Goal: Transaction & Acquisition: Purchase product/service

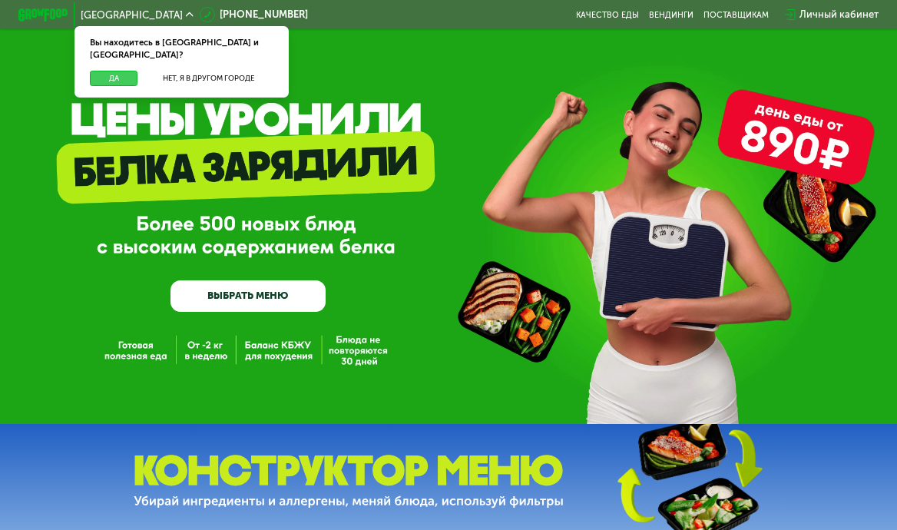
click at [114, 71] on button "Да" at bounding box center [114, 78] width 48 height 15
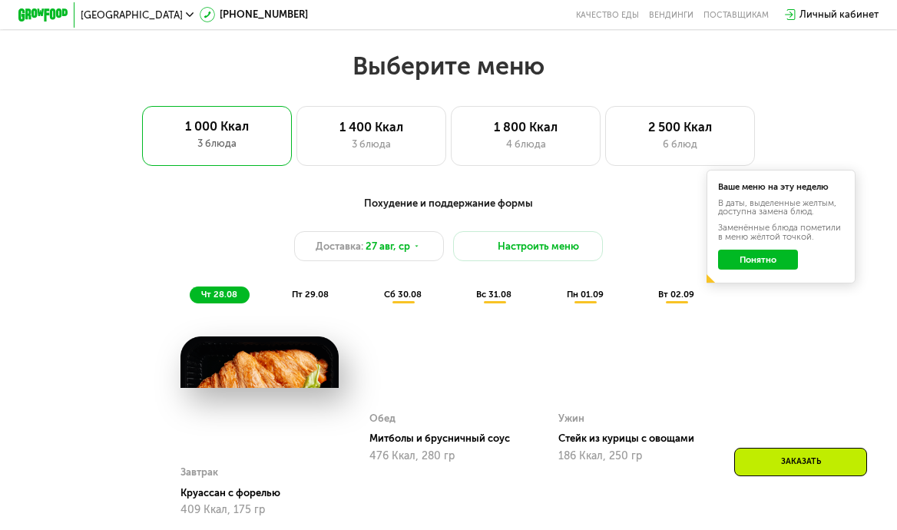
scroll to position [565, 0]
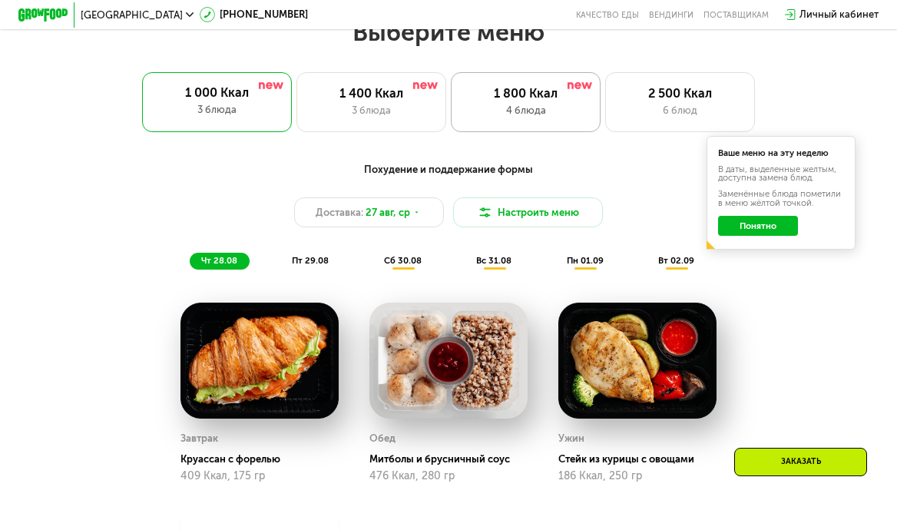
click at [585, 103] on div "4 блюда" at bounding box center [525, 110] width 123 height 15
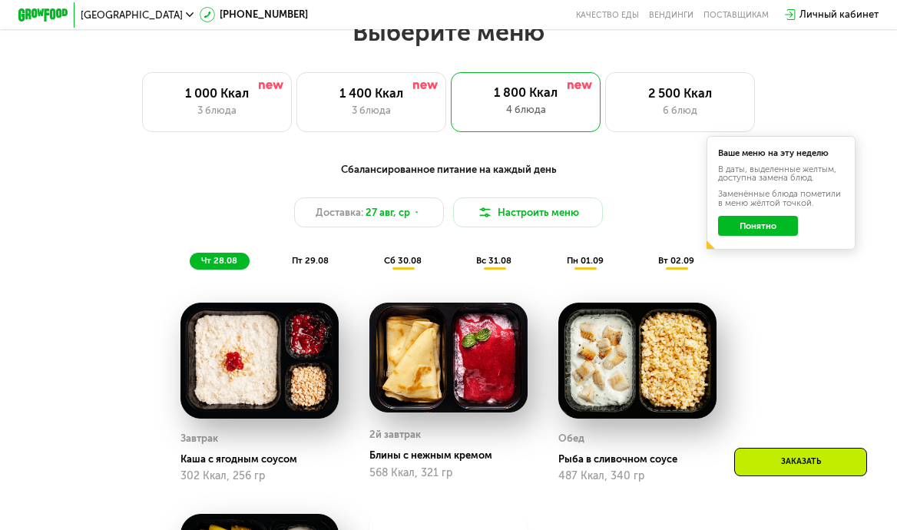
click at [781, 226] on button "Понятно" at bounding box center [758, 226] width 81 height 20
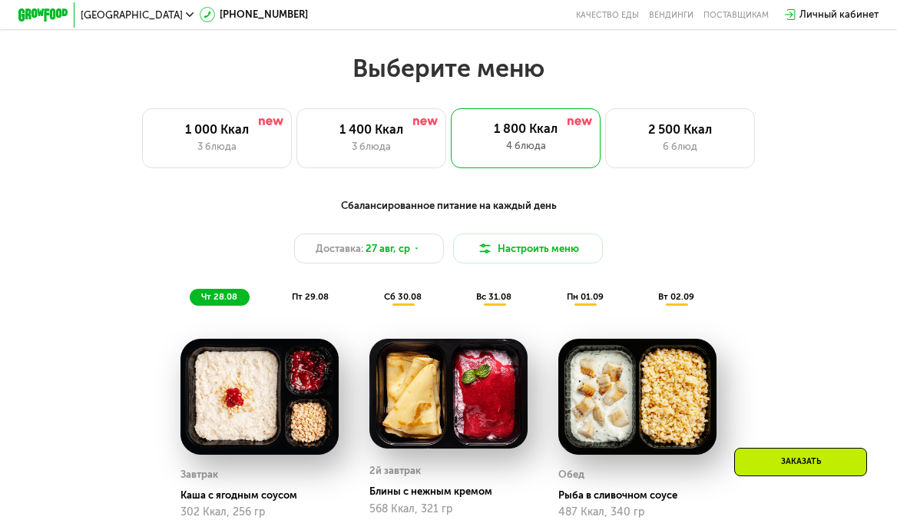
scroll to position [525, 0]
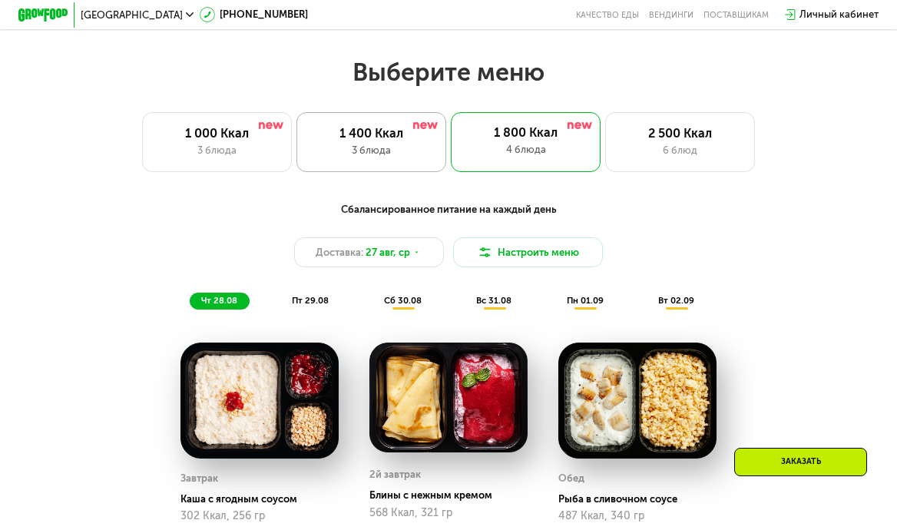
click at [392, 139] on div "1 400 Ккал" at bounding box center [371, 133] width 123 height 15
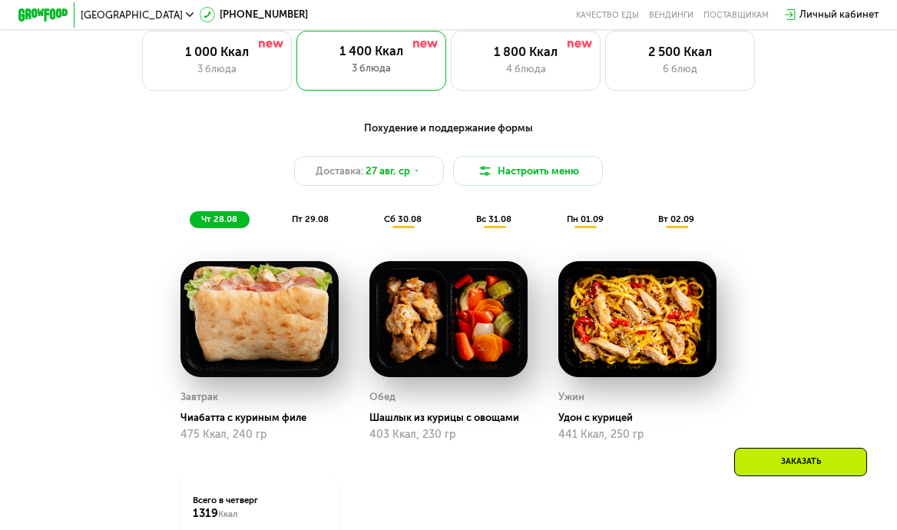
scroll to position [605, 0]
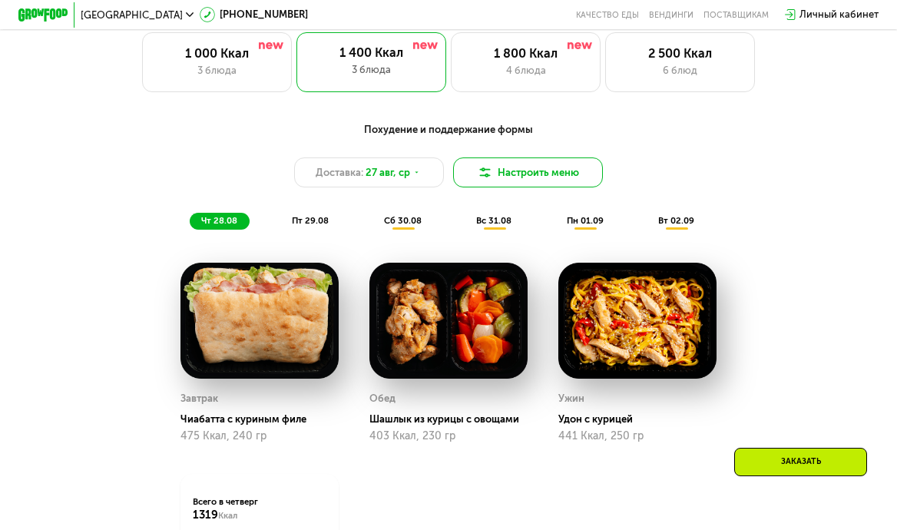
click at [490, 168] on img at bounding box center [485, 172] width 15 height 15
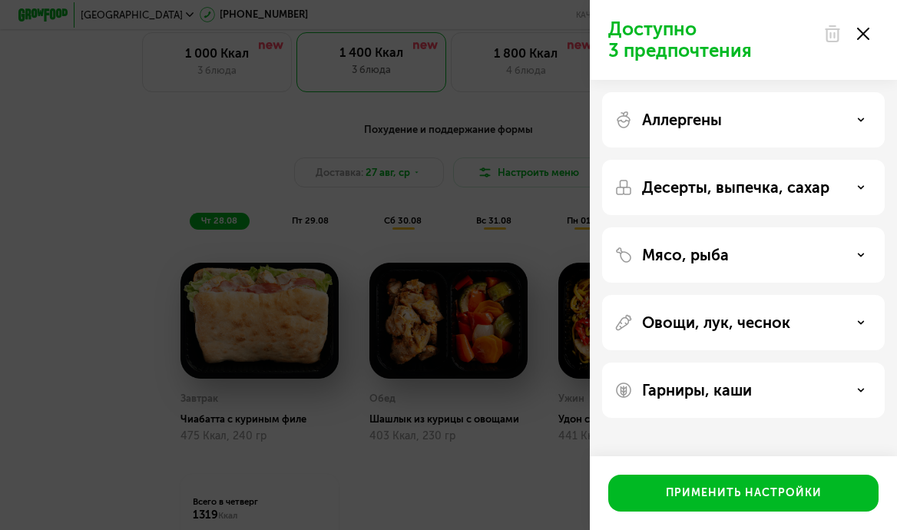
click at [774, 160] on div "Аллергены" at bounding box center [743, 187] width 283 height 55
click at [788, 118] on div "Аллергены" at bounding box center [743, 120] width 258 height 18
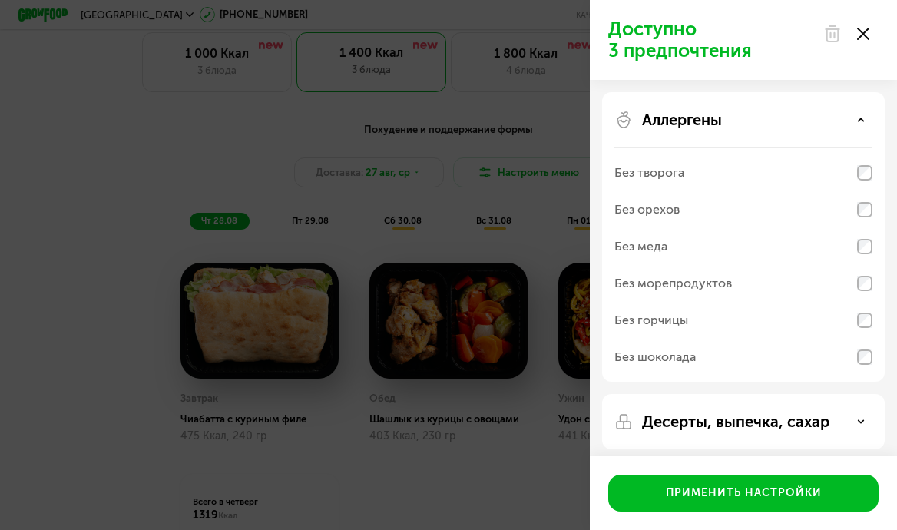
click at [788, 118] on div "Аллергены" at bounding box center [743, 120] width 258 height 18
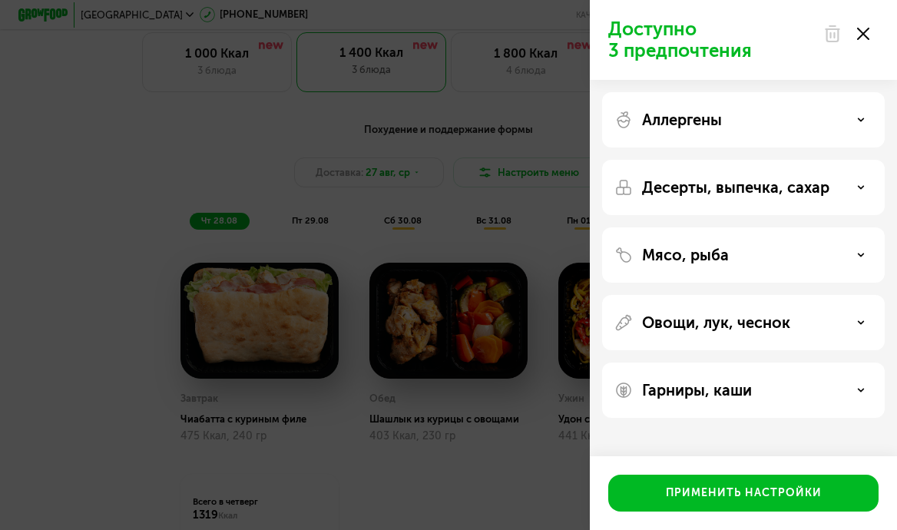
click at [791, 195] on p "Десерты, выпечка, сахар" at bounding box center [735, 187] width 187 height 18
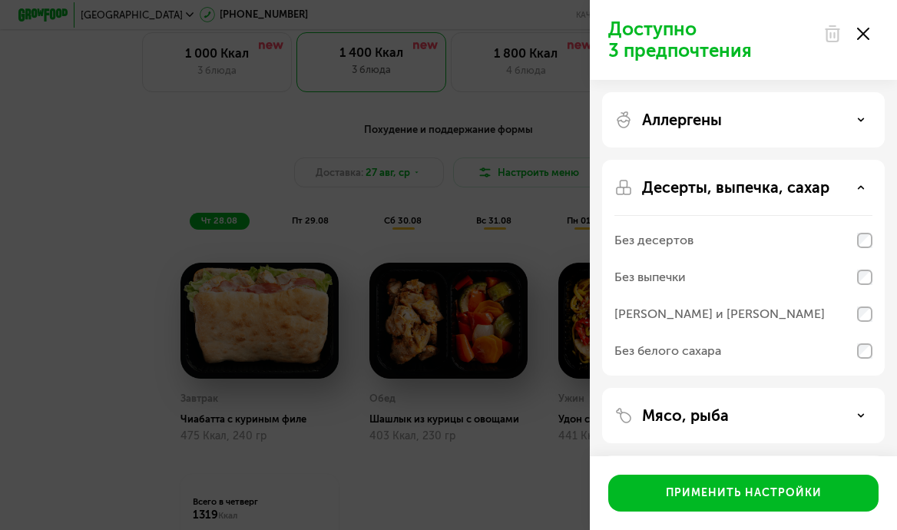
click at [791, 195] on p "Десерты, выпечка, сахар" at bounding box center [735, 187] width 187 height 18
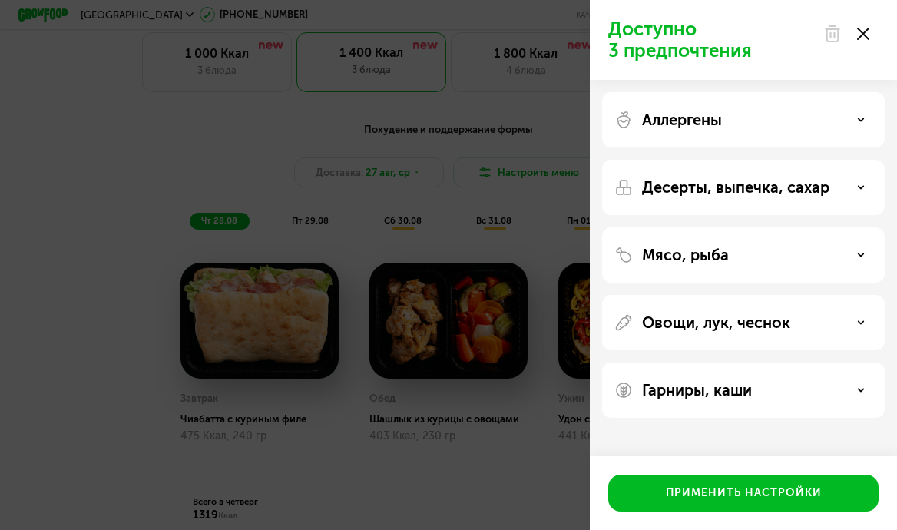
click at [776, 295] on div "Мясо, рыба" at bounding box center [743, 322] width 283 height 55
click at [767, 252] on div "Мясо, рыба" at bounding box center [743, 255] width 258 height 18
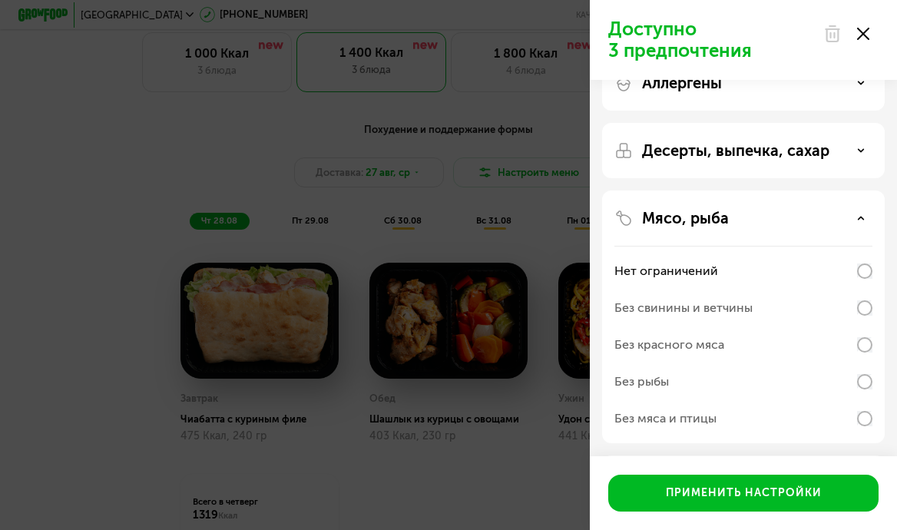
scroll to position [57, 0]
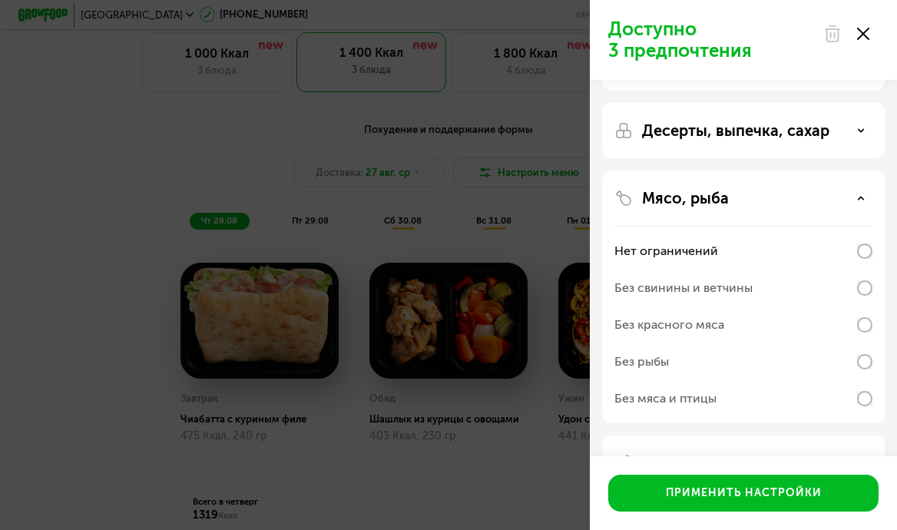
click at [764, 435] on div "Мясо, рыба Нет ограничений Без свинины и ветчины Без красного мяса Без рыбы Без…" at bounding box center [743, 462] width 283 height 55
click at [774, 193] on div "Мясо, рыба" at bounding box center [743, 198] width 258 height 18
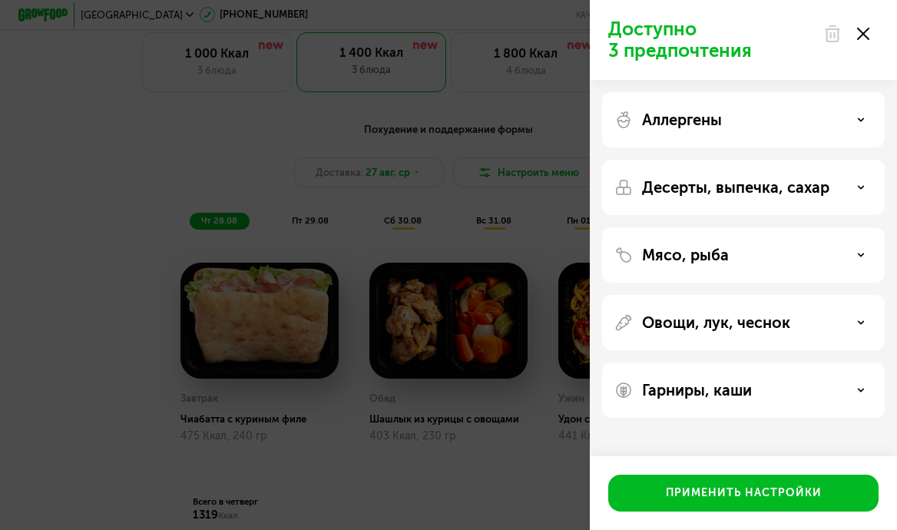
click at [750, 363] on div "Овощи, лук, чеснок" at bounding box center [743, 390] width 283 height 55
click at [753, 316] on p "Овощи, лук, чеснок" at bounding box center [716, 322] width 148 height 18
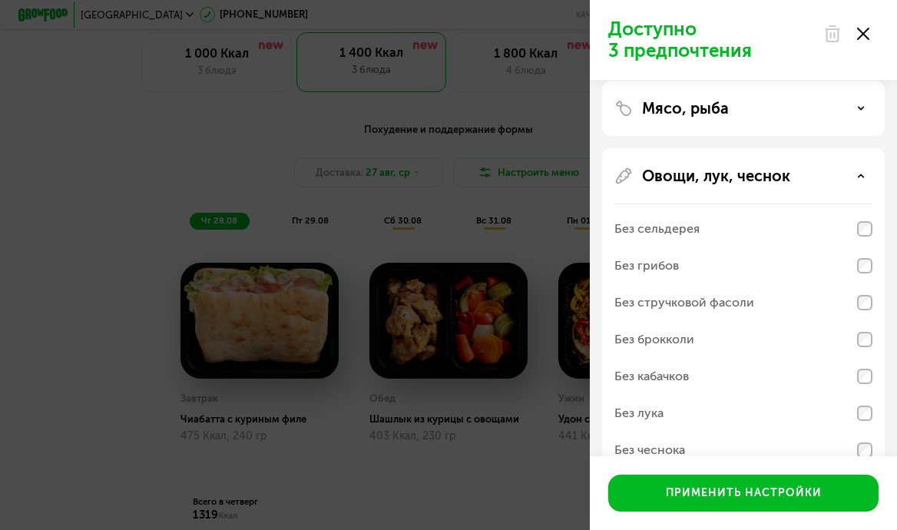
scroll to position [146, 0]
click at [750, 180] on p "Овощи, лук, чеснок" at bounding box center [716, 176] width 148 height 18
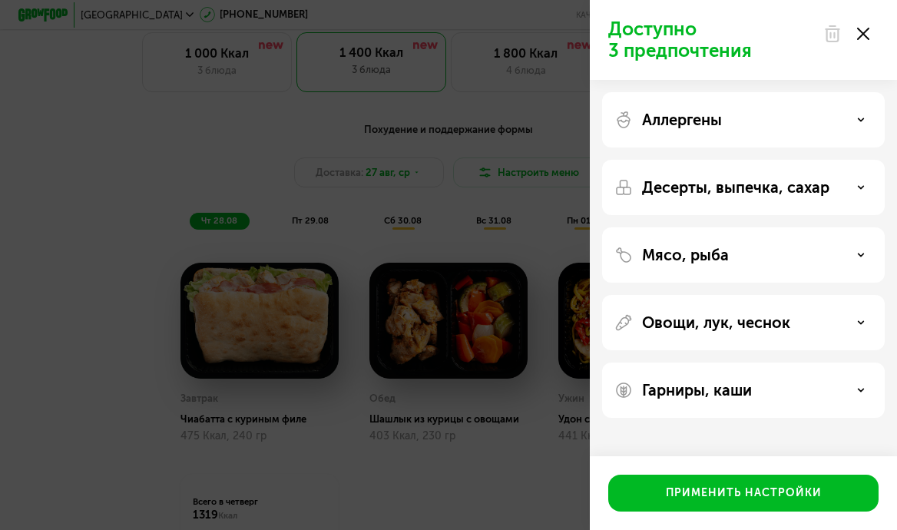
scroll to position [0, 0]
click at [771, 393] on div "Гарниры, каши" at bounding box center [743, 390] width 258 height 18
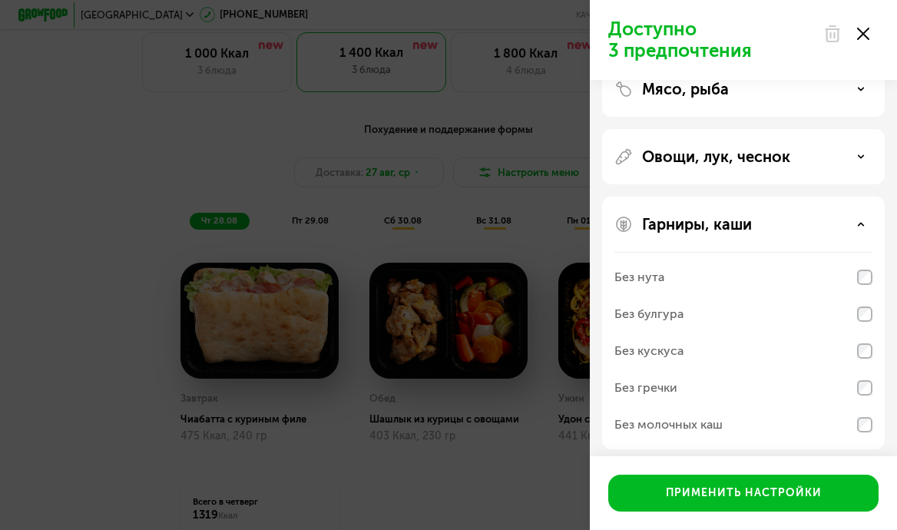
scroll to position [174, 0]
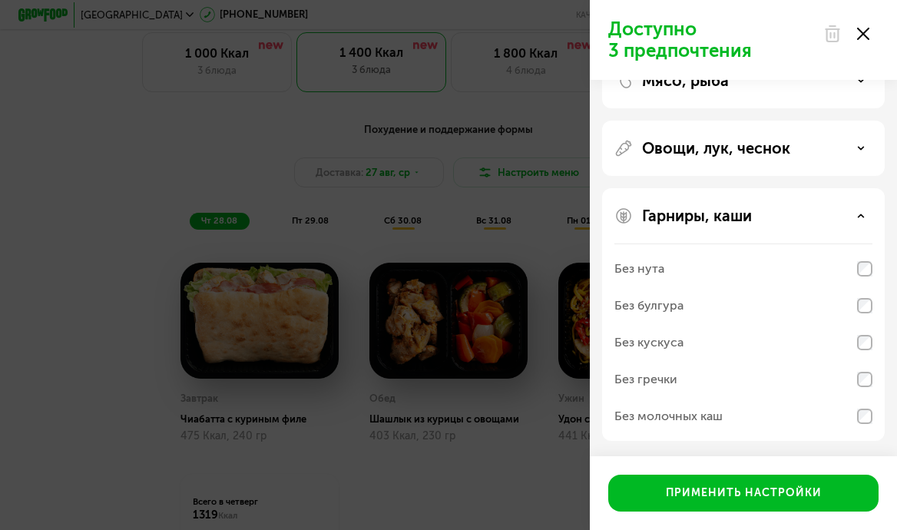
click at [767, 409] on div "Без молочных каш" at bounding box center [743, 416] width 258 height 37
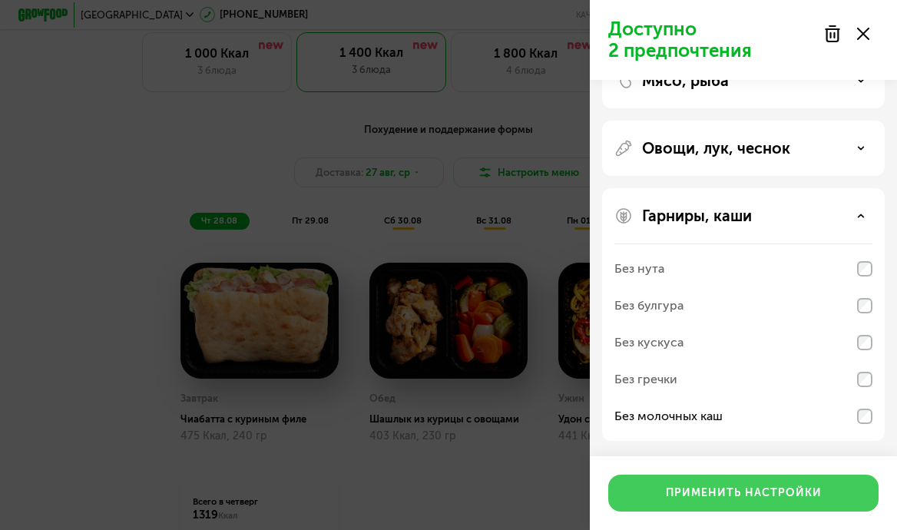
click at [764, 495] on div "Применить настройки" at bounding box center [744, 492] width 156 height 15
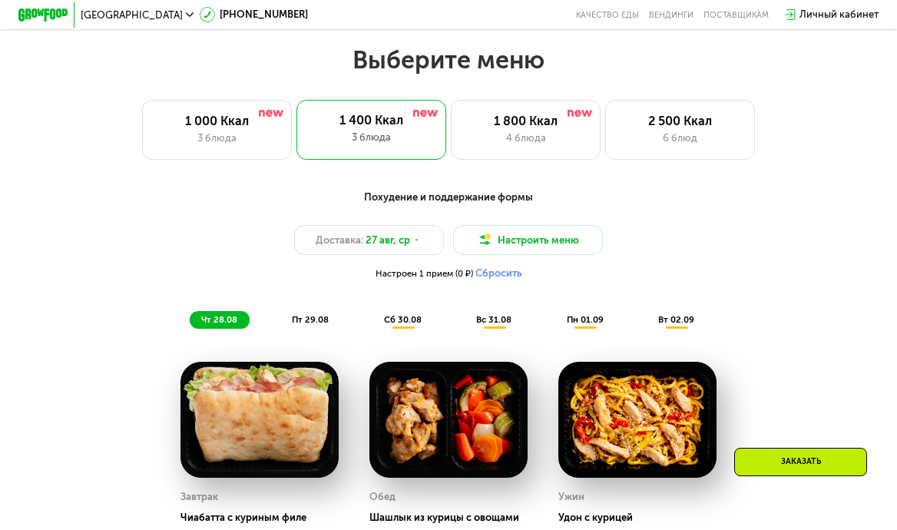
scroll to position [528, 0]
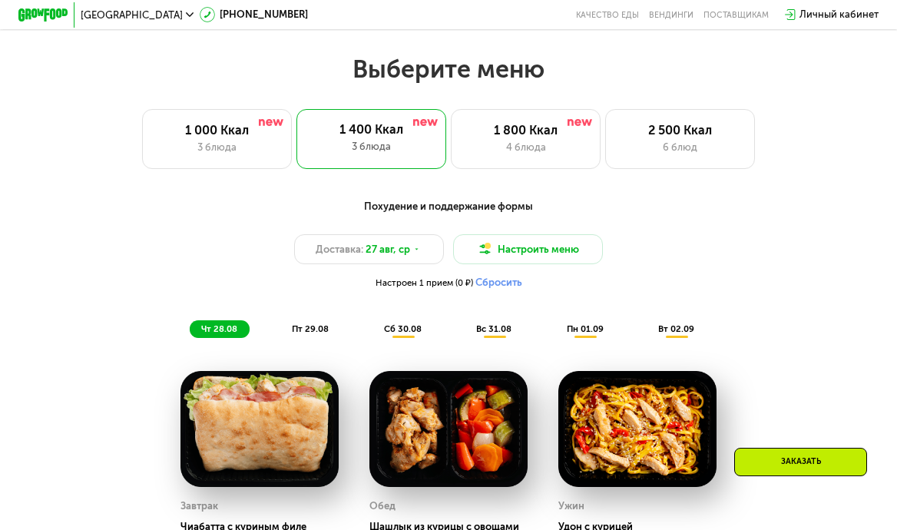
click at [313, 329] on span "пт 29.08" at bounding box center [310, 328] width 37 height 11
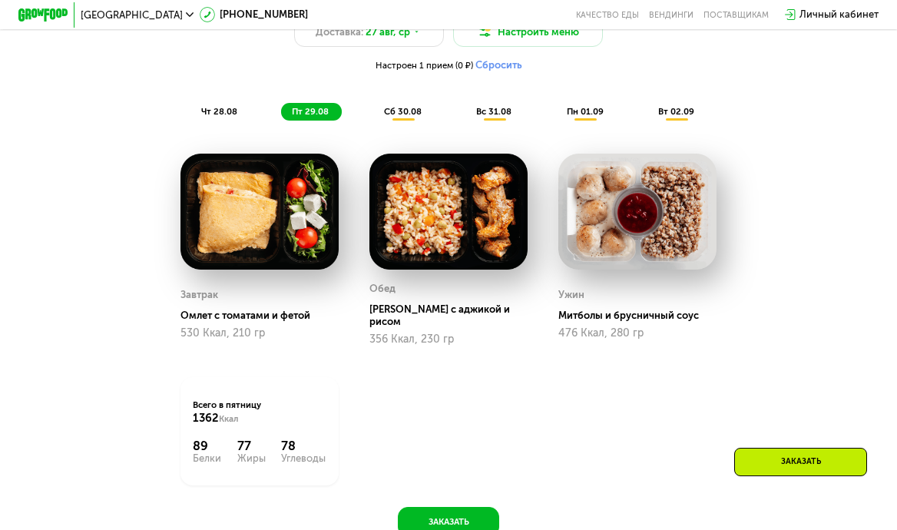
scroll to position [745, 0]
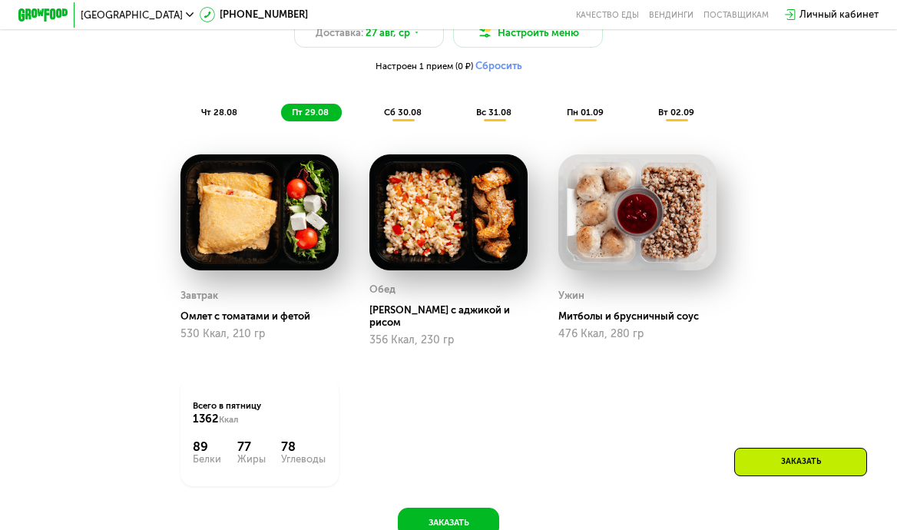
click at [416, 112] on span "сб 30.08" at bounding box center [403, 112] width 38 height 11
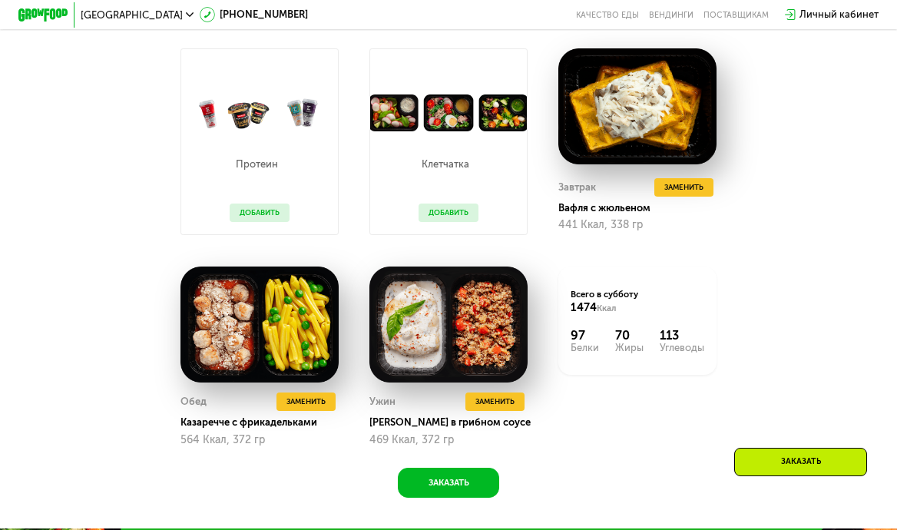
scroll to position [857, 0]
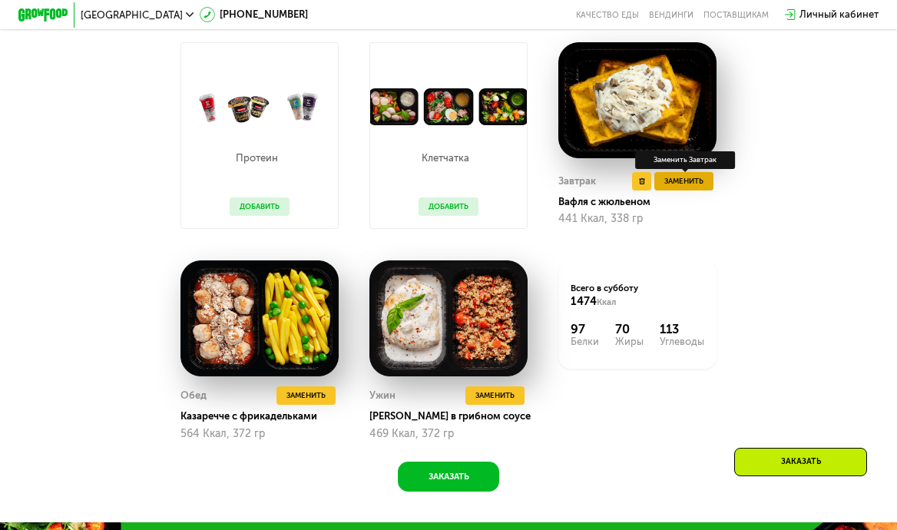
click at [688, 177] on span "Заменить" at bounding box center [683, 181] width 39 height 12
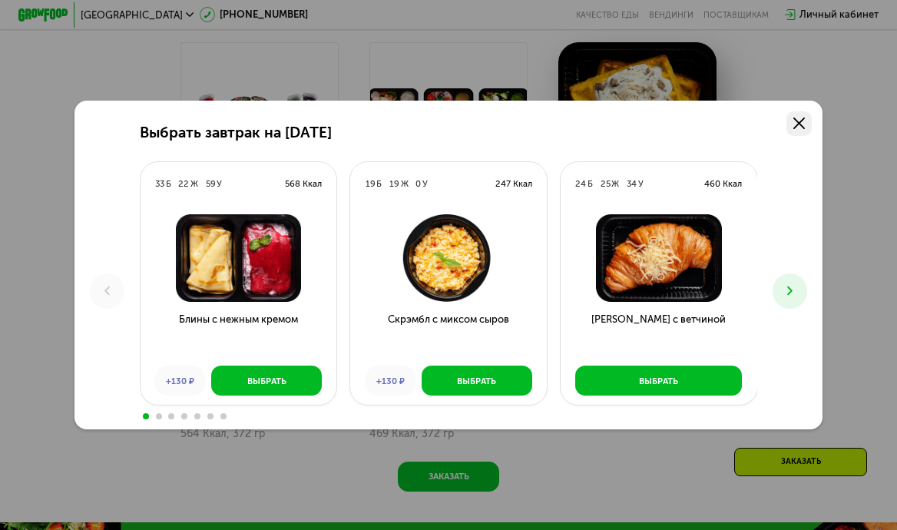
click at [801, 121] on use at bounding box center [799, 124] width 12 height 12
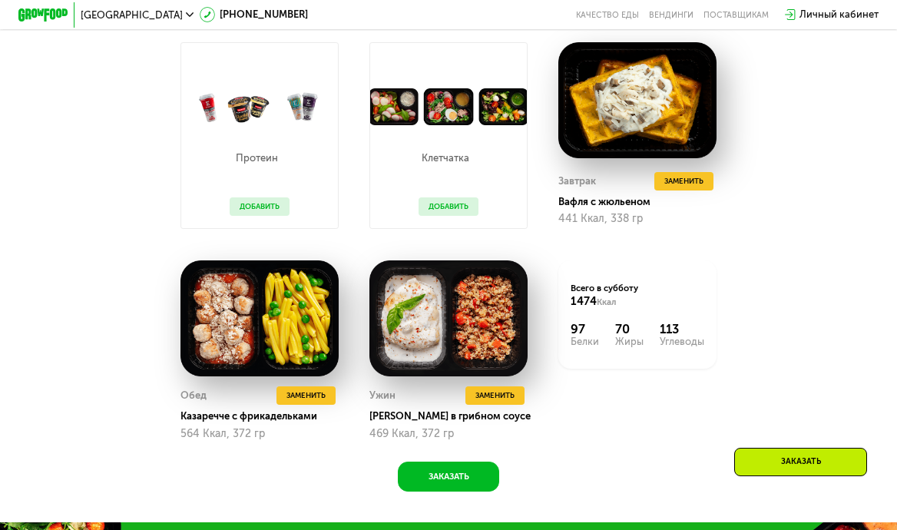
scroll to position [377, 0]
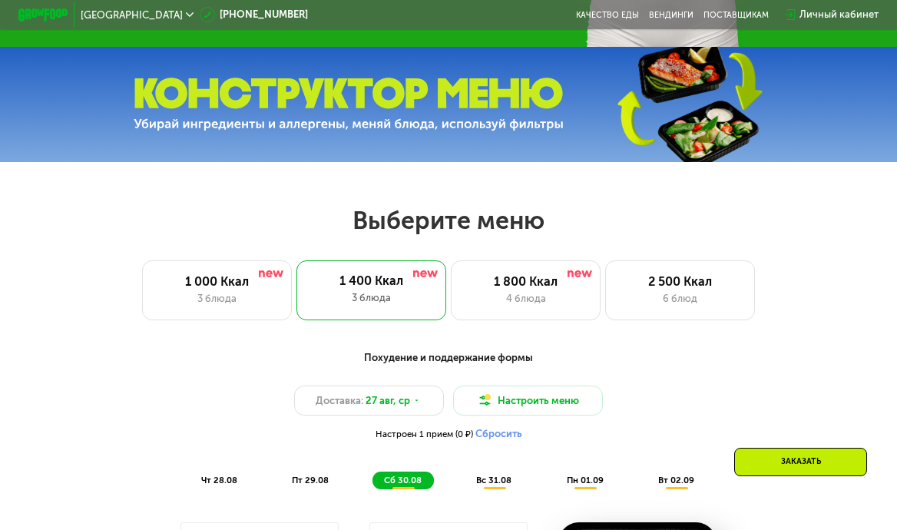
click at [475, 358] on div "Похудение и поддержание формы" at bounding box center [448, 357] width 737 height 15
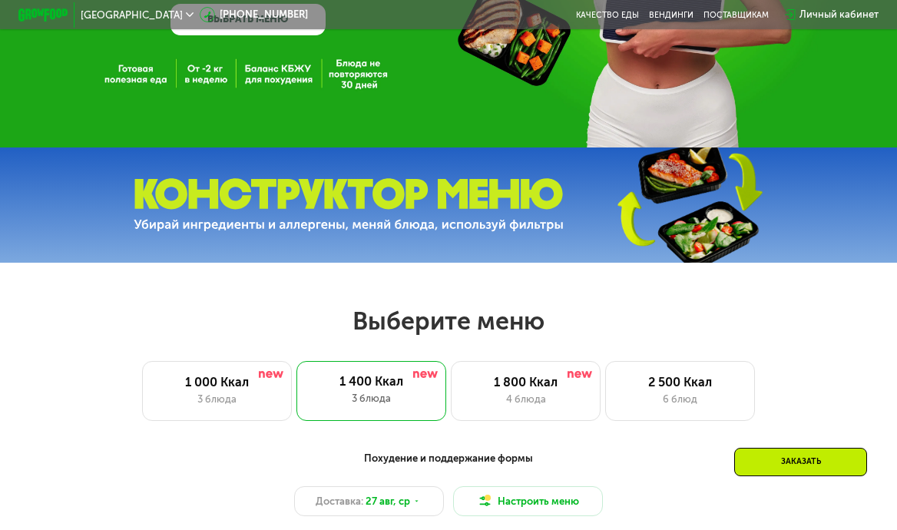
scroll to position [30, 0]
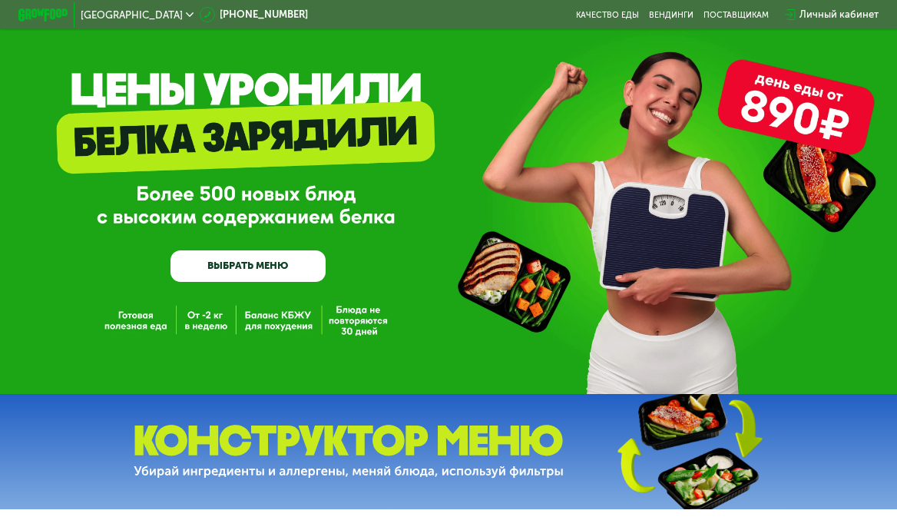
click at [296, 237] on div "GrowFood — доставка правильного питания ВЫБРАТЬ МЕНЮ" at bounding box center [248, 198] width 155 height 168
click at [297, 253] on link "ВЫБРАТЬ МЕНЮ" at bounding box center [248, 265] width 155 height 31
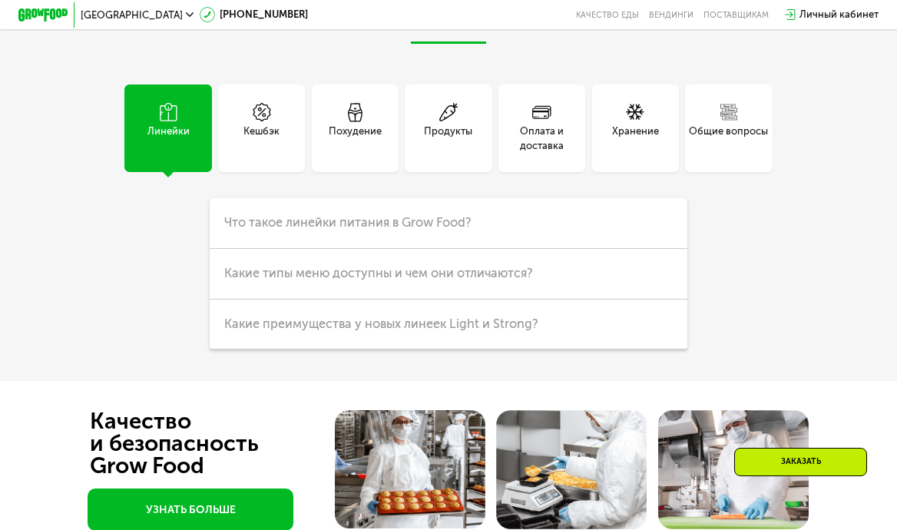
scroll to position [3283, 0]
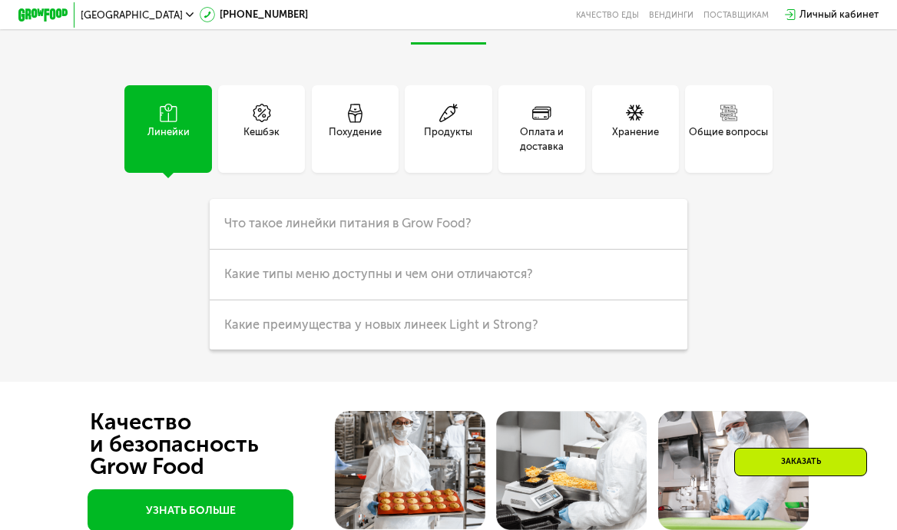
click at [367, 132] on div "Похудение" at bounding box center [355, 139] width 53 height 30
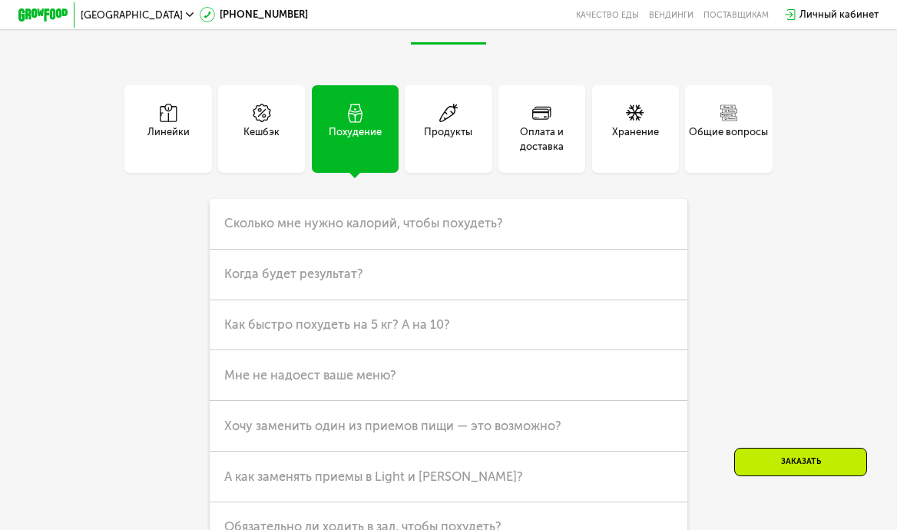
click at [376, 195] on div "Линейки Кешбэк Похудение Продукты Оплата и доставка Хранение Общие вопросы Что …" at bounding box center [448, 344] width 697 height 518
click at [380, 218] on span "Сколько мне нужно калорий, чтобы похудеть?" at bounding box center [363, 223] width 279 height 15
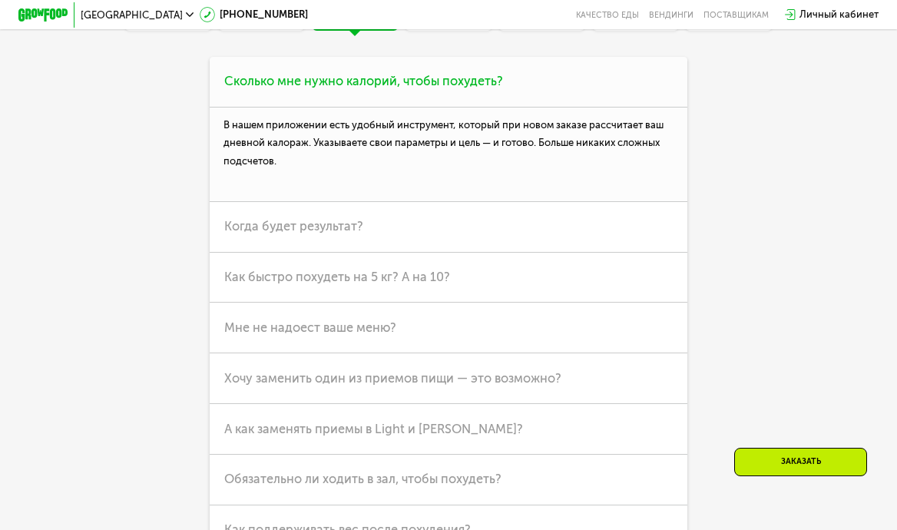
scroll to position [3426, 0]
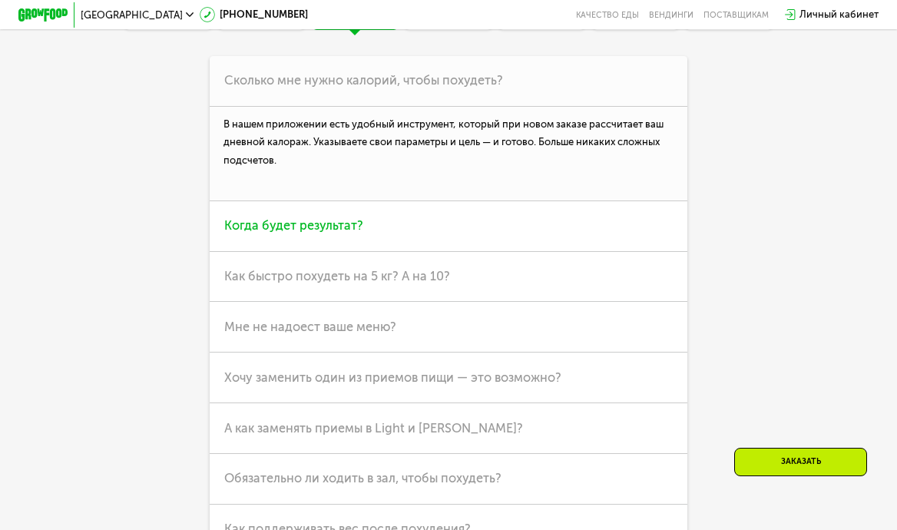
click at [382, 247] on h3 "Когда будет результат?" at bounding box center [449, 226] width 479 height 51
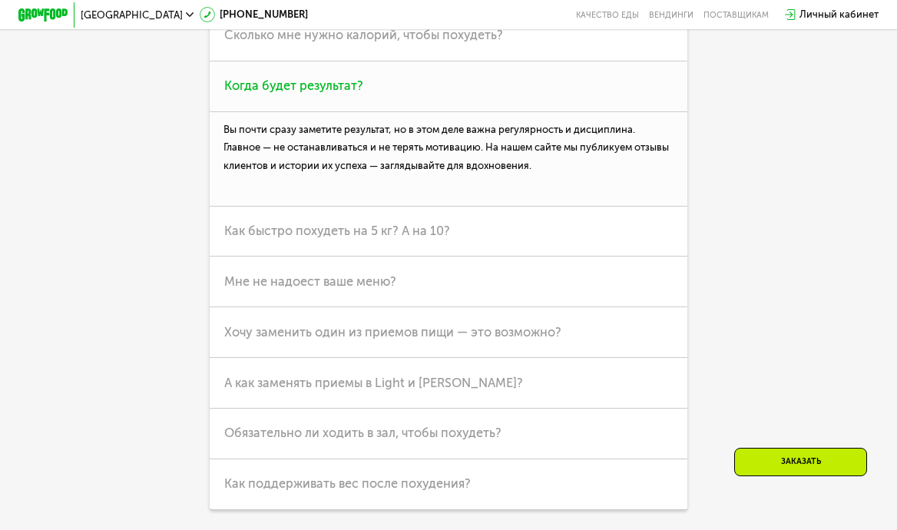
scroll to position [3472, 0]
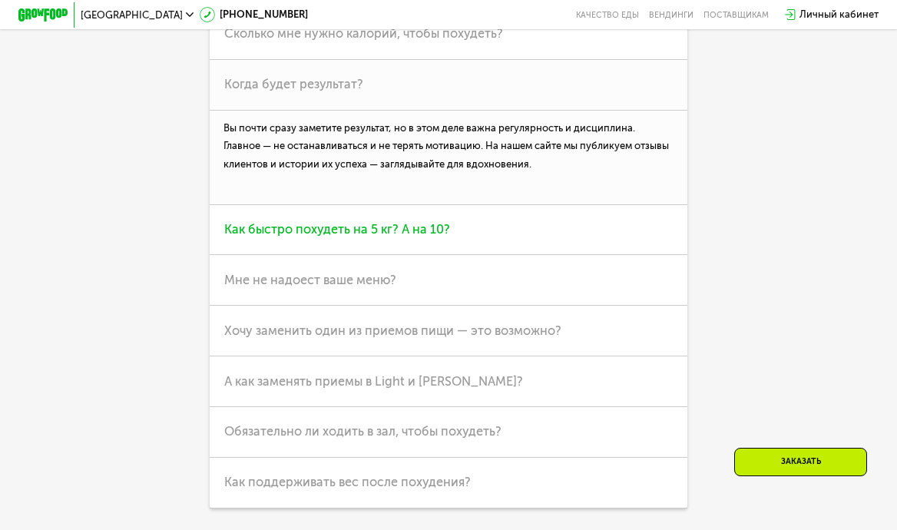
click at [382, 239] on h3 "Как быстро похудеть на 5 кг? А на 10?" at bounding box center [449, 230] width 479 height 51
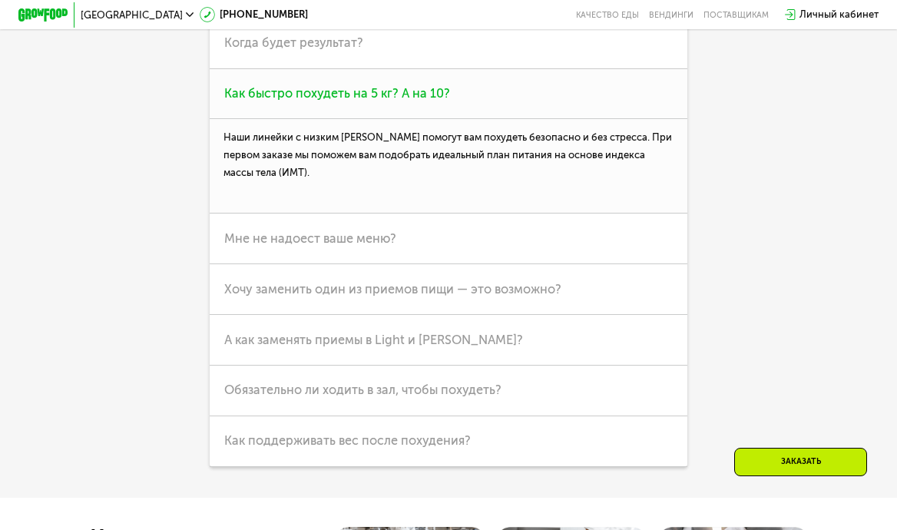
scroll to position [3429, 0]
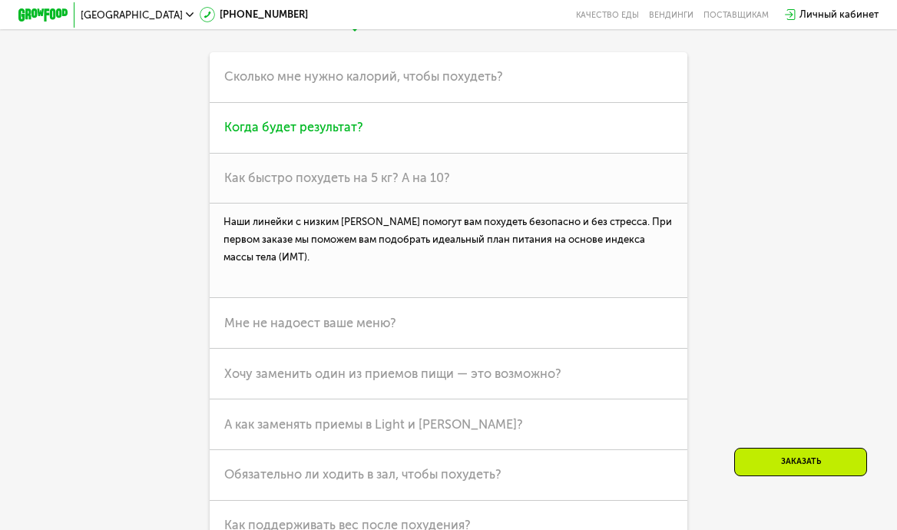
click at [388, 139] on h3 "Когда будет результат?" at bounding box center [449, 128] width 479 height 51
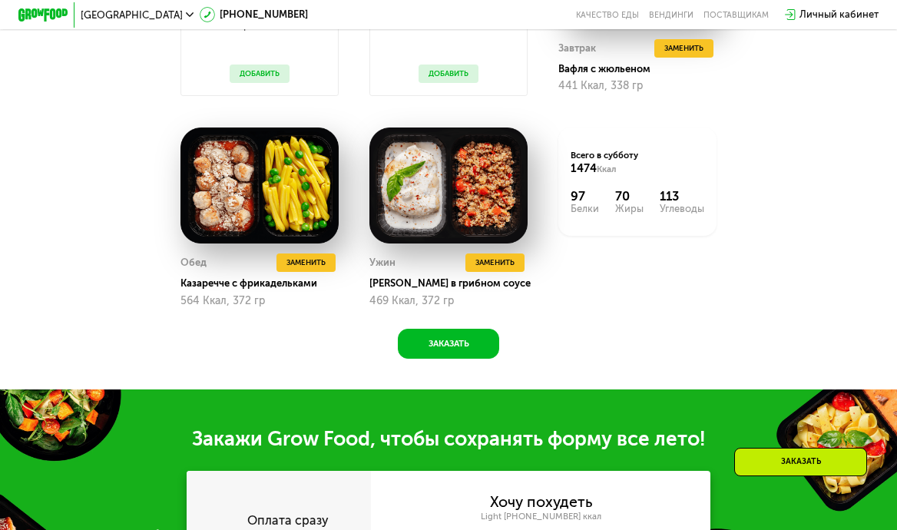
scroll to position [985, 0]
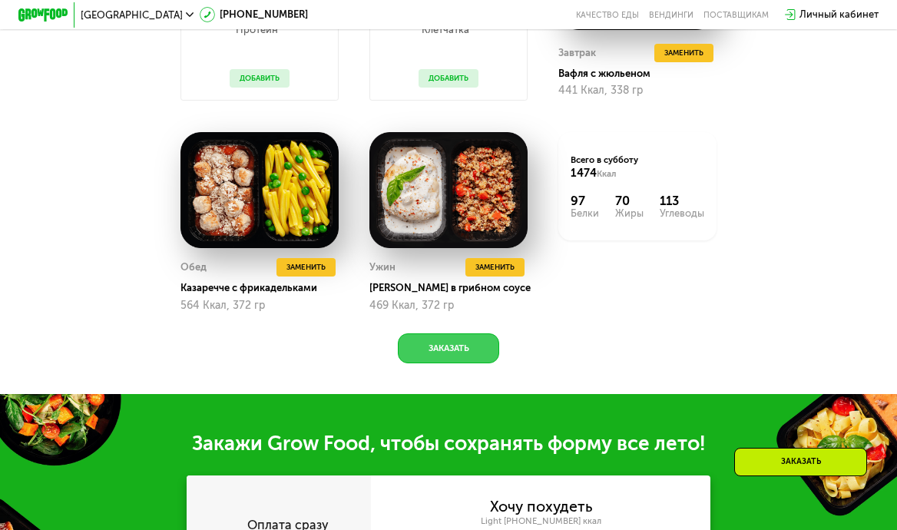
click at [475, 350] on button "Заказать" at bounding box center [449, 348] width 102 height 30
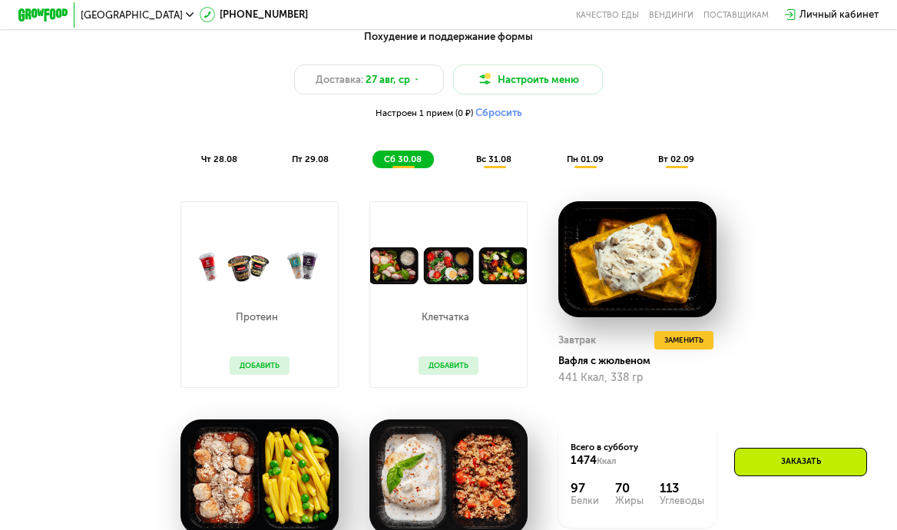
scroll to position [676, 0]
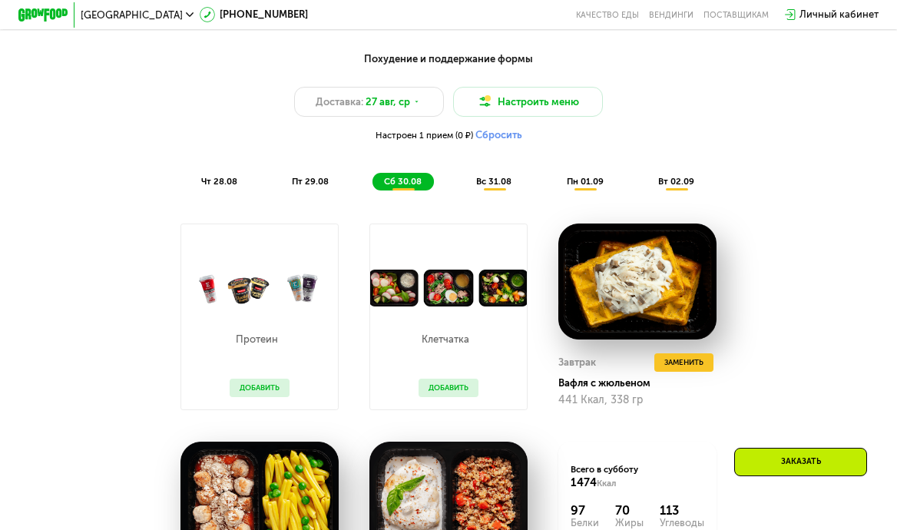
click at [499, 181] on span "вс 31.08" at bounding box center [493, 181] width 35 height 11
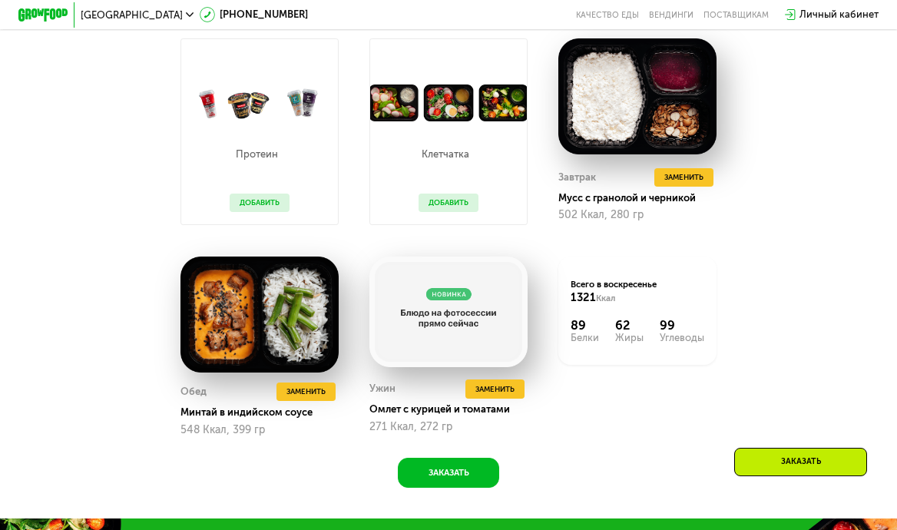
scroll to position [876, 0]
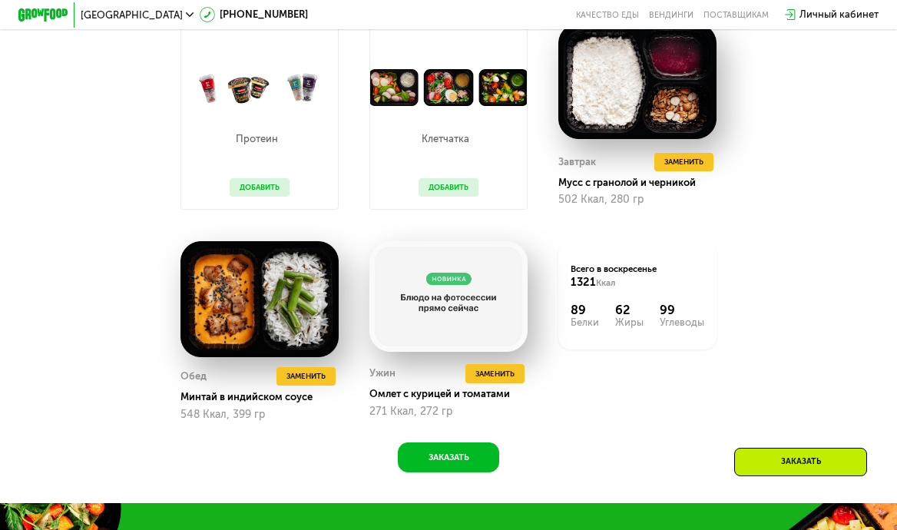
click at [819, 120] on div "Похудение и поддержание формы Доставка: 27 авг, ср Настроить меню Настроен 1 пр…" at bounding box center [448, 157] width 767 height 629
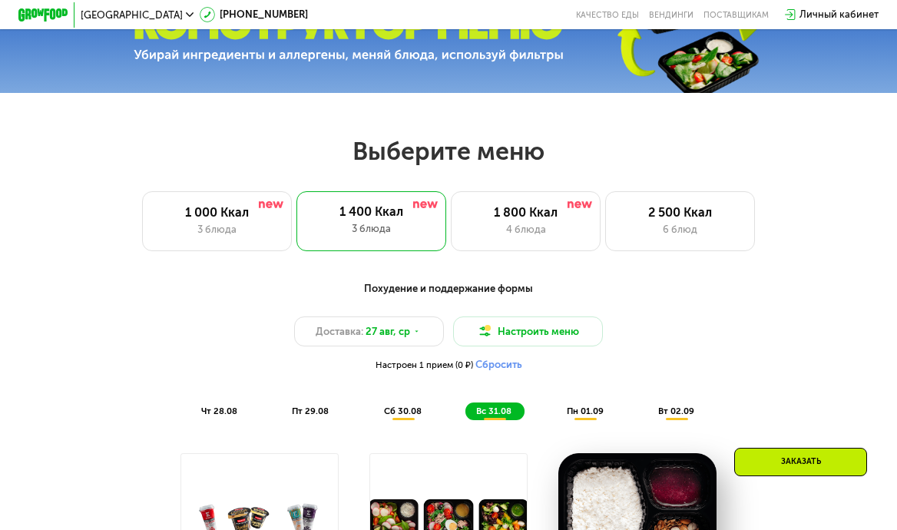
scroll to position [524, 0]
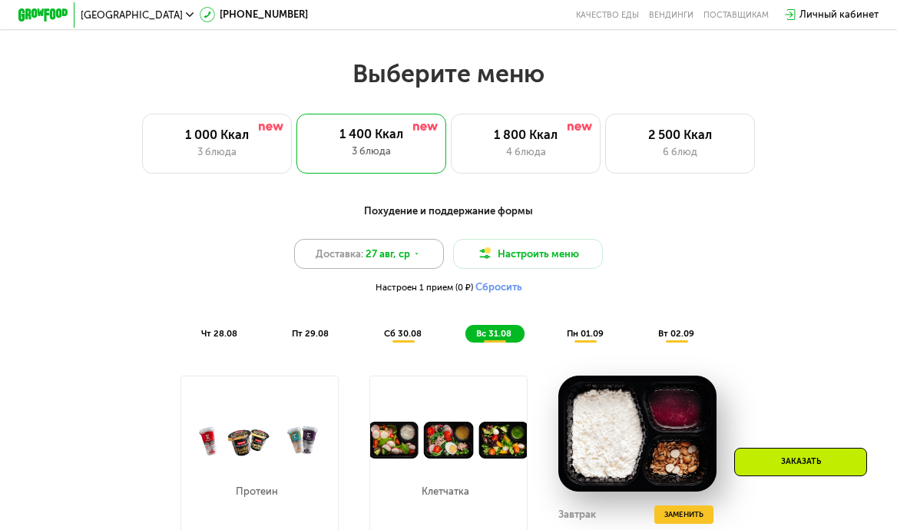
click at [393, 257] on span "27 авг, ср" at bounding box center [388, 254] width 45 height 15
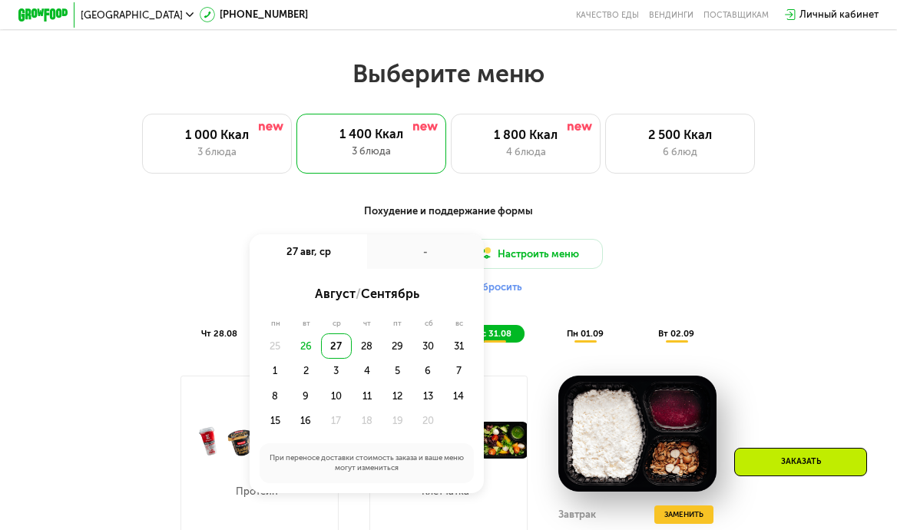
click at [340, 342] on div "27" at bounding box center [336, 345] width 31 height 25
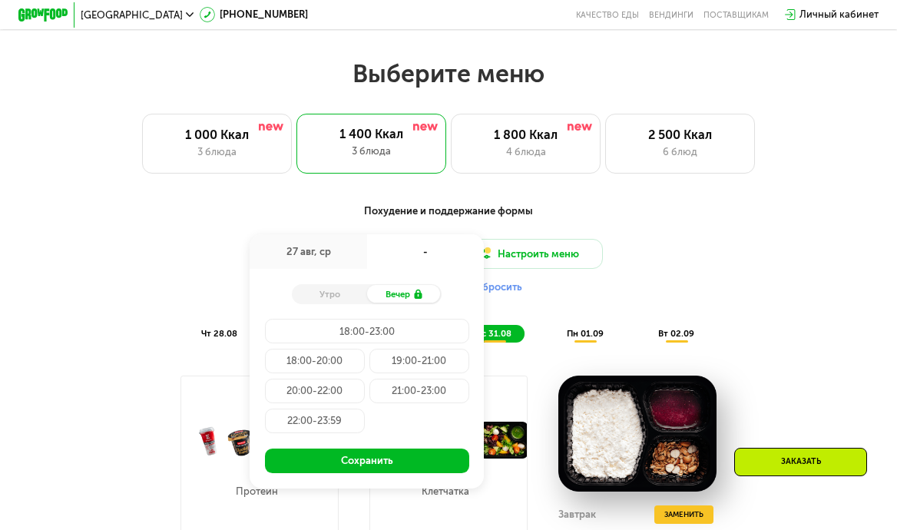
click at [661, 227] on div "Похудение и поддержание формы Доставка: 27 авг, ср 27 авг, ср - Утро Вечер 18:0…" at bounding box center [448, 273] width 737 height 139
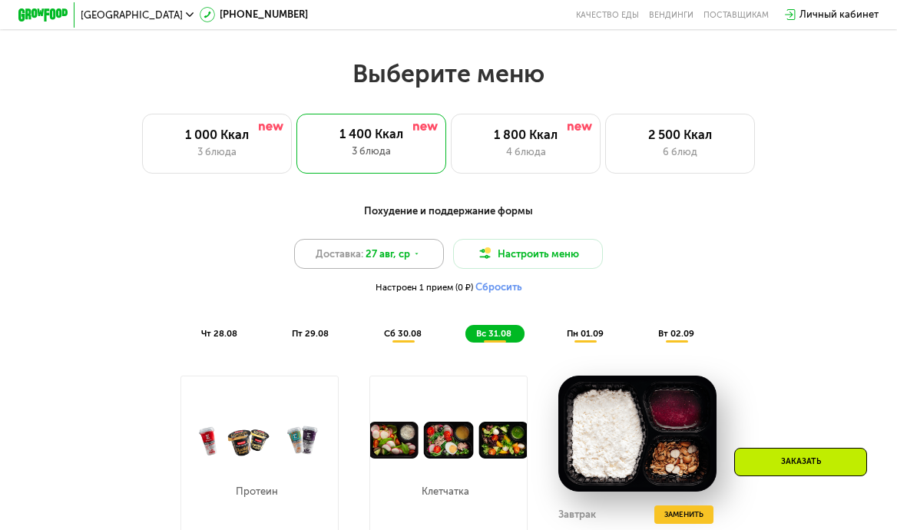
click at [402, 255] on span "27 авг, ср" at bounding box center [388, 254] width 45 height 15
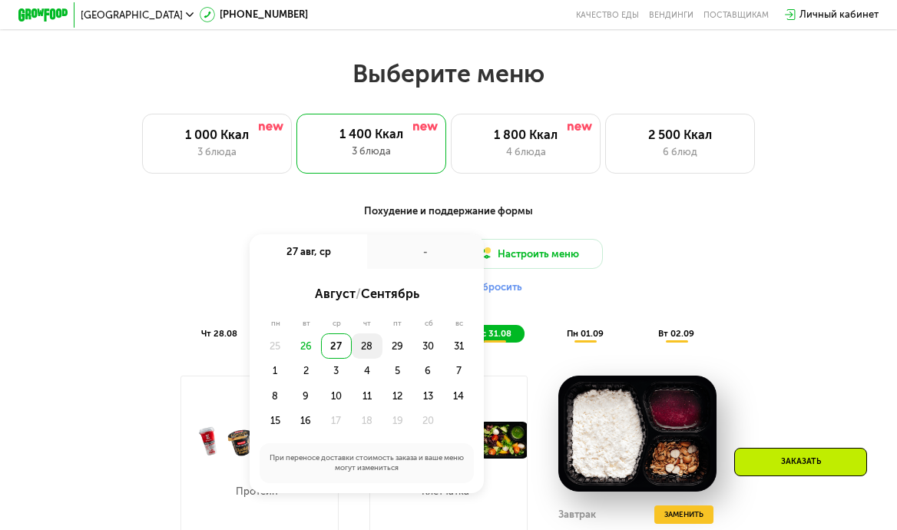
click at [382, 336] on div "28" at bounding box center [397, 345] width 31 height 25
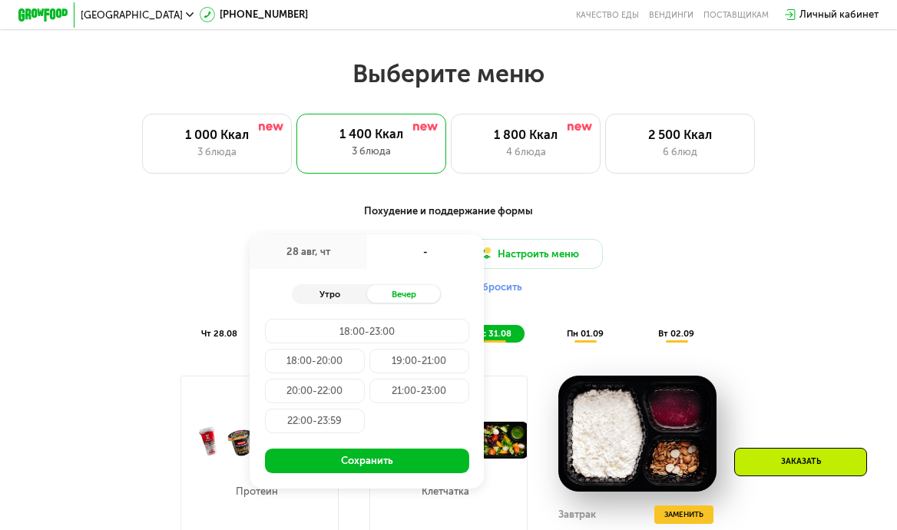
click at [348, 288] on div "Утро" at bounding box center [329, 294] width 75 height 18
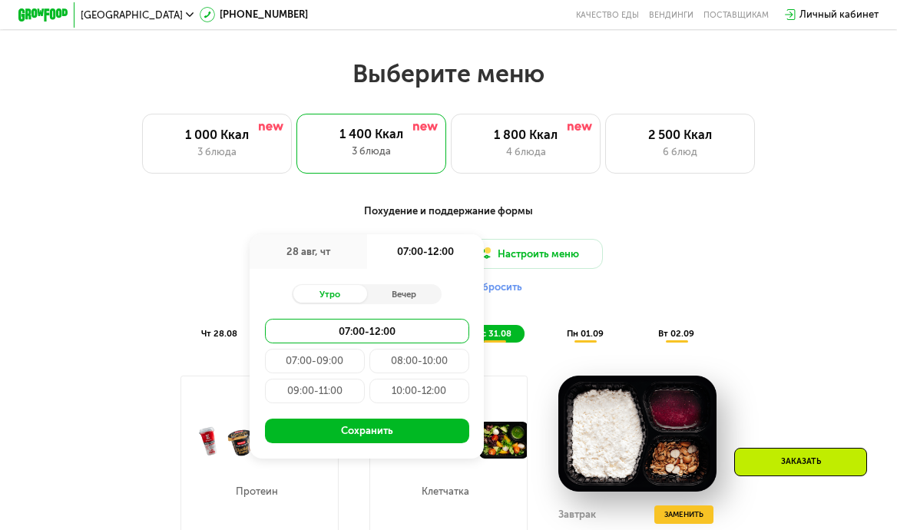
click at [369, 396] on div "09:00-11:00" at bounding box center [419, 391] width 100 height 25
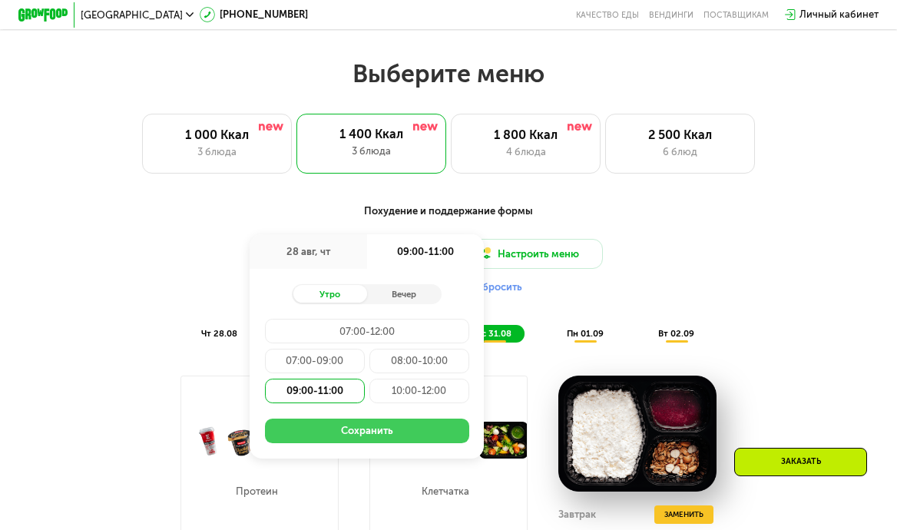
click at [365, 442] on button "Сохранить" at bounding box center [367, 431] width 204 height 25
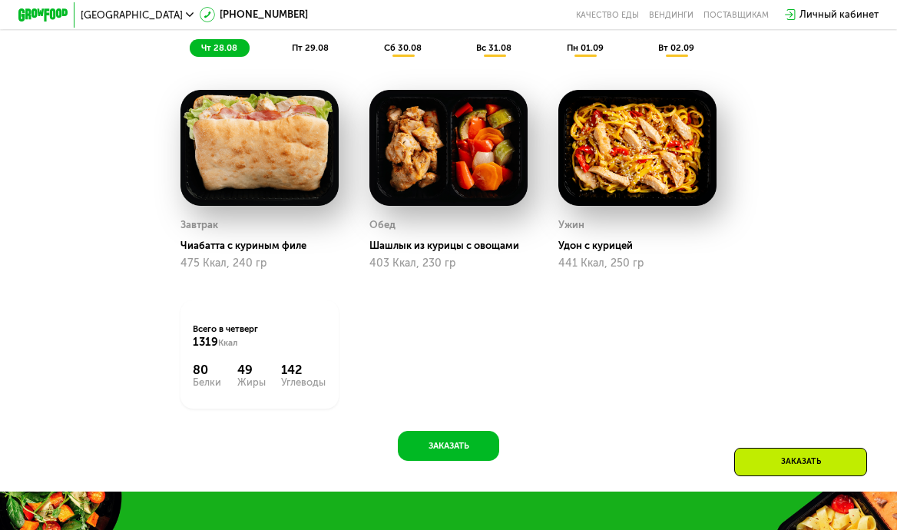
scroll to position [810, 0]
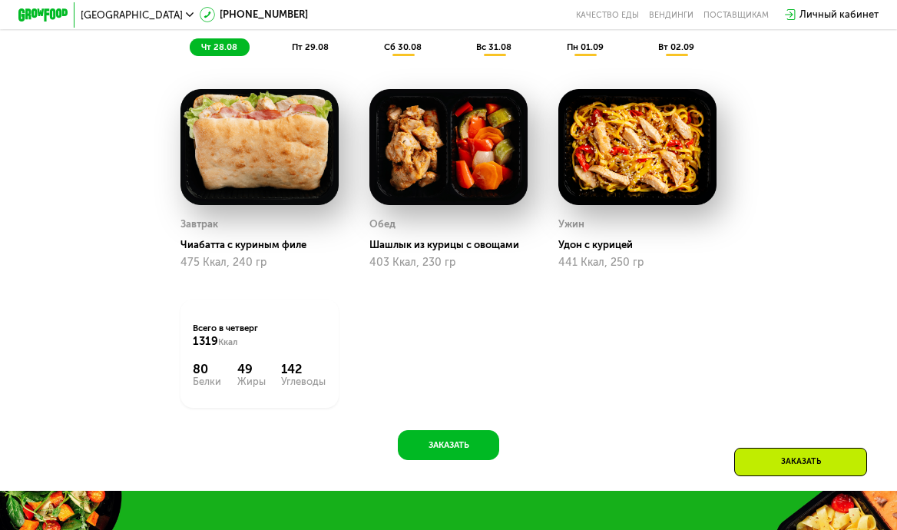
click at [373, 41] on div "пт 29.08" at bounding box center [403, 47] width 61 height 18
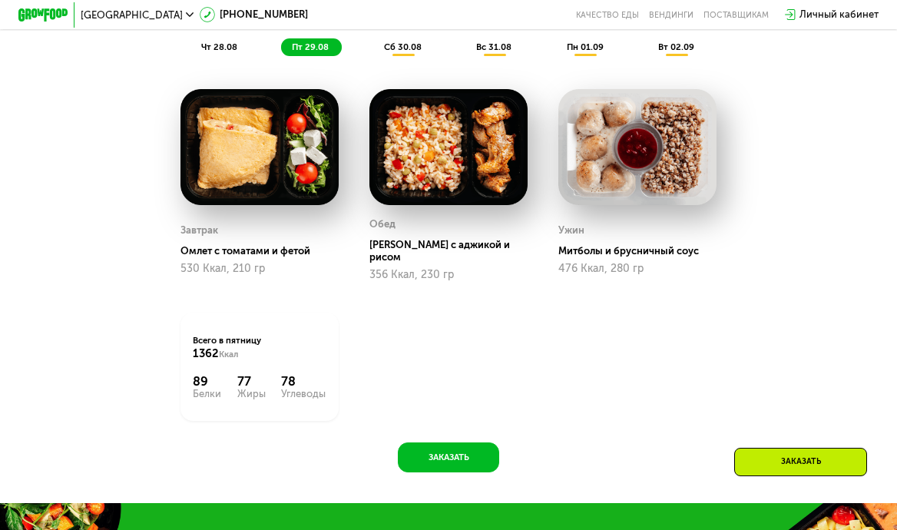
click at [465, 53] on div "сб 30.08" at bounding box center [494, 47] width 59 height 18
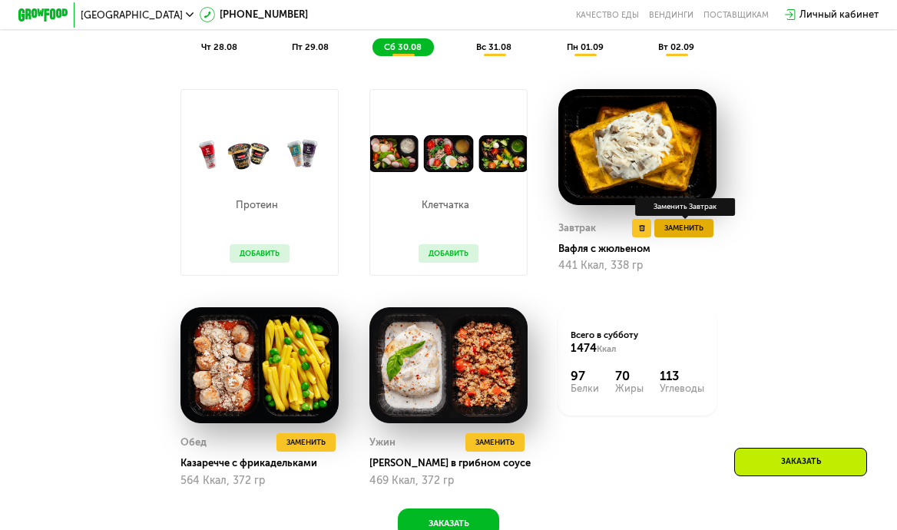
click at [699, 225] on span "Заменить" at bounding box center [683, 228] width 39 height 12
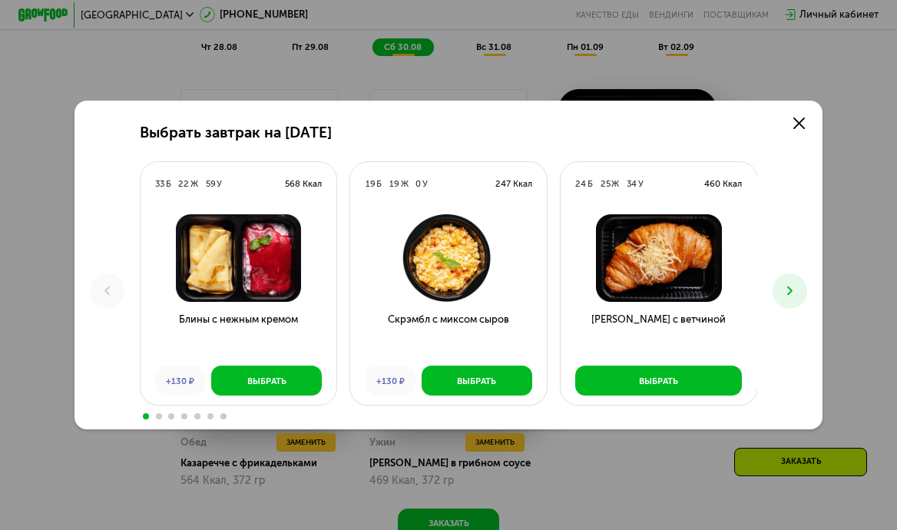
click at [794, 286] on icon at bounding box center [790, 290] width 15 height 15
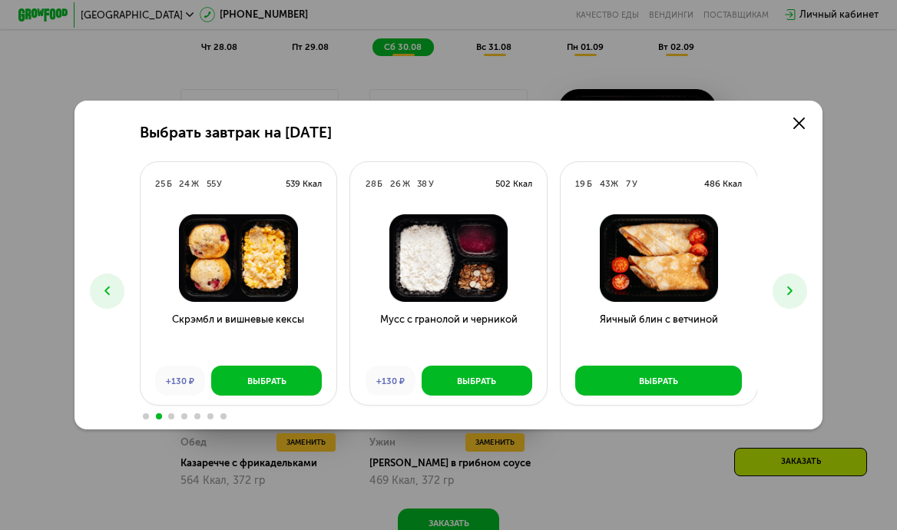
click at [801, 292] on button at bounding box center [790, 290] width 35 height 35
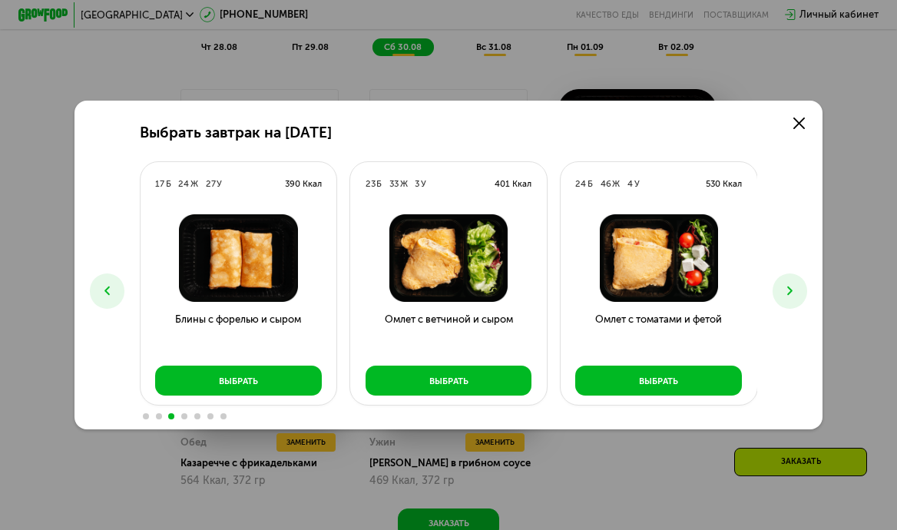
click at [801, 292] on button at bounding box center [790, 290] width 35 height 35
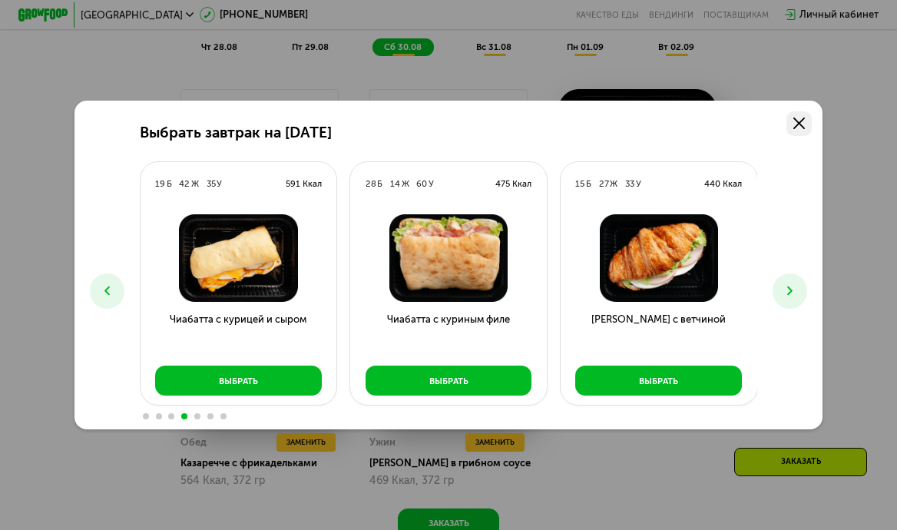
click at [801, 125] on use at bounding box center [799, 124] width 12 height 12
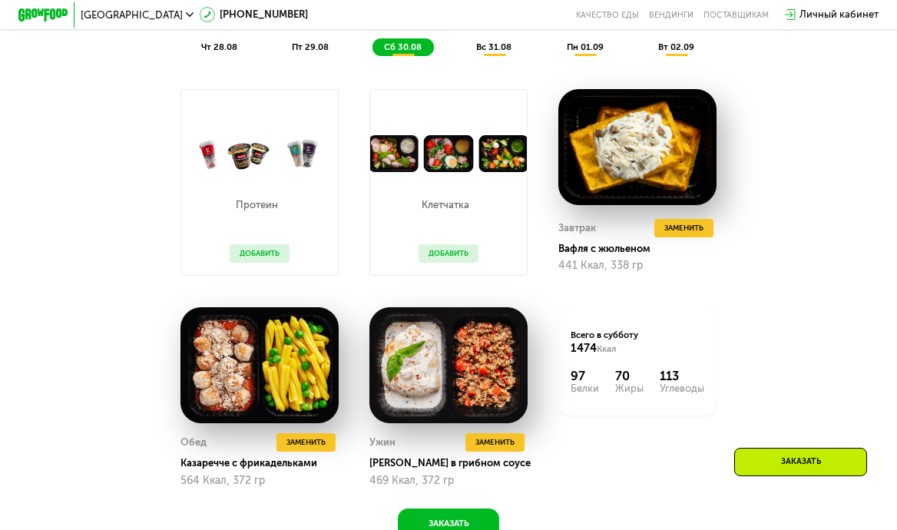
click at [555, 53] on div "вс 31.08" at bounding box center [585, 47] width 61 height 18
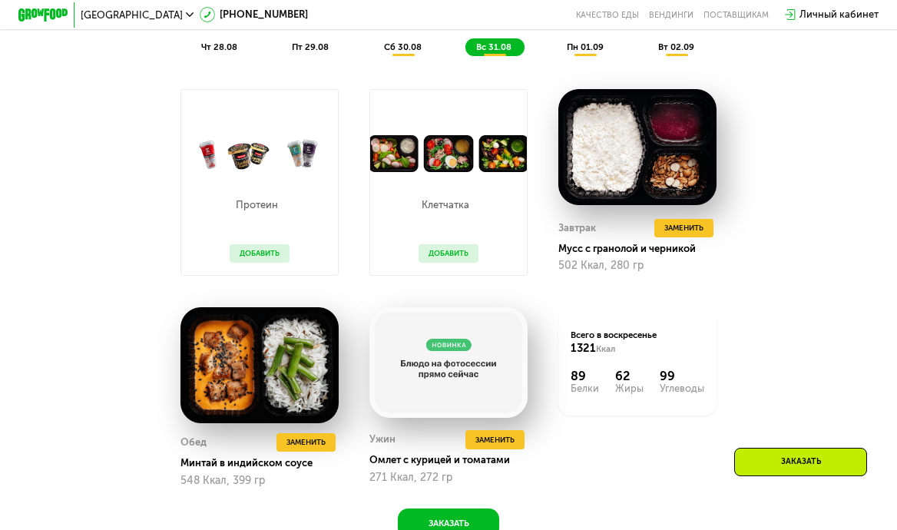
click at [455, 253] on button "Добавить" at bounding box center [449, 253] width 60 height 18
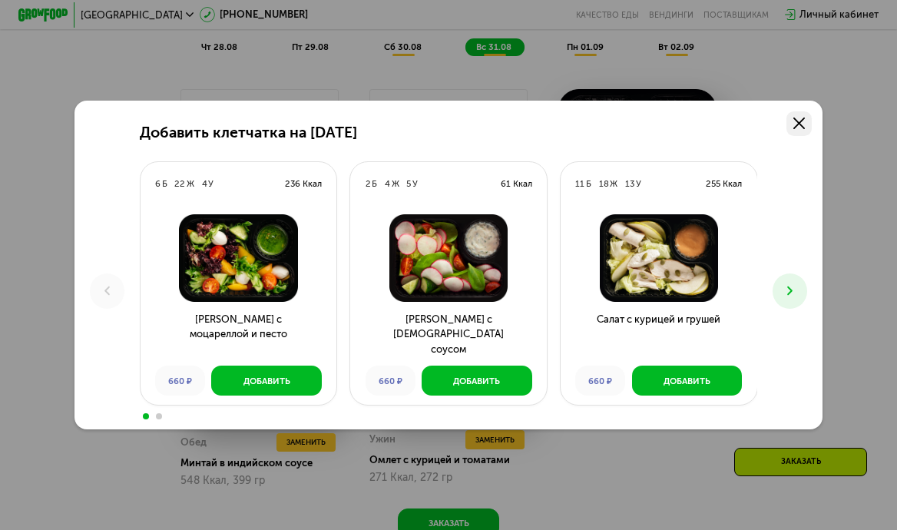
click at [807, 123] on link at bounding box center [799, 123] width 25 height 25
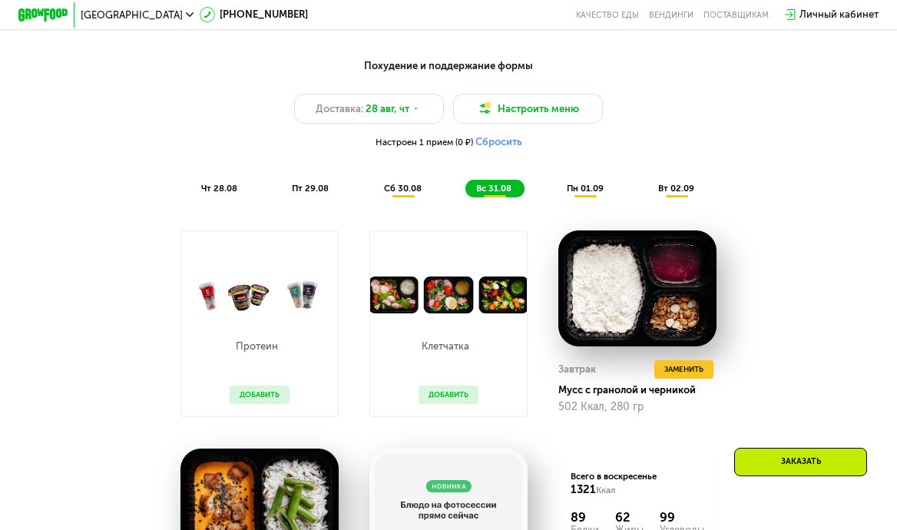
scroll to position [654, 0]
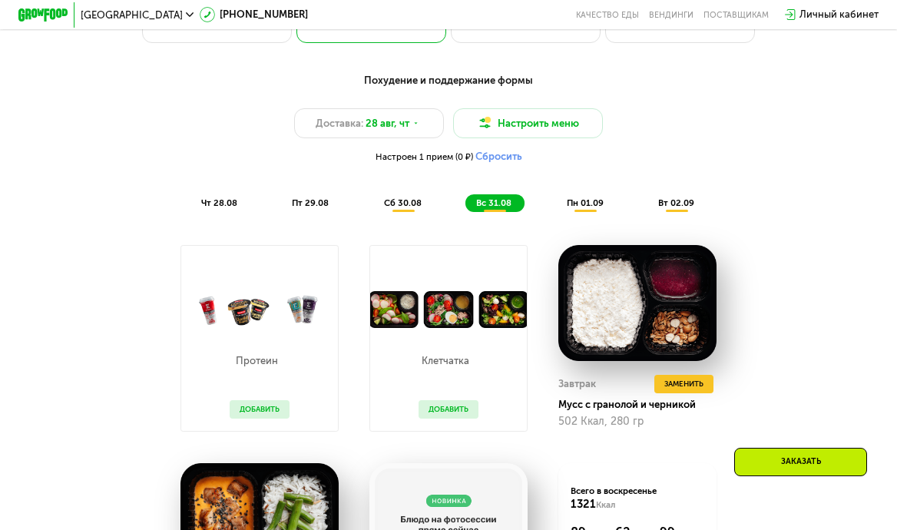
click at [581, 199] on span "пн 01.09" at bounding box center [585, 202] width 37 height 11
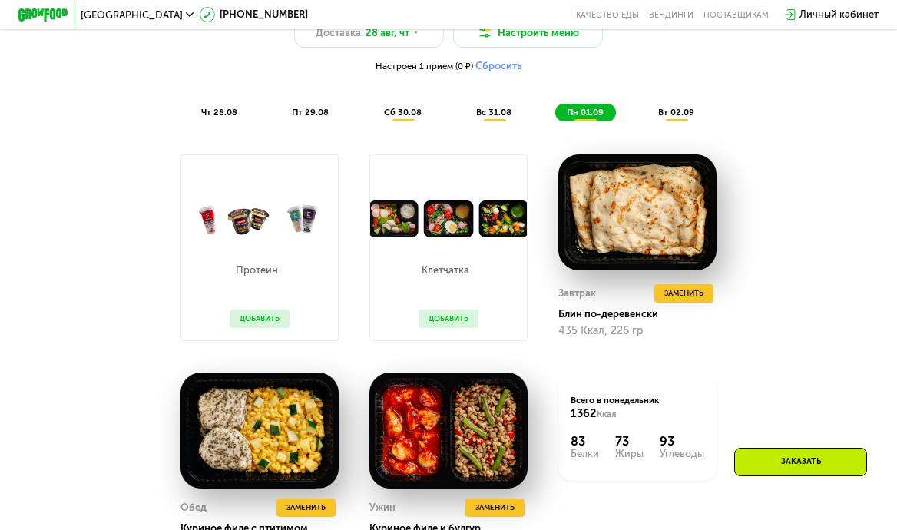
scroll to position [724, 0]
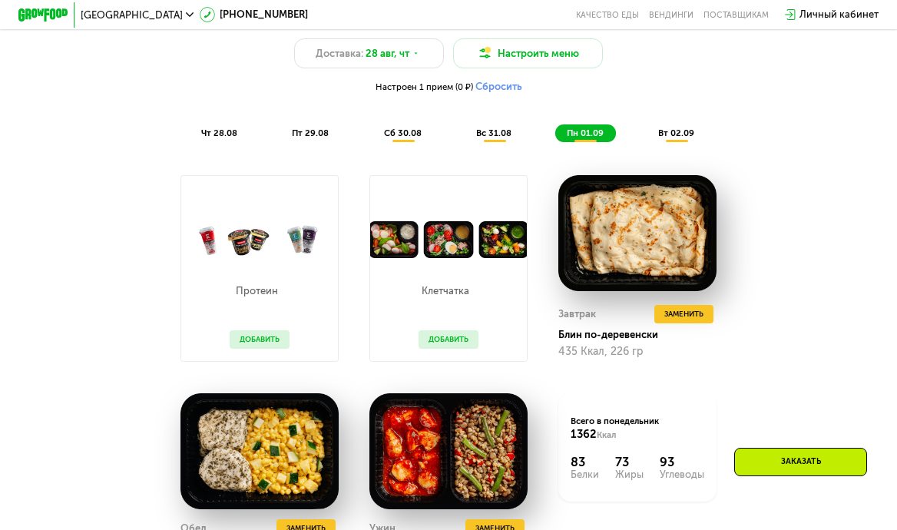
click at [681, 124] on div "вт 02.09" at bounding box center [677, 133] width 60 height 18
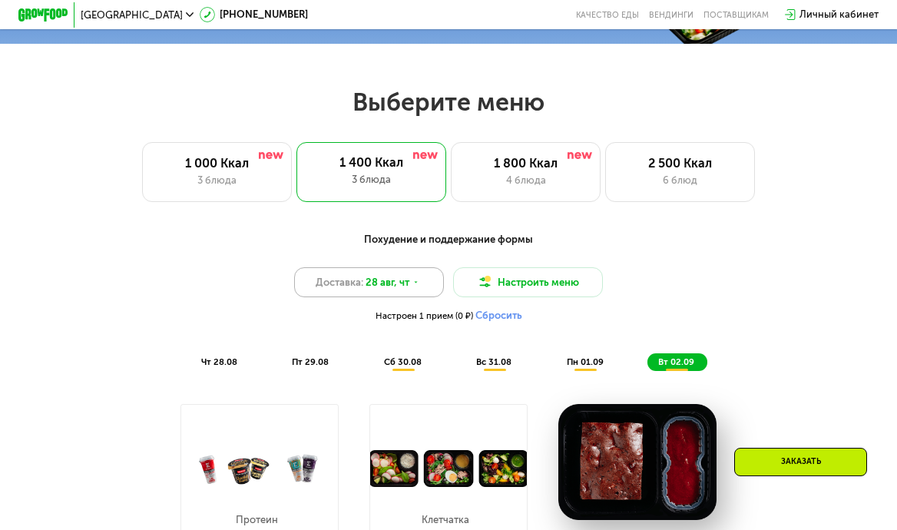
scroll to position [495, 0]
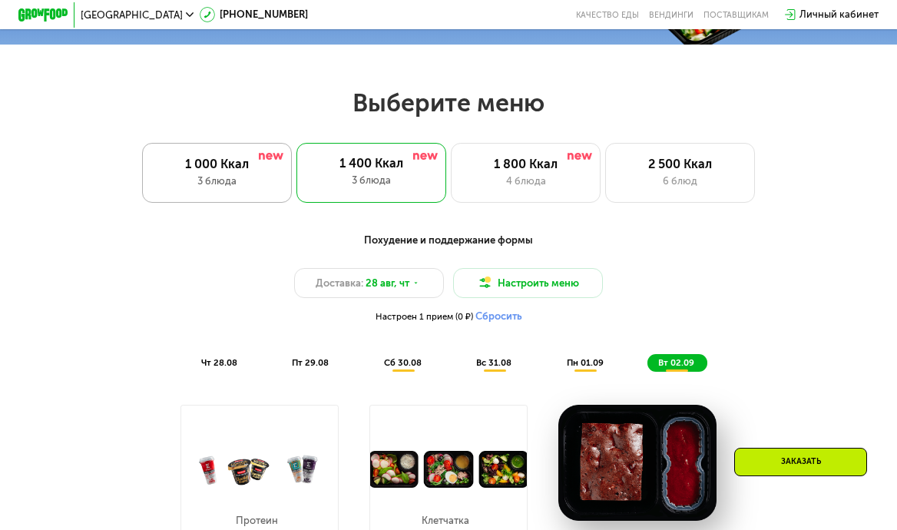
click at [296, 190] on div "1 000 Ккал 3 блюда" at bounding box center [371, 173] width 150 height 60
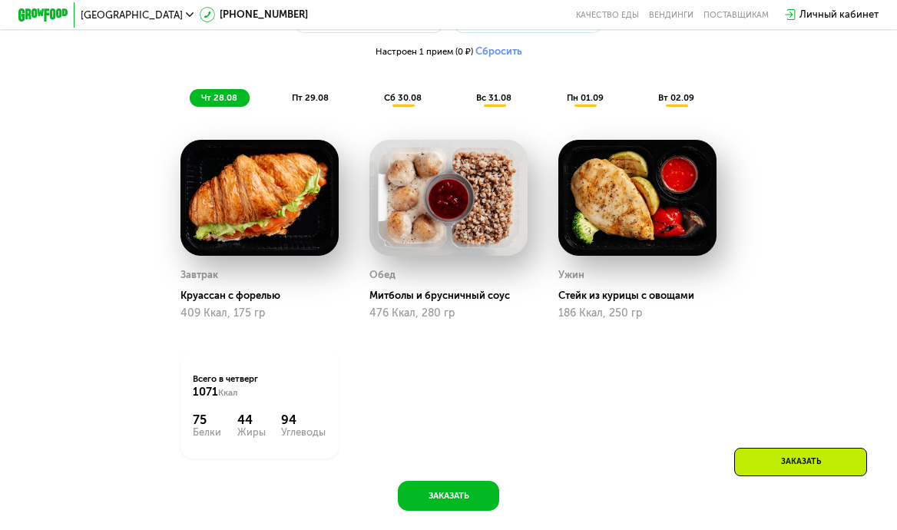
scroll to position [742, 0]
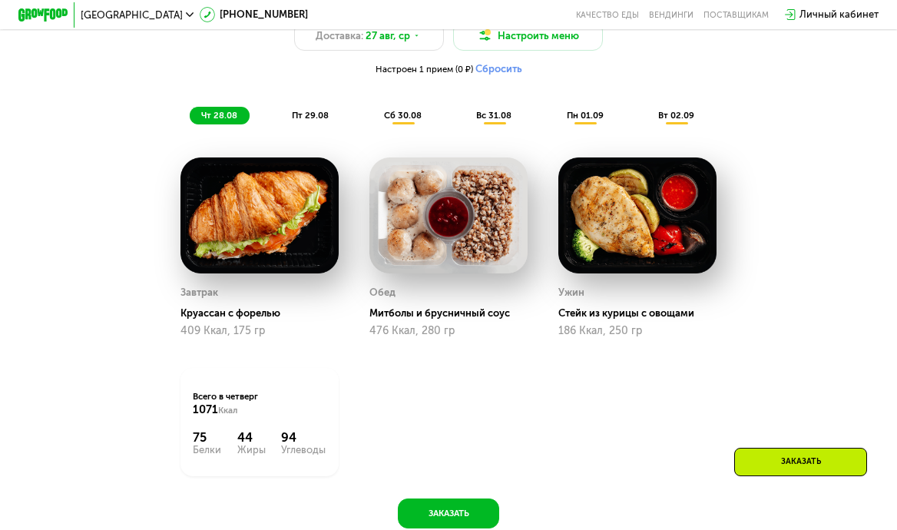
click at [297, 118] on span "пт 29.08" at bounding box center [310, 115] width 37 height 11
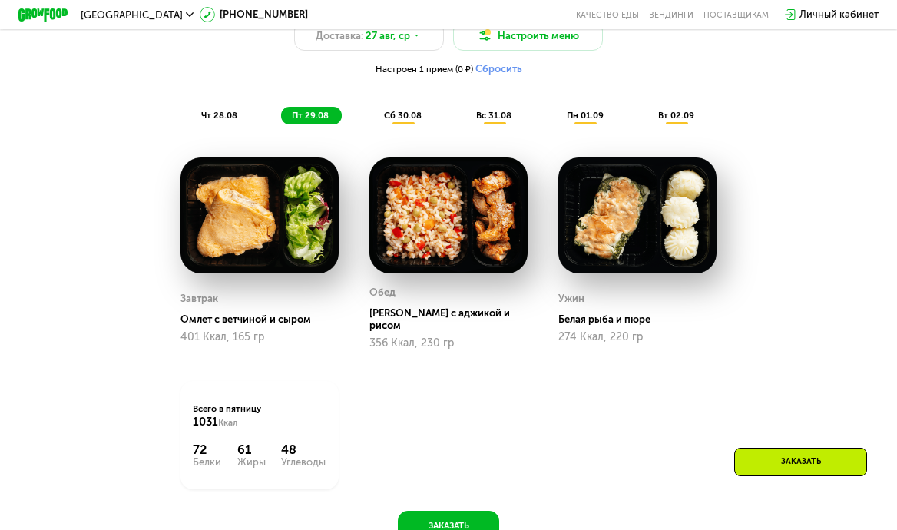
click at [230, 100] on div "Похудение и поддержание формы Доставка: 27 авг, ср Настроить меню Настроен 1 пр…" at bounding box center [448, 54] width 737 height 139
click at [228, 111] on span "чт 28.08" at bounding box center [219, 115] width 36 height 11
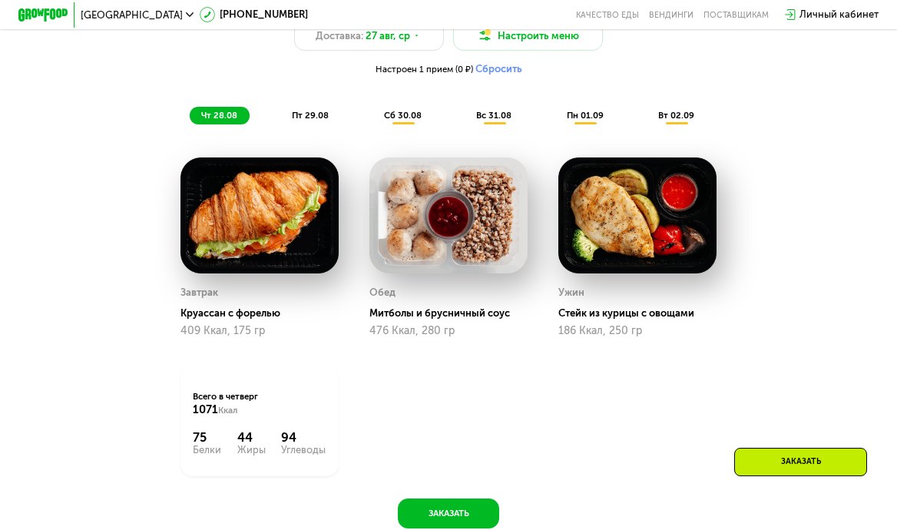
click at [373, 108] on div "пт 29.08" at bounding box center [403, 116] width 61 height 18
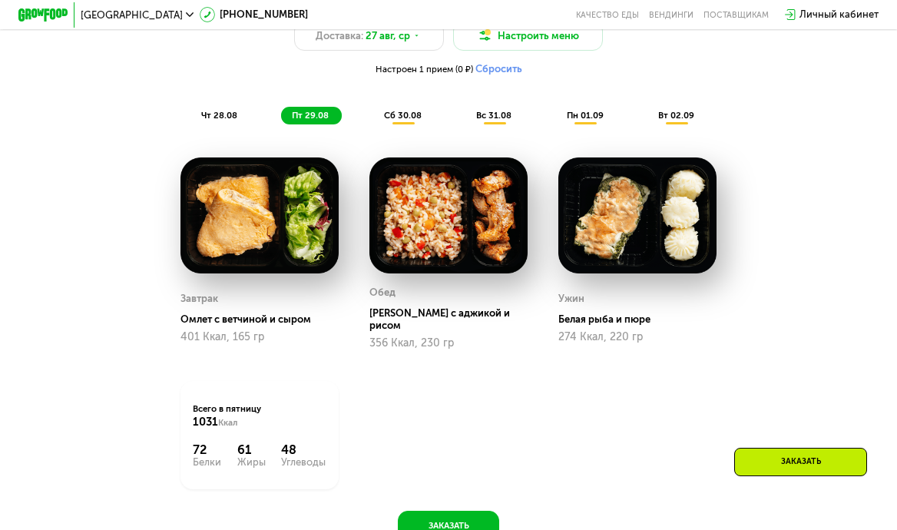
scroll to position [620, 0]
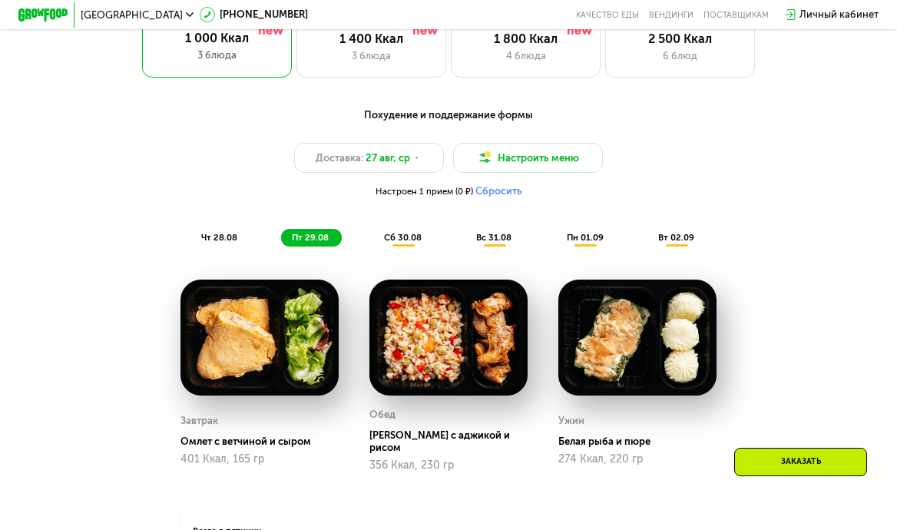
click at [403, 237] on span "сб 30.08" at bounding box center [403, 237] width 38 height 11
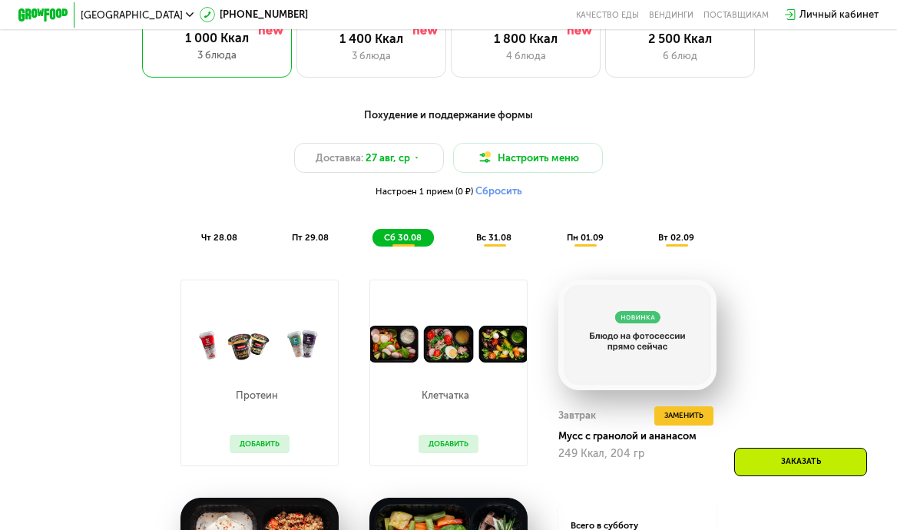
click at [550, 263] on div "Похудение и поддержание формы Доставка: 27 авг, ср Настроить меню Настроен 1 пр…" at bounding box center [448, 414] width 767 height 629
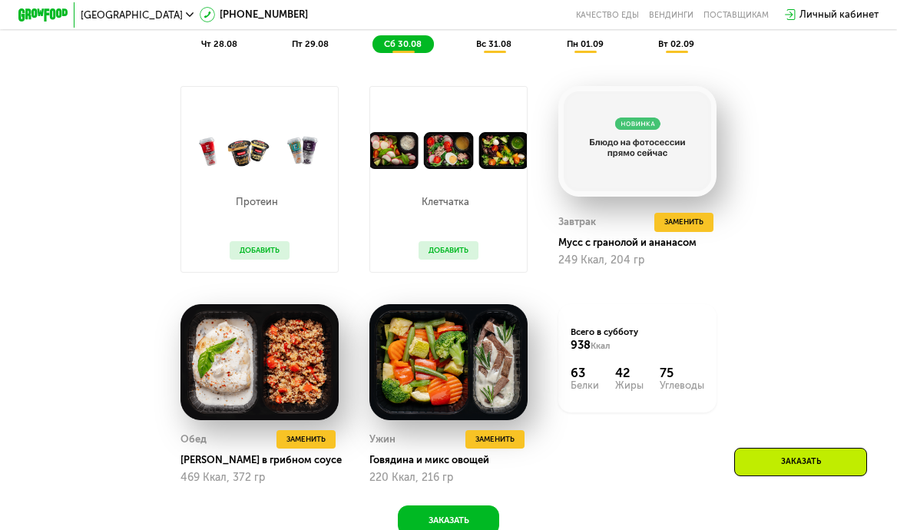
click at [737, 307] on div "Похудение и поддержание формы Доставка: 27 авг, ср Настроить меню Настроен 1 пр…" at bounding box center [448, 220] width 767 height 629
click at [689, 219] on span "Заменить" at bounding box center [683, 222] width 39 height 12
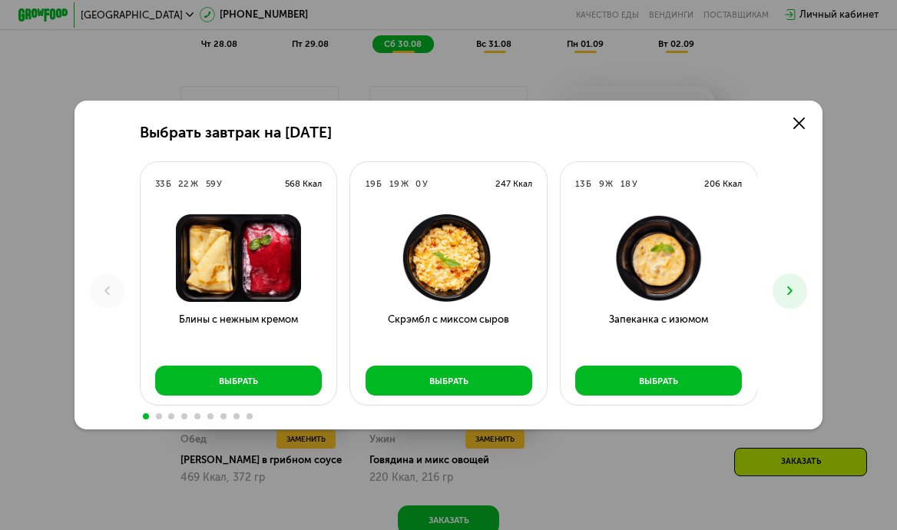
click at [789, 302] on button at bounding box center [790, 290] width 35 height 35
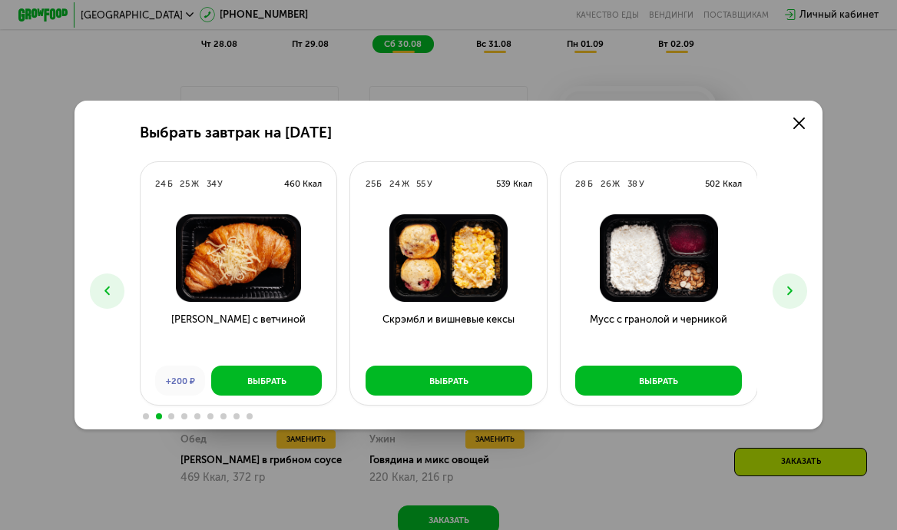
click at [789, 302] on button at bounding box center [790, 290] width 35 height 35
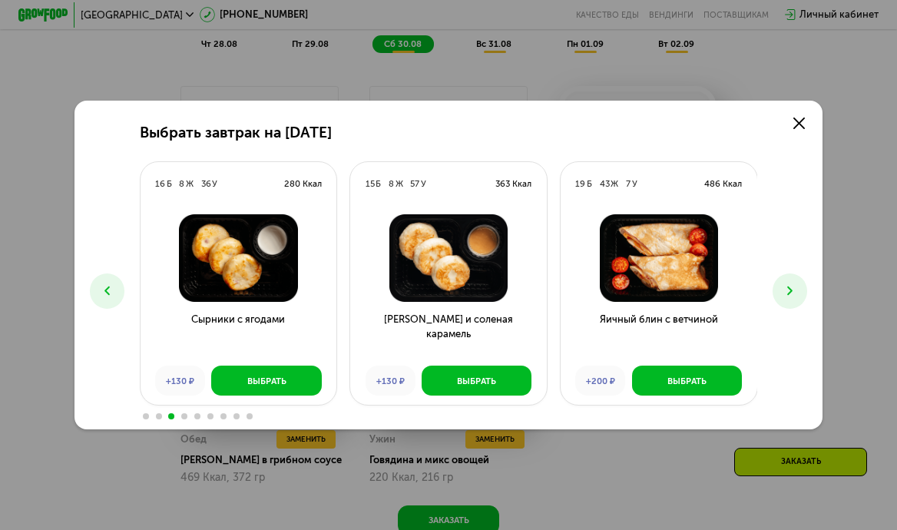
click at [789, 302] on button at bounding box center [790, 290] width 35 height 35
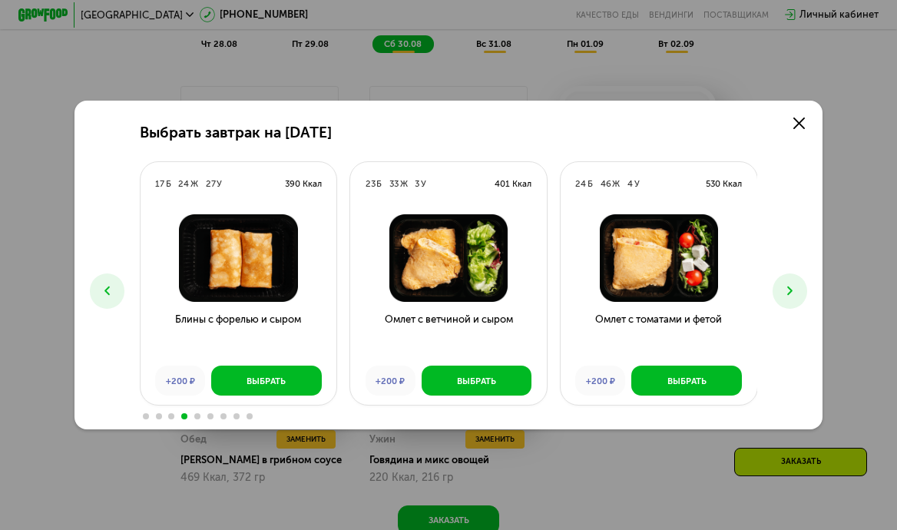
click at [789, 302] on button at bounding box center [790, 290] width 35 height 35
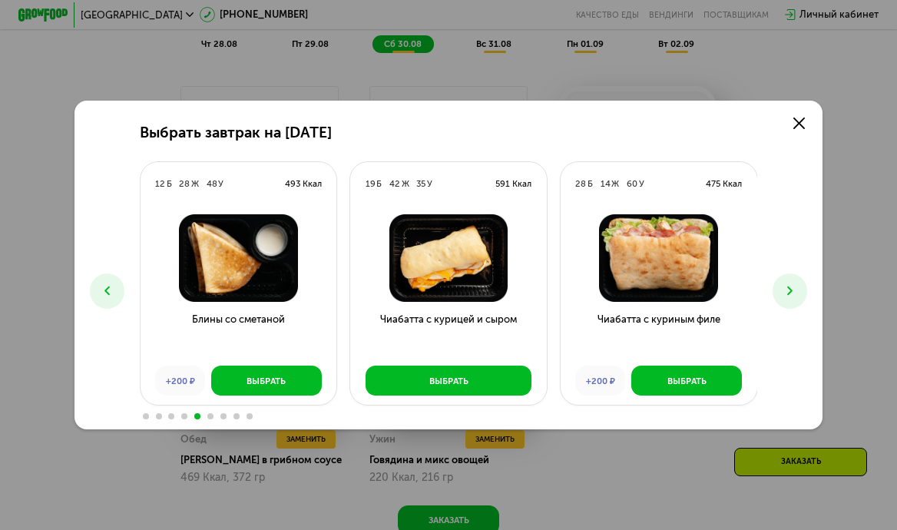
click at [789, 302] on button at bounding box center [790, 290] width 35 height 35
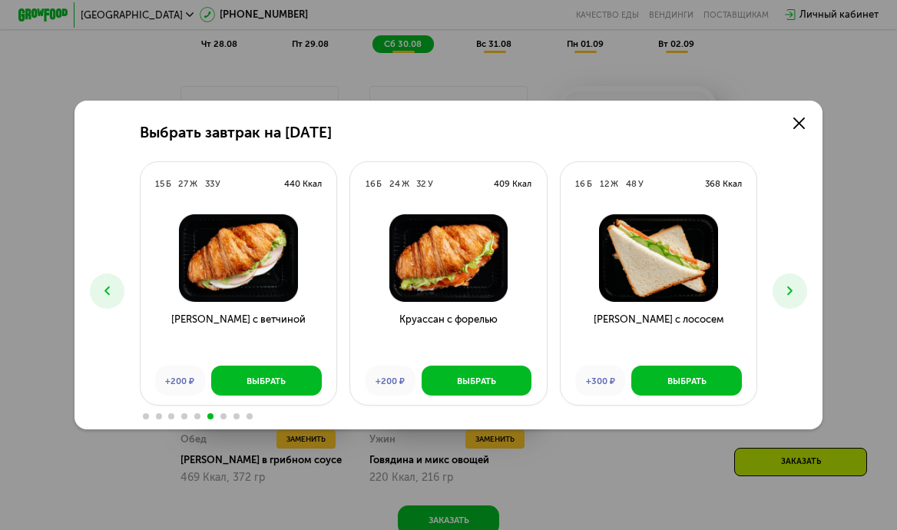
click at [789, 302] on button at bounding box center [790, 290] width 35 height 35
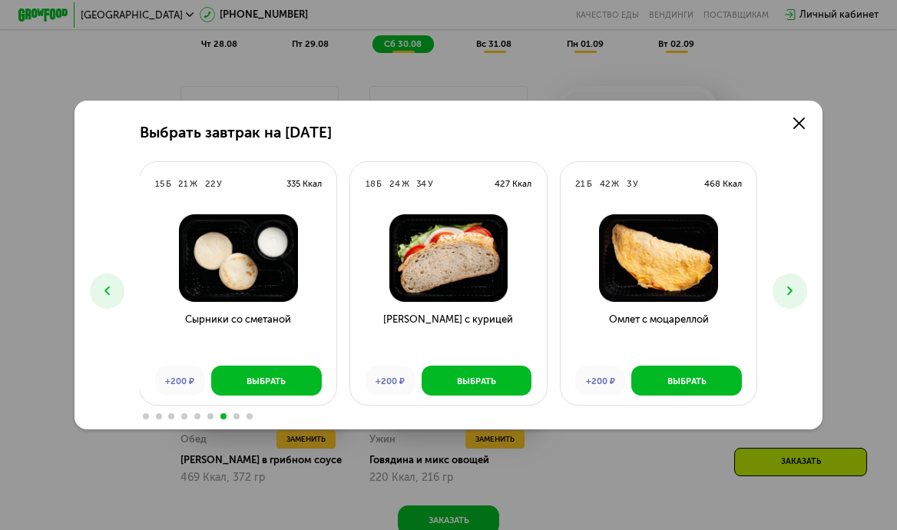
click at [789, 302] on button at bounding box center [790, 290] width 35 height 35
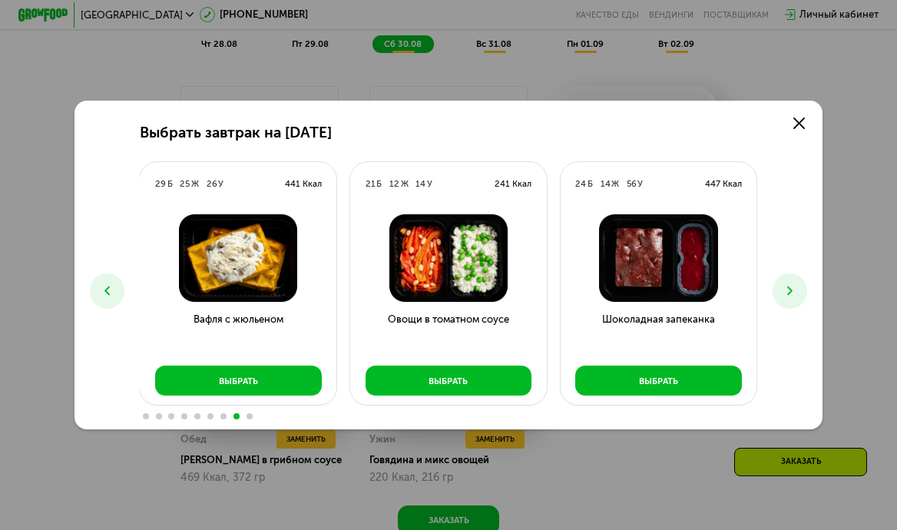
click at [111, 281] on button at bounding box center [107, 290] width 35 height 35
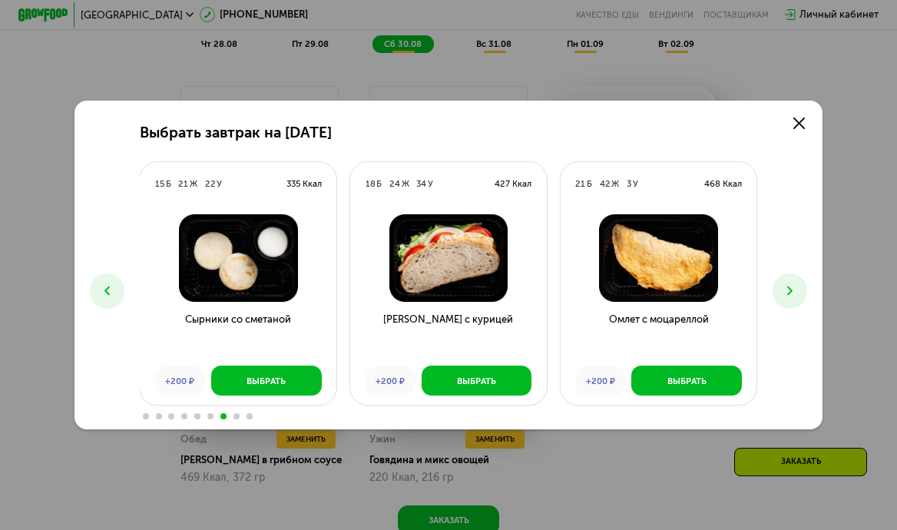
click at [111, 281] on button at bounding box center [107, 290] width 35 height 35
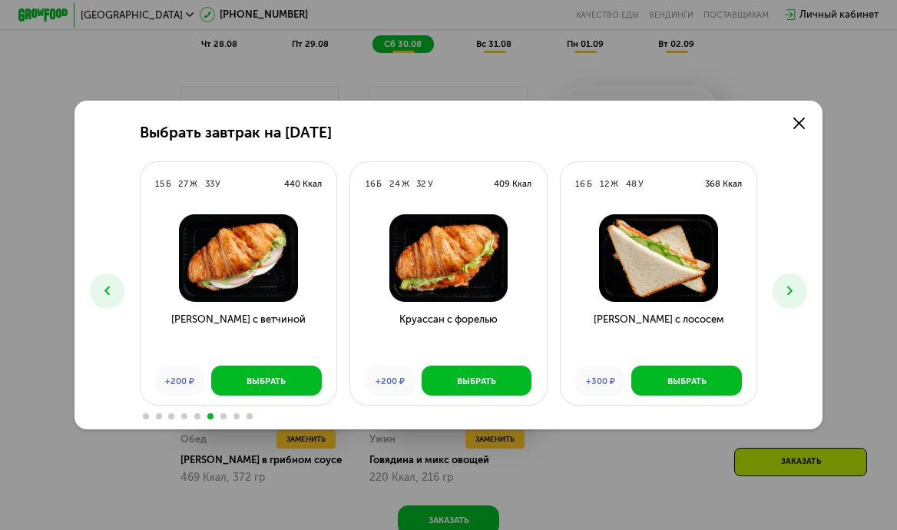
click at [111, 281] on button at bounding box center [107, 290] width 35 height 35
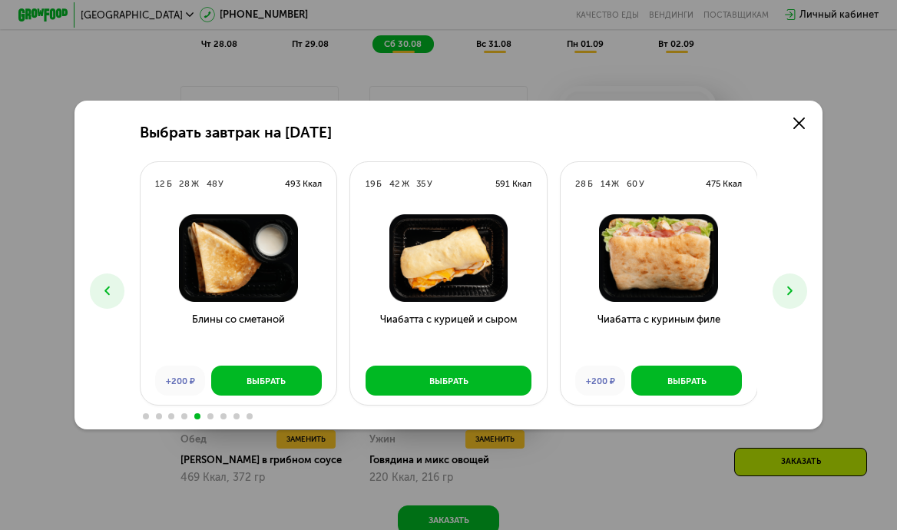
click at [111, 281] on button at bounding box center [107, 290] width 35 height 35
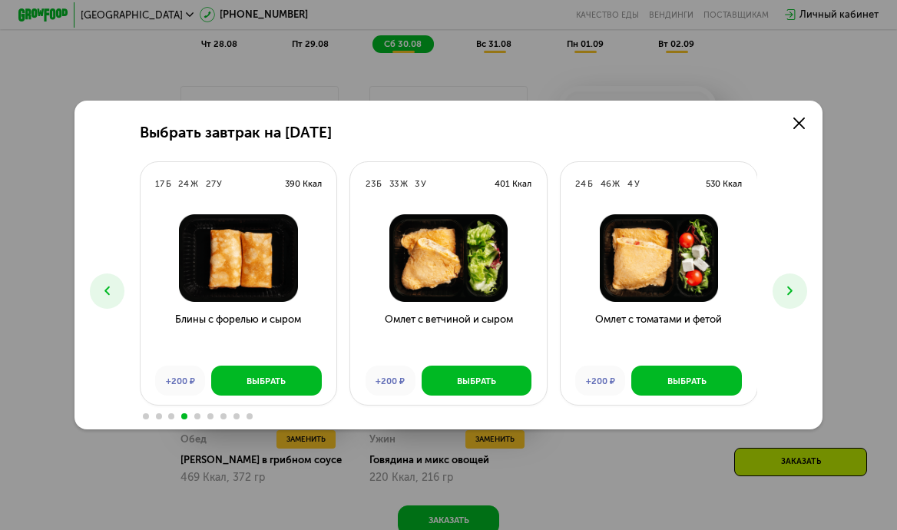
click at [111, 281] on button at bounding box center [107, 290] width 35 height 35
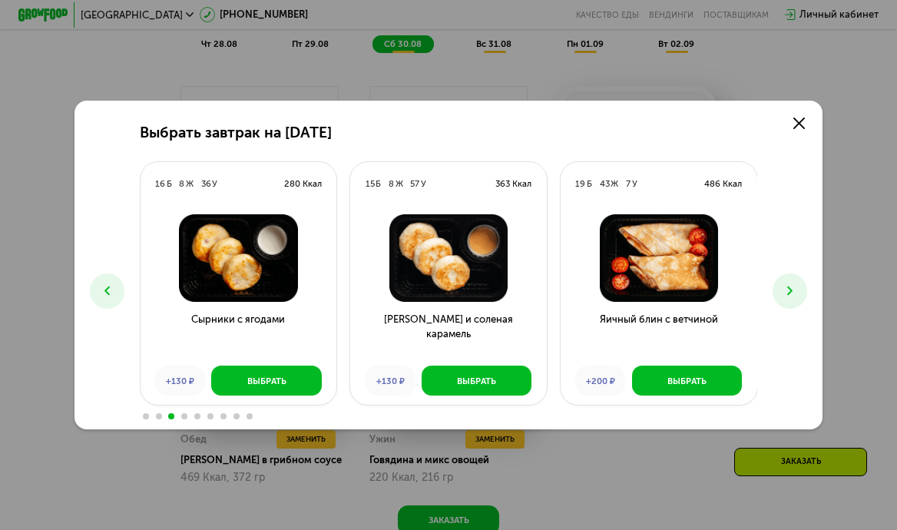
click at [111, 281] on button at bounding box center [107, 290] width 35 height 35
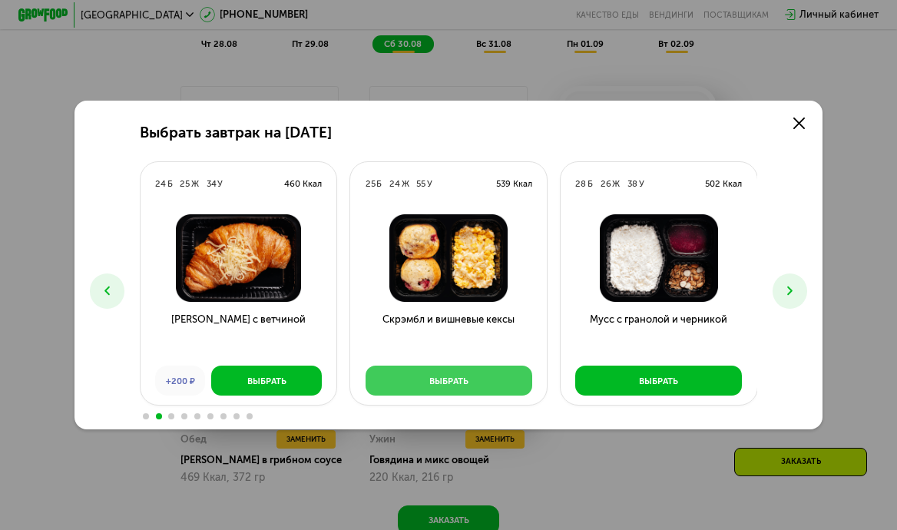
click at [437, 372] on button "Выбрать" at bounding box center [449, 381] width 167 height 30
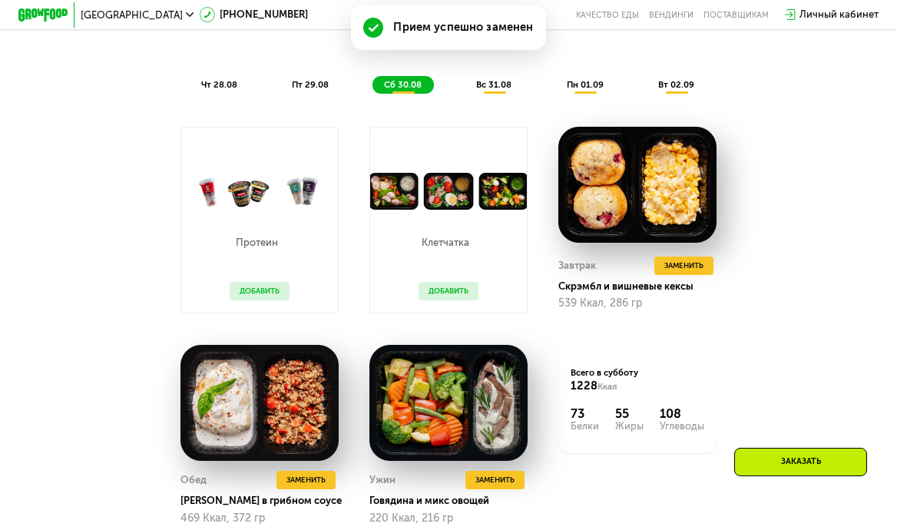
scroll to position [762, 0]
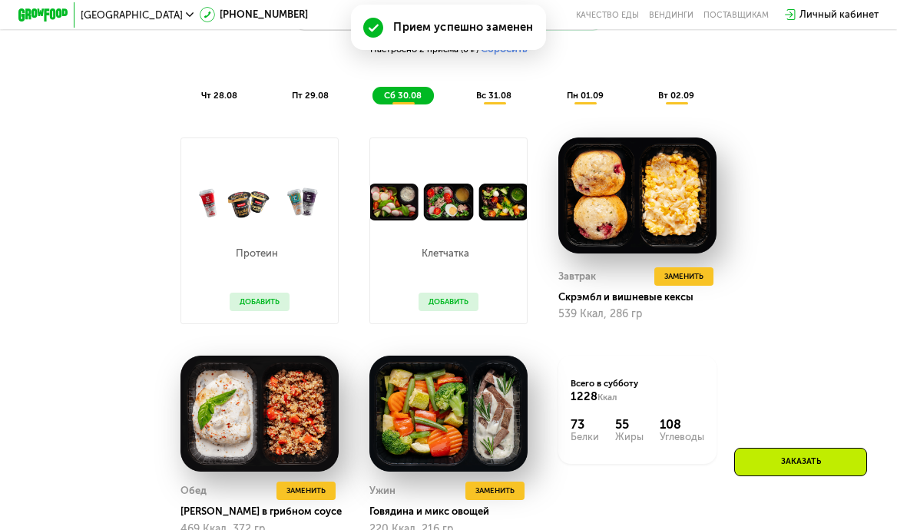
click at [482, 92] on span "вс 31.08" at bounding box center [493, 95] width 35 height 11
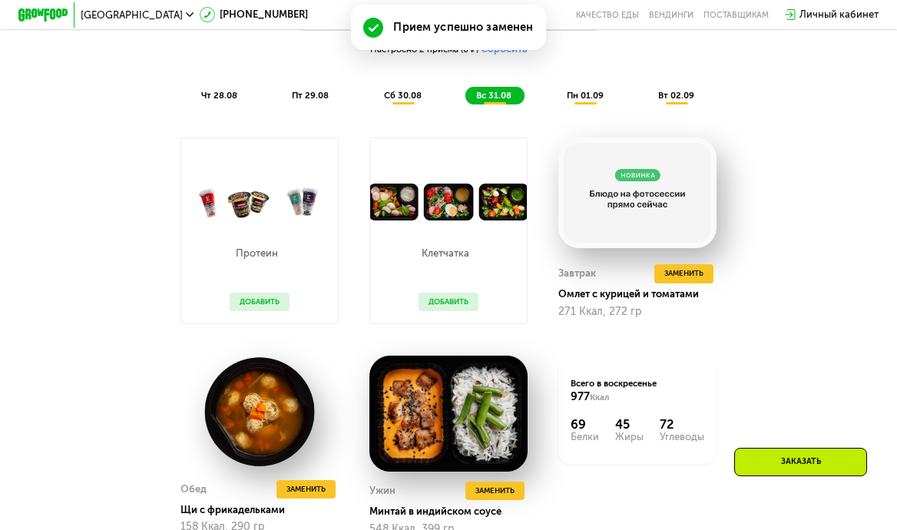
click at [410, 93] on span "сб 30.08" at bounding box center [403, 95] width 38 height 11
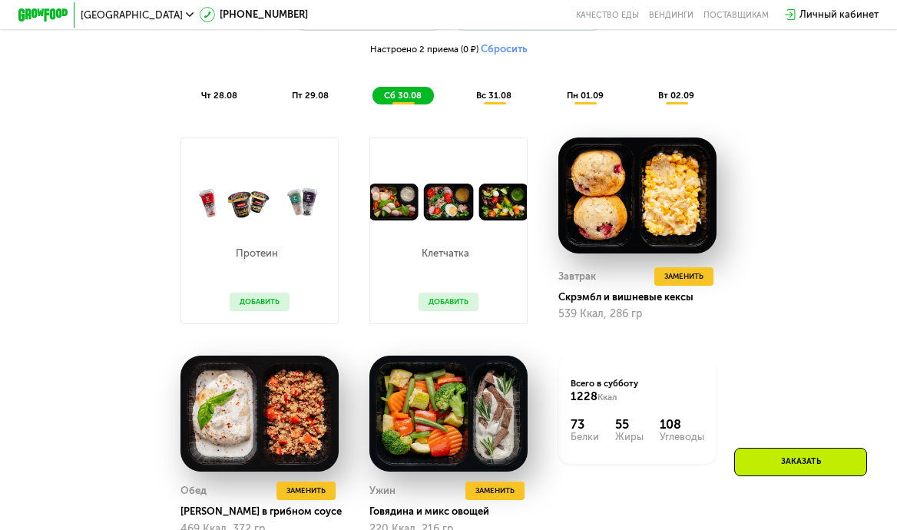
click at [494, 98] on span "вс 31.08" at bounding box center [493, 95] width 35 height 11
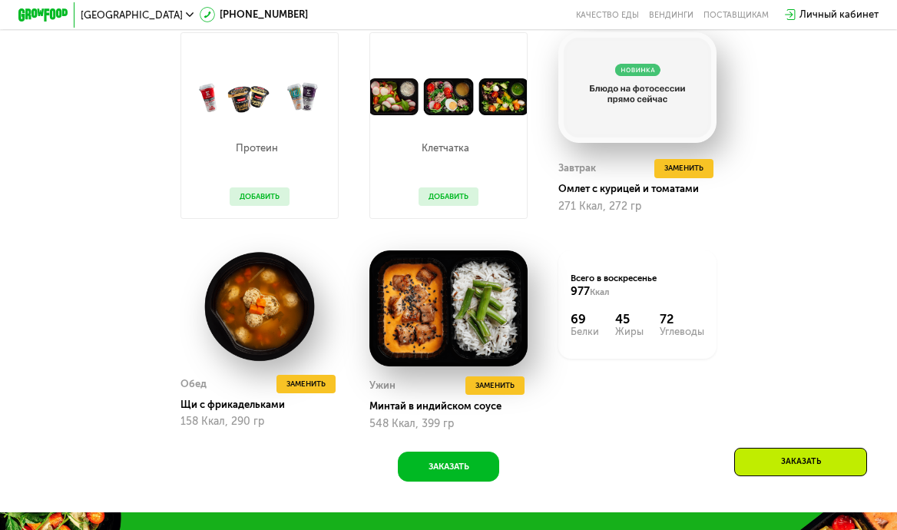
scroll to position [868, 0]
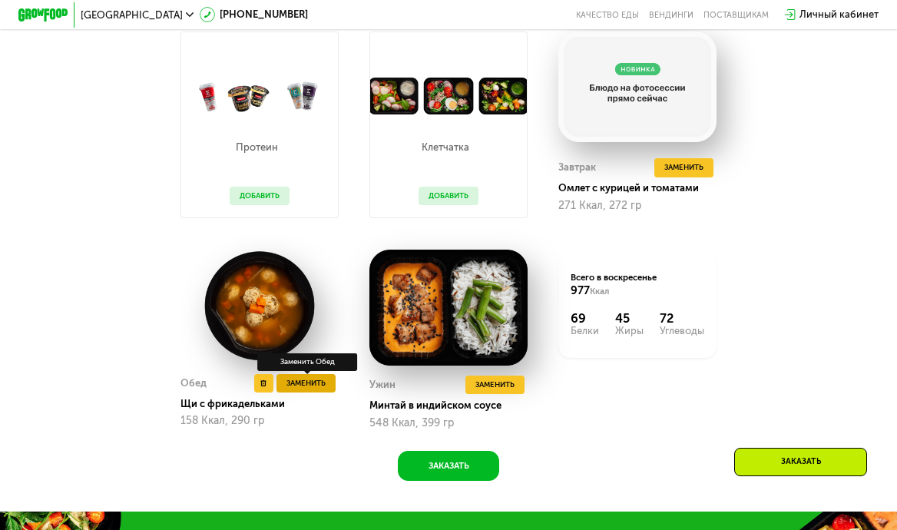
click at [308, 382] on span "Заменить" at bounding box center [305, 383] width 39 height 12
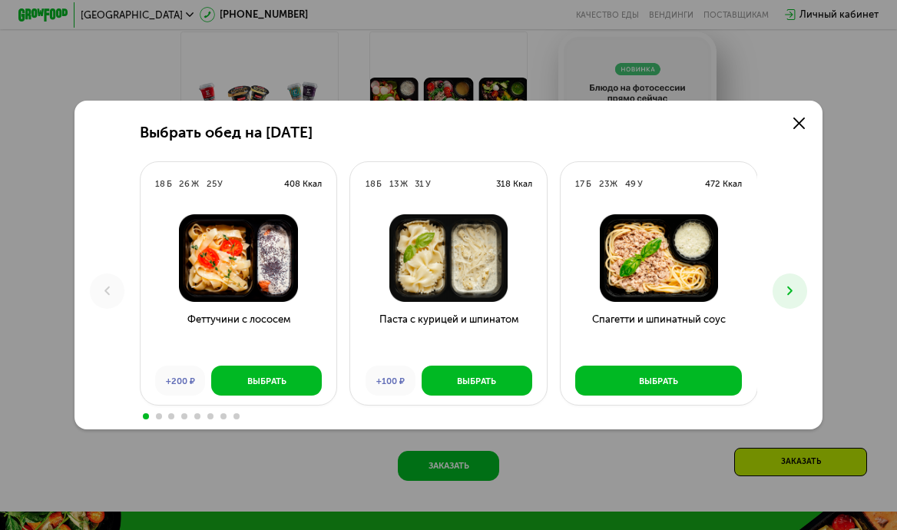
click at [787, 289] on icon at bounding box center [790, 290] width 15 height 15
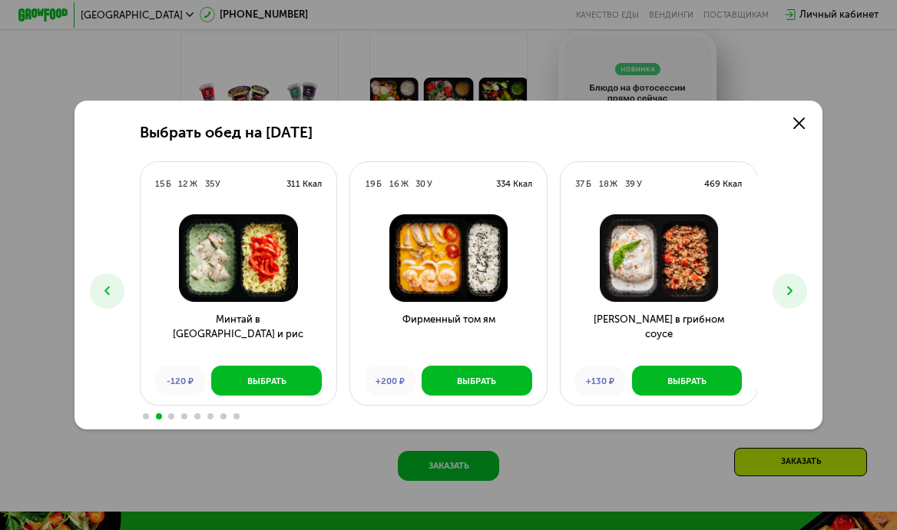
click at [787, 289] on icon at bounding box center [790, 290] width 15 height 15
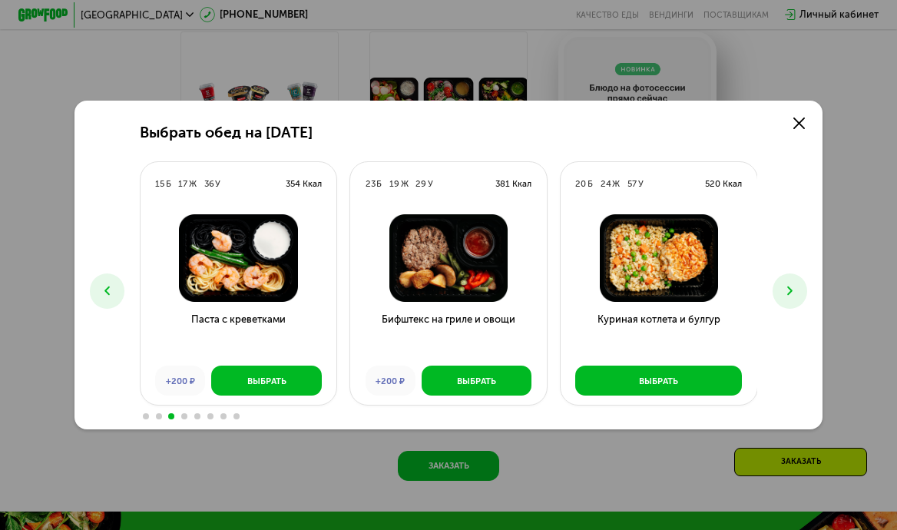
click at [787, 289] on icon at bounding box center [790, 290] width 15 height 15
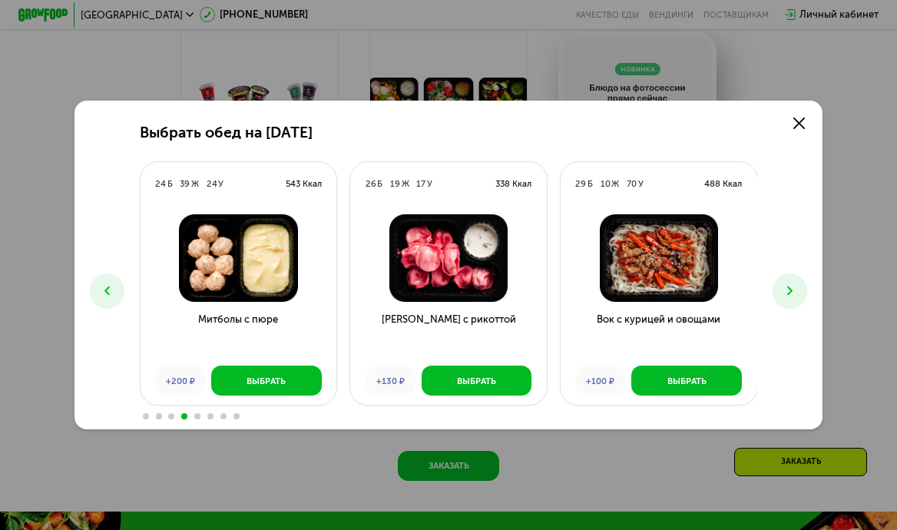
click at [787, 289] on icon at bounding box center [790, 290] width 15 height 15
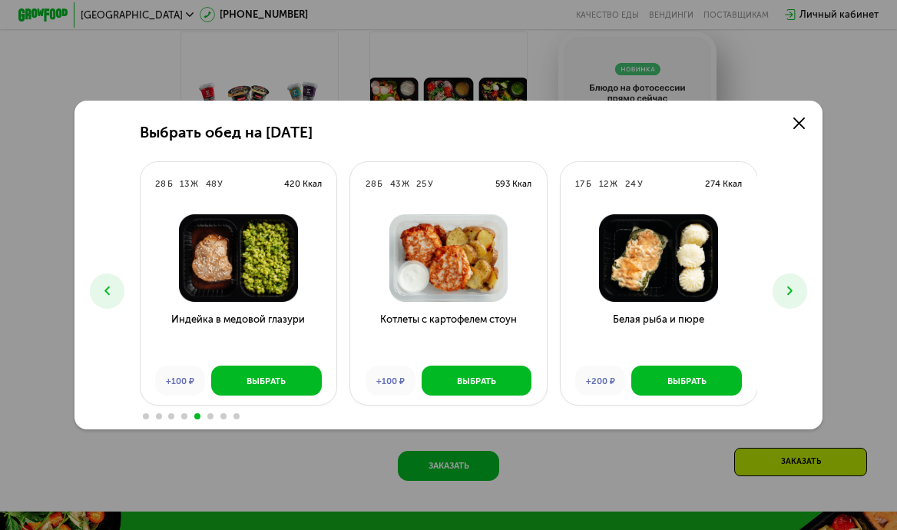
click at [109, 285] on icon at bounding box center [107, 290] width 15 height 15
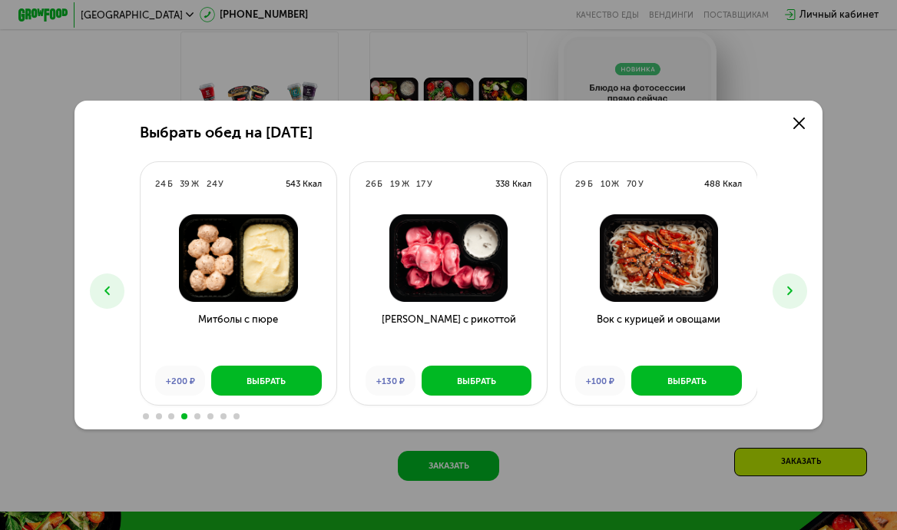
click at [789, 279] on button at bounding box center [790, 290] width 35 height 35
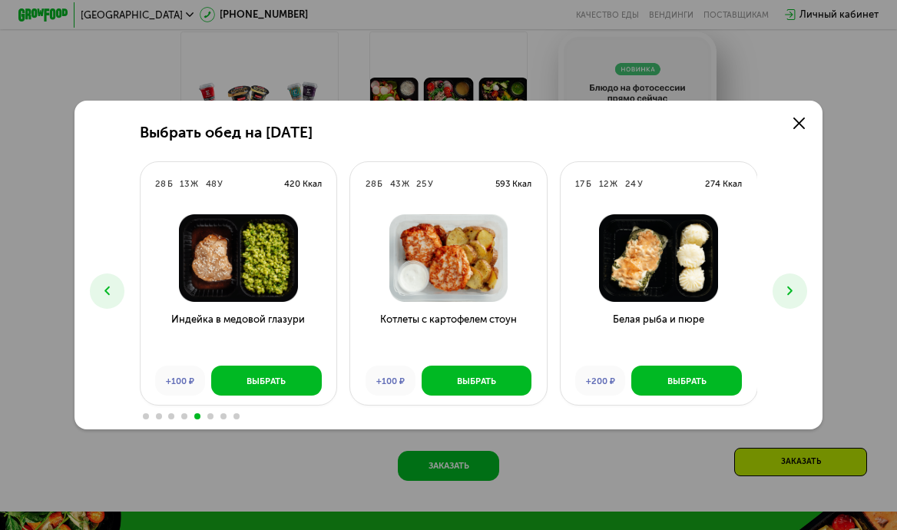
click at [789, 279] on button at bounding box center [790, 290] width 35 height 35
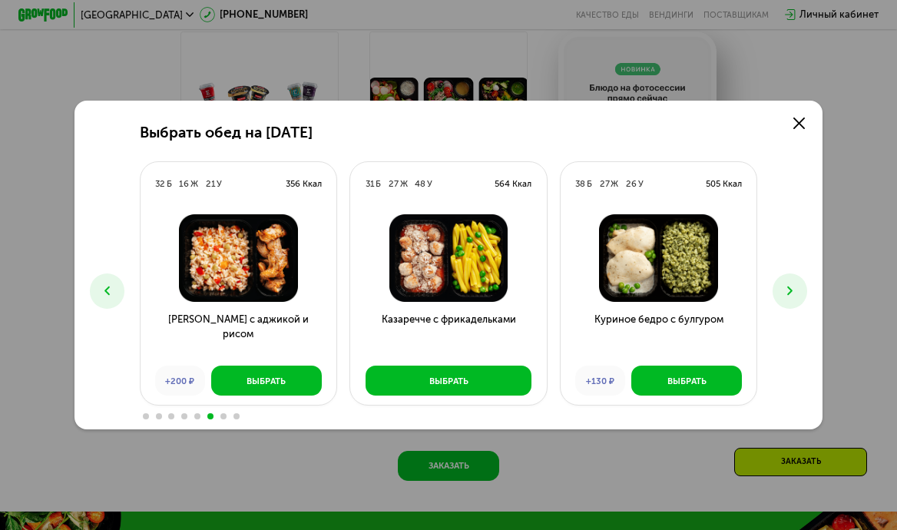
click at [787, 280] on button at bounding box center [790, 290] width 35 height 35
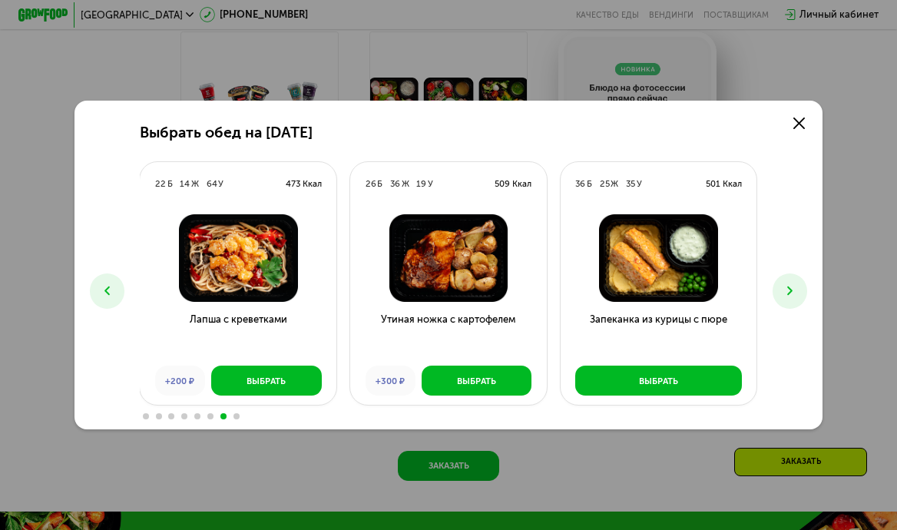
click at [114, 283] on icon at bounding box center [107, 290] width 15 height 15
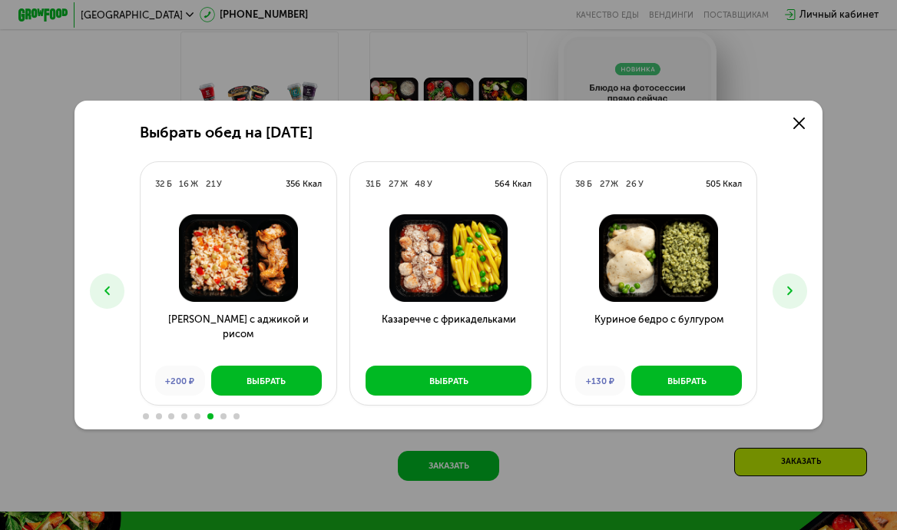
click at [114, 283] on icon at bounding box center [107, 290] width 15 height 15
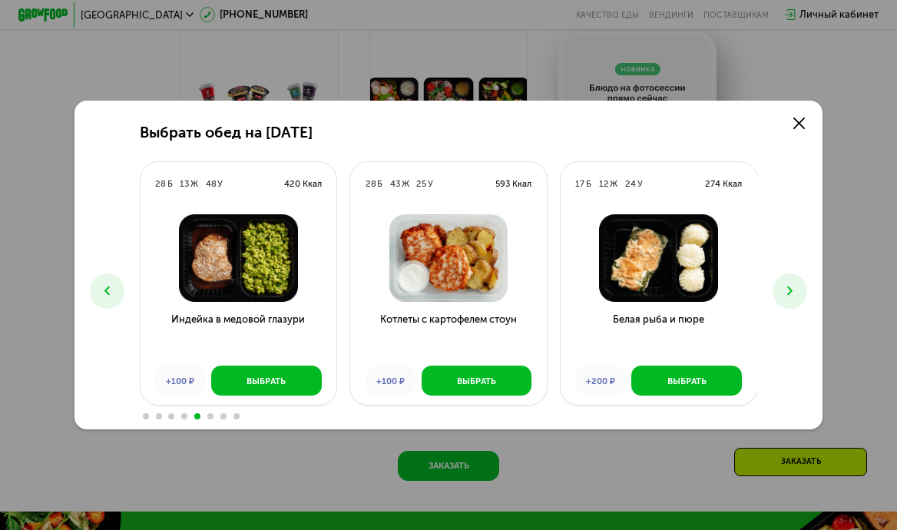
click at [114, 283] on icon at bounding box center [107, 290] width 15 height 15
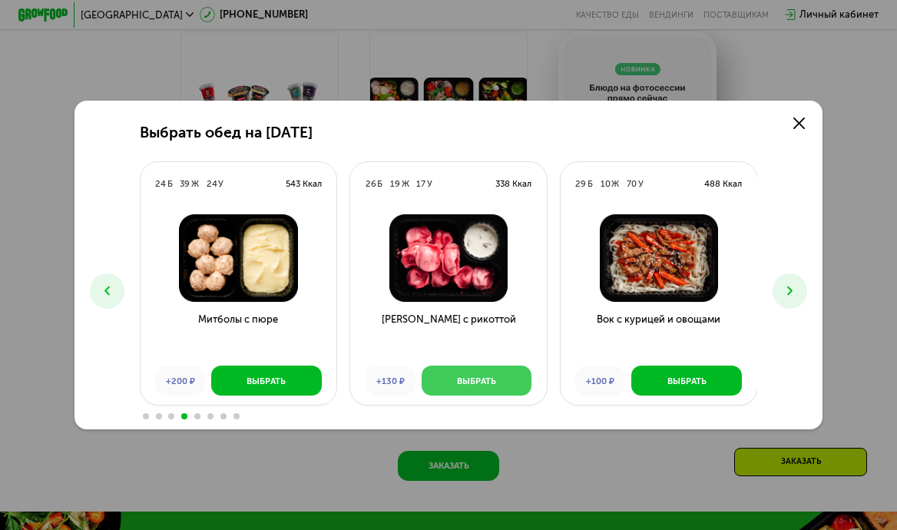
click at [489, 382] on div "Выбрать" at bounding box center [476, 381] width 39 height 12
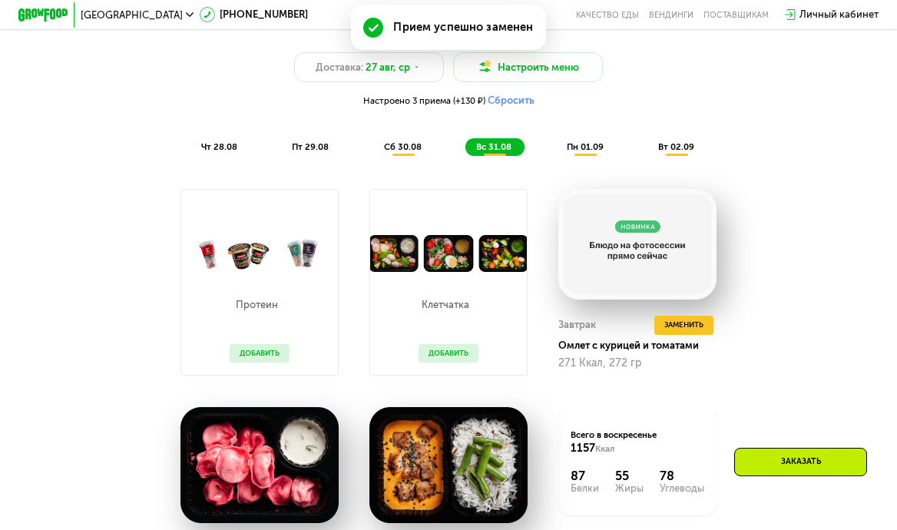
scroll to position [702, 0]
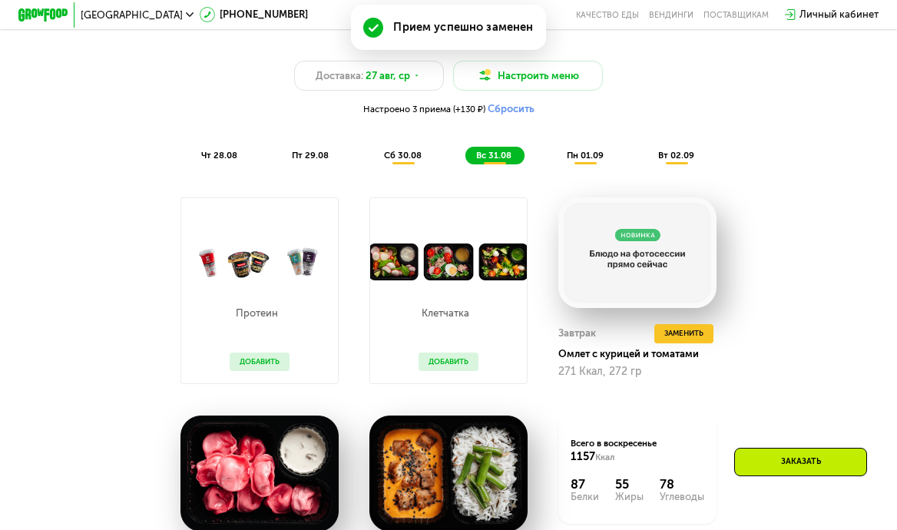
click at [590, 154] on span "пн 01.09" at bounding box center [585, 155] width 37 height 11
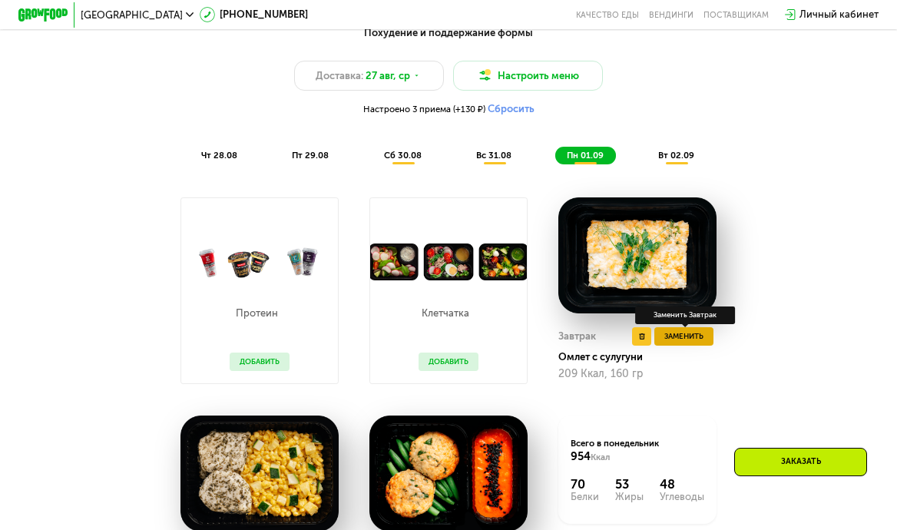
click at [691, 333] on span "Заменить" at bounding box center [683, 336] width 39 height 12
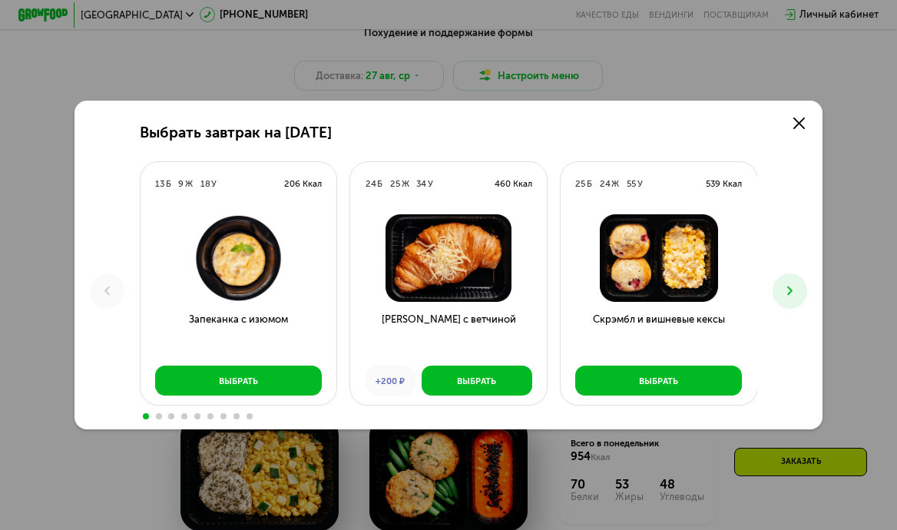
click at [787, 296] on icon at bounding box center [790, 290] width 15 height 15
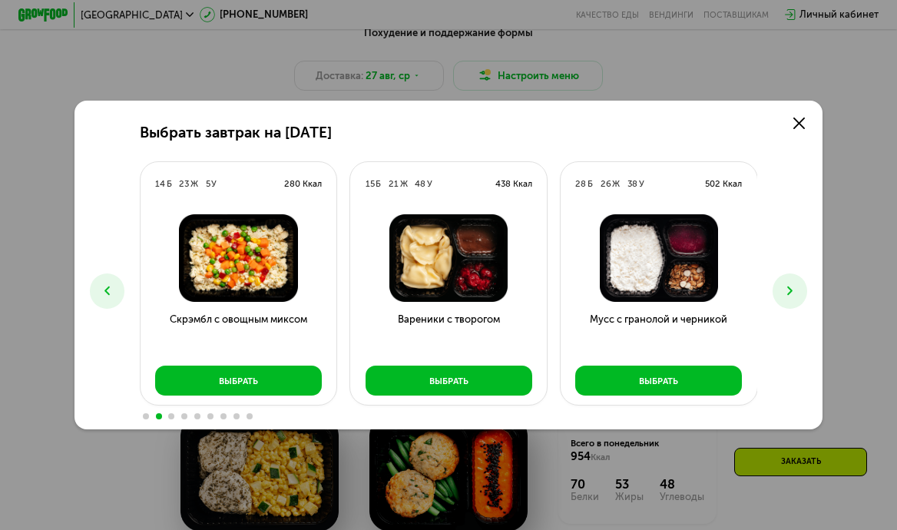
click at [787, 296] on icon at bounding box center [790, 290] width 15 height 15
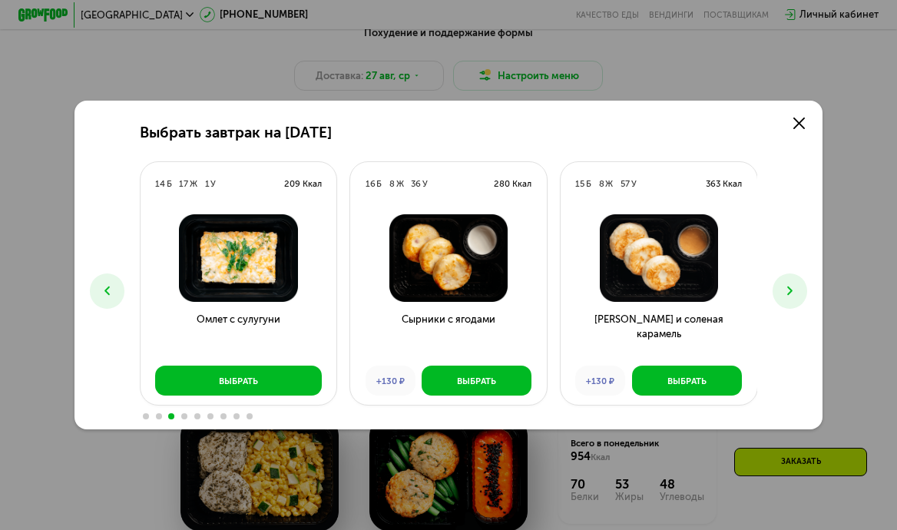
click at [787, 296] on icon at bounding box center [790, 290] width 15 height 15
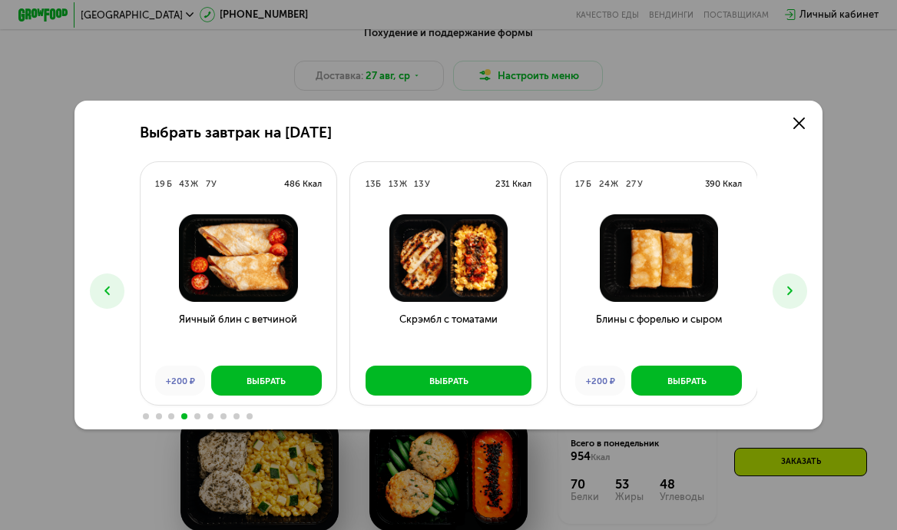
click at [787, 296] on icon at bounding box center [790, 290] width 15 height 15
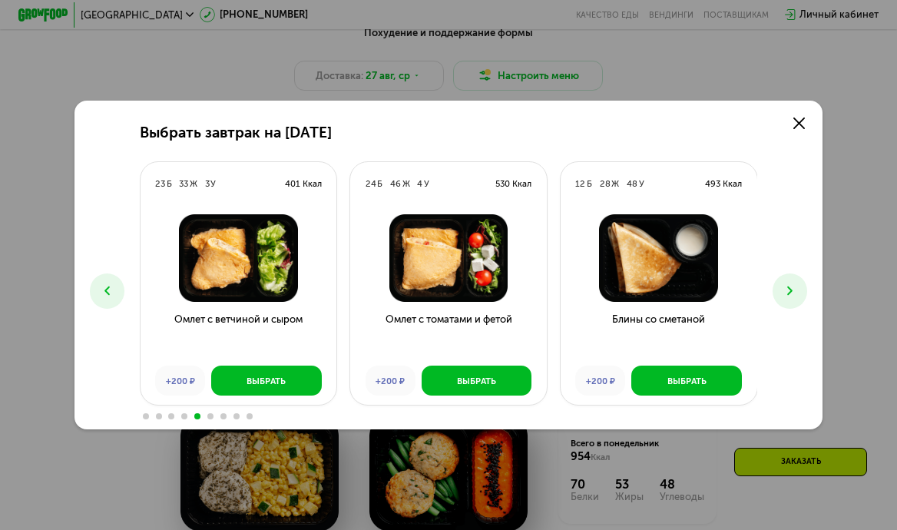
click at [787, 296] on icon at bounding box center [790, 290] width 15 height 15
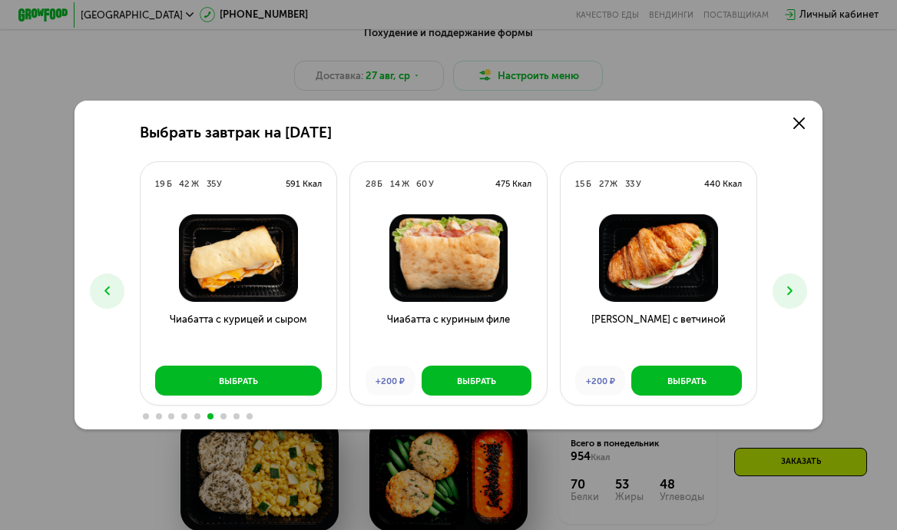
click at [787, 296] on icon at bounding box center [790, 290] width 15 height 15
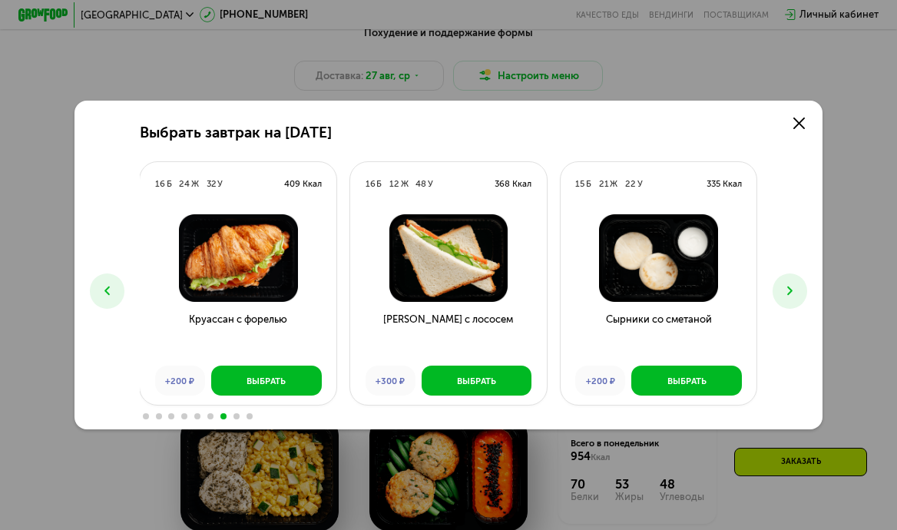
click at [787, 296] on icon at bounding box center [790, 290] width 15 height 15
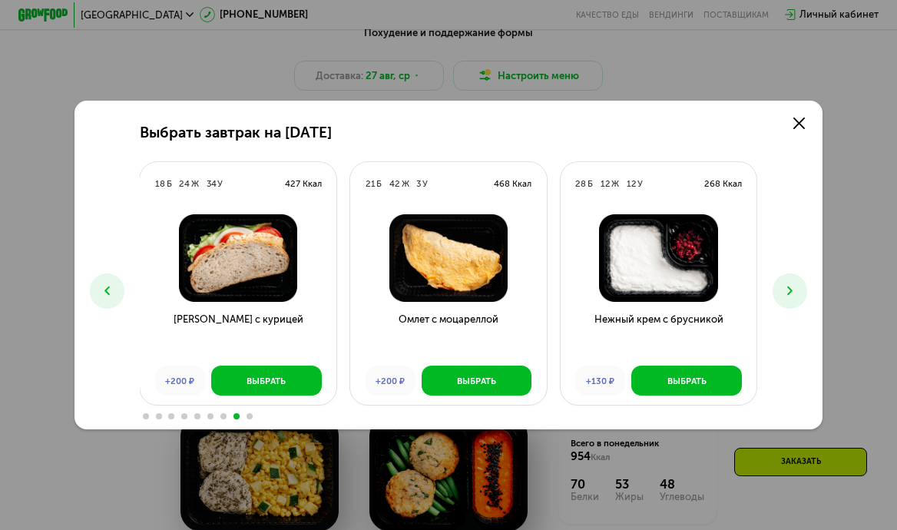
click at [787, 296] on icon at bounding box center [790, 290] width 15 height 15
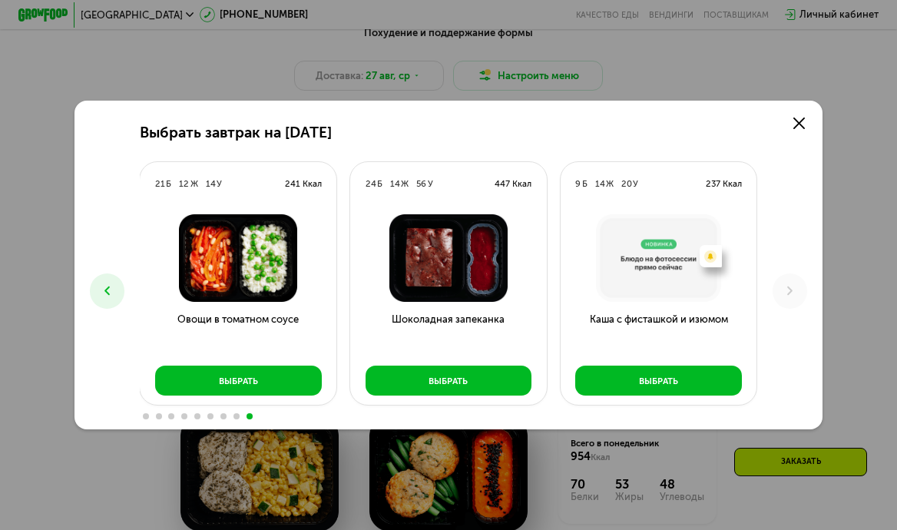
click at [101, 284] on icon at bounding box center [107, 290] width 15 height 15
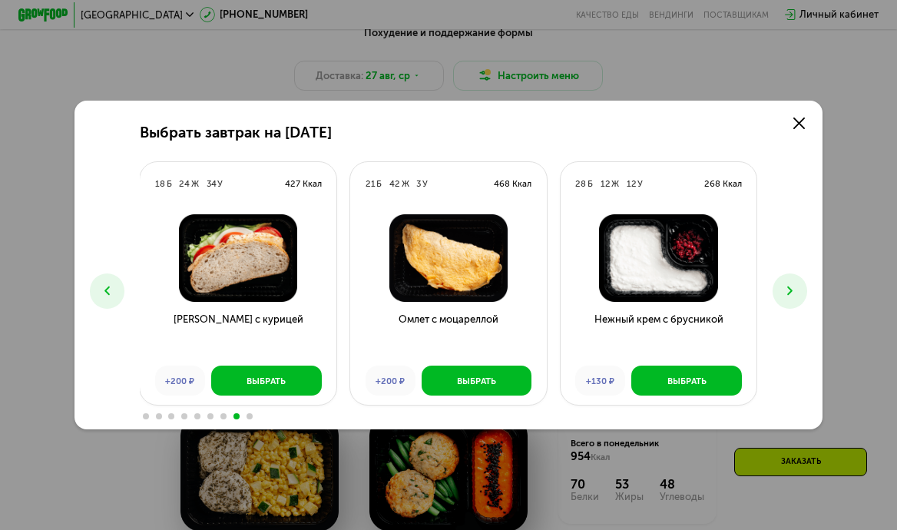
click at [101, 284] on icon at bounding box center [107, 290] width 15 height 15
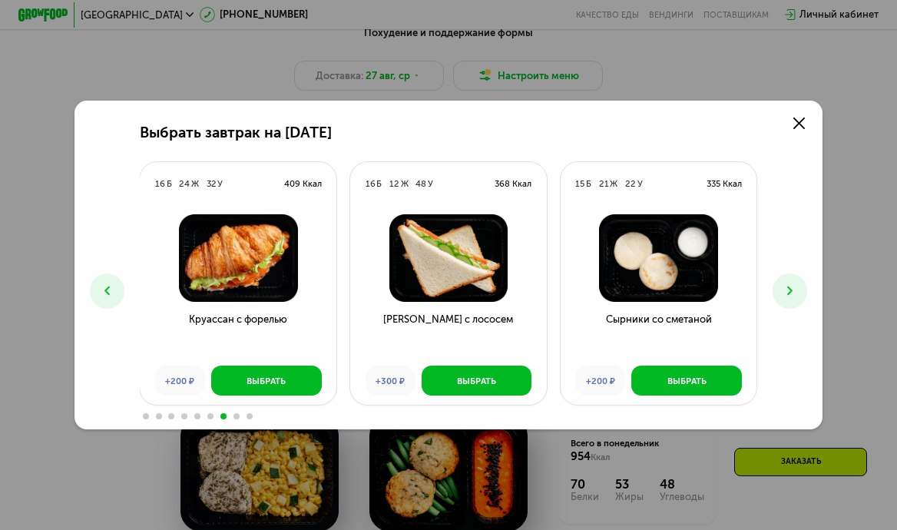
click at [101, 284] on icon at bounding box center [107, 290] width 15 height 15
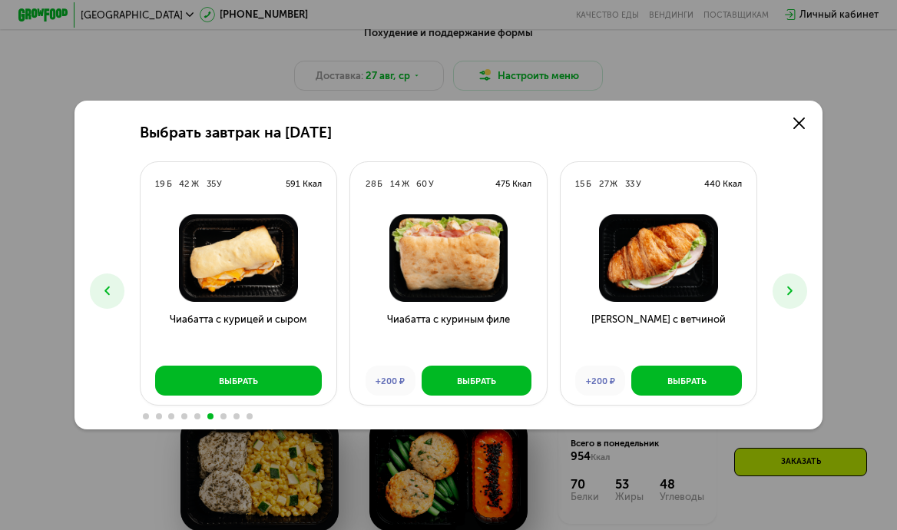
click at [101, 284] on icon at bounding box center [107, 290] width 15 height 15
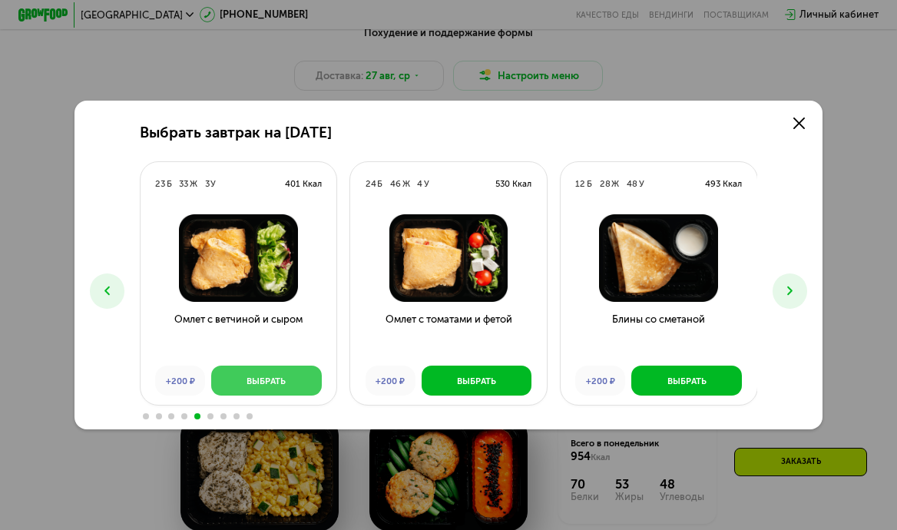
click at [259, 386] on div "Выбрать" at bounding box center [266, 381] width 39 height 12
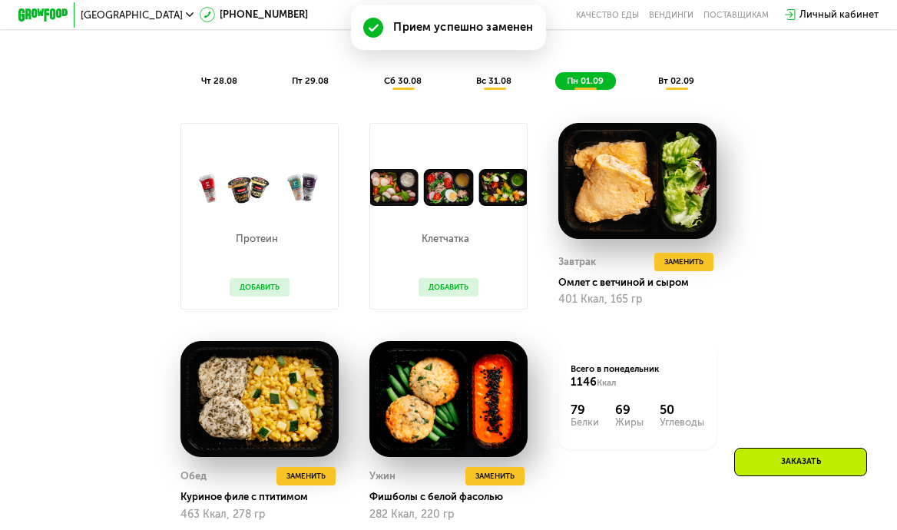
scroll to position [757, 0]
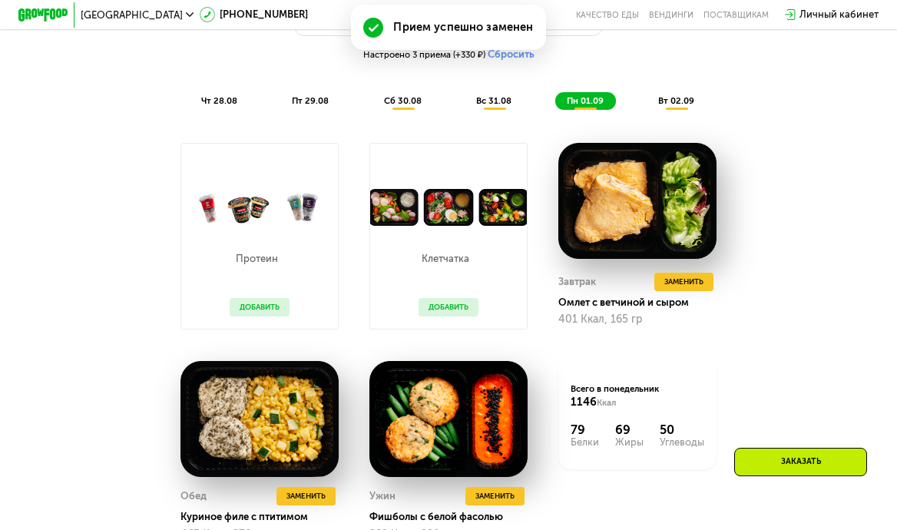
click at [676, 101] on span "вт 02.09" at bounding box center [676, 100] width 36 height 11
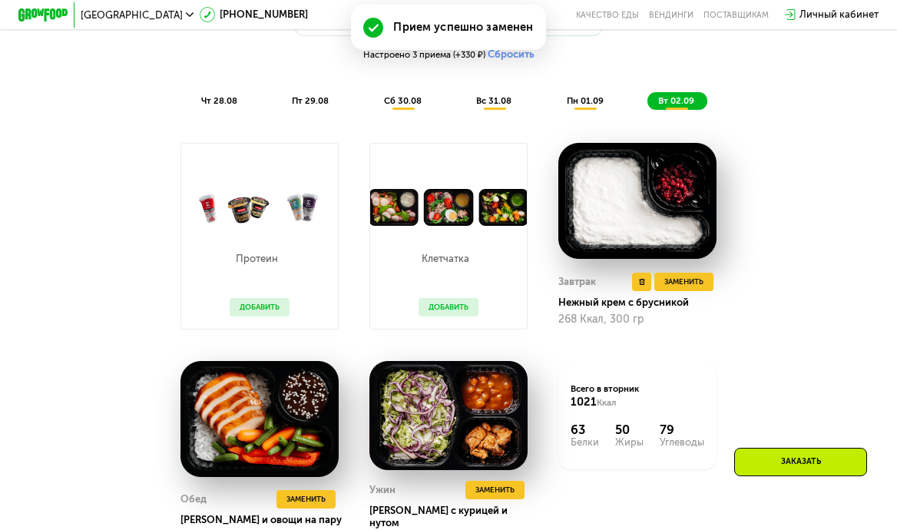
click at [627, 229] on img at bounding box center [637, 201] width 158 height 116
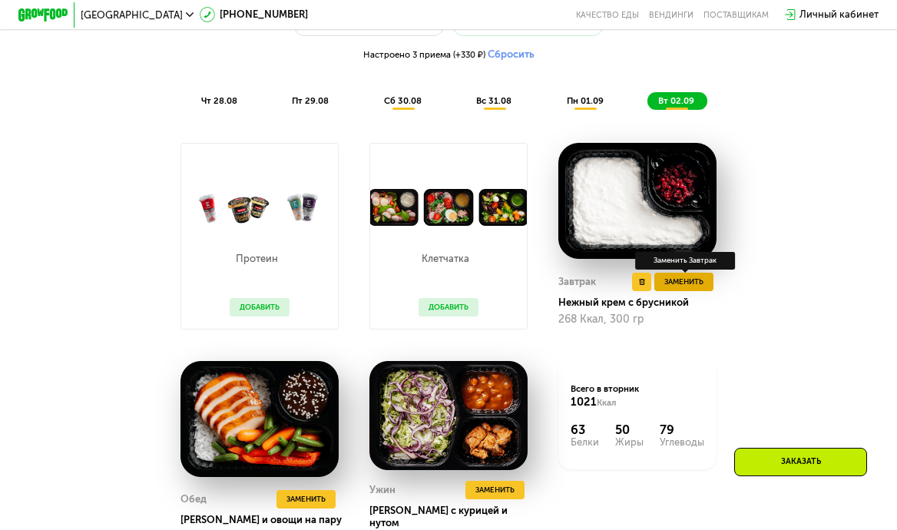
click at [677, 277] on span "Заменить" at bounding box center [683, 282] width 39 height 12
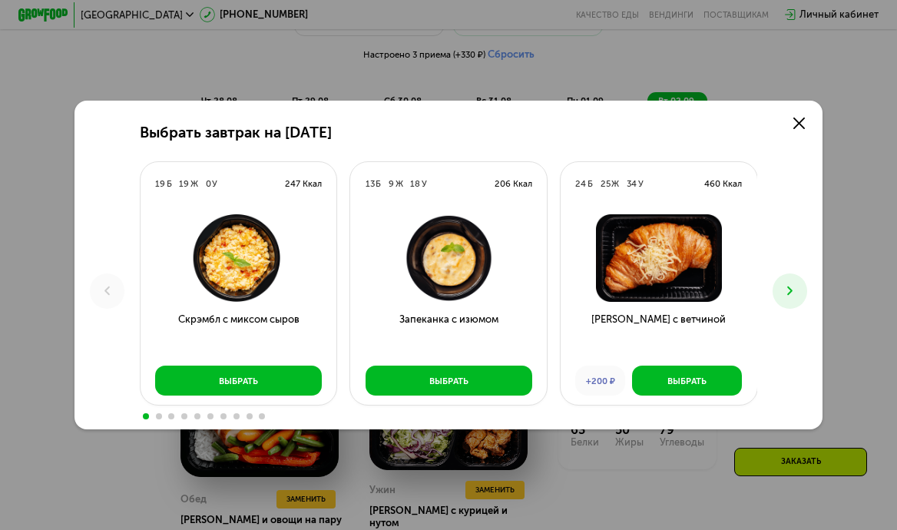
click at [803, 290] on button at bounding box center [790, 290] width 35 height 35
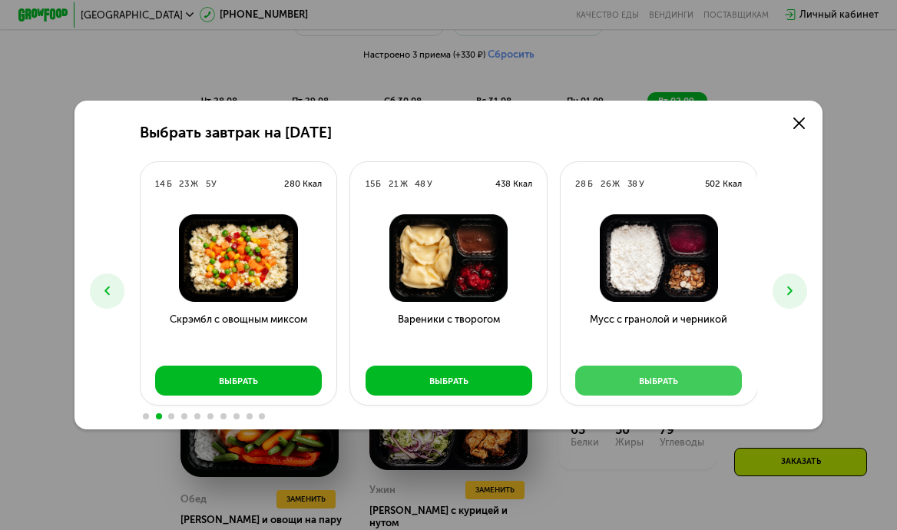
click at [697, 386] on button "Выбрать" at bounding box center [658, 381] width 167 height 30
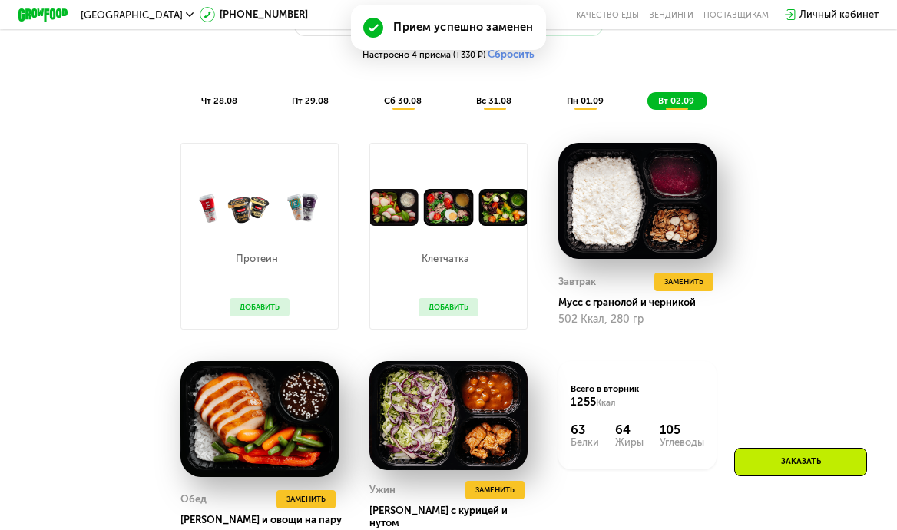
click at [224, 104] on span "чт 28.08" at bounding box center [219, 100] width 36 height 11
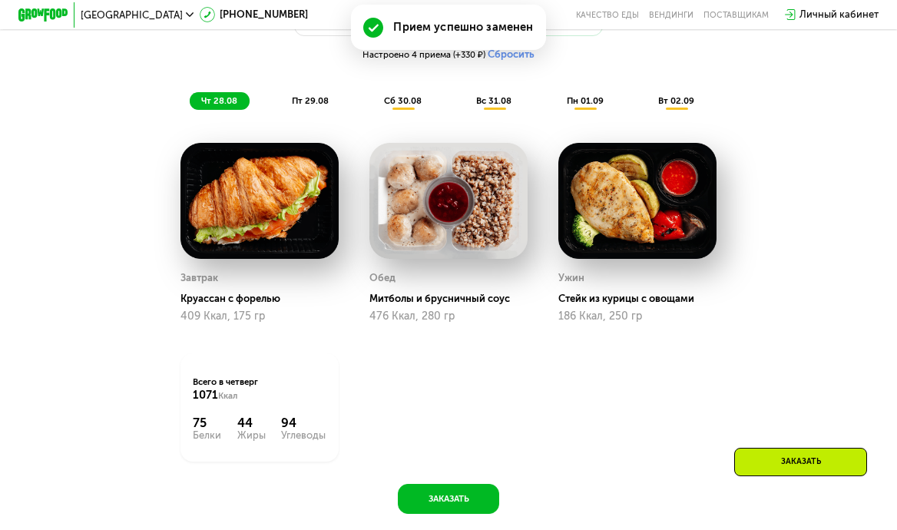
click at [373, 108] on div "пт 29.08" at bounding box center [403, 101] width 61 height 18
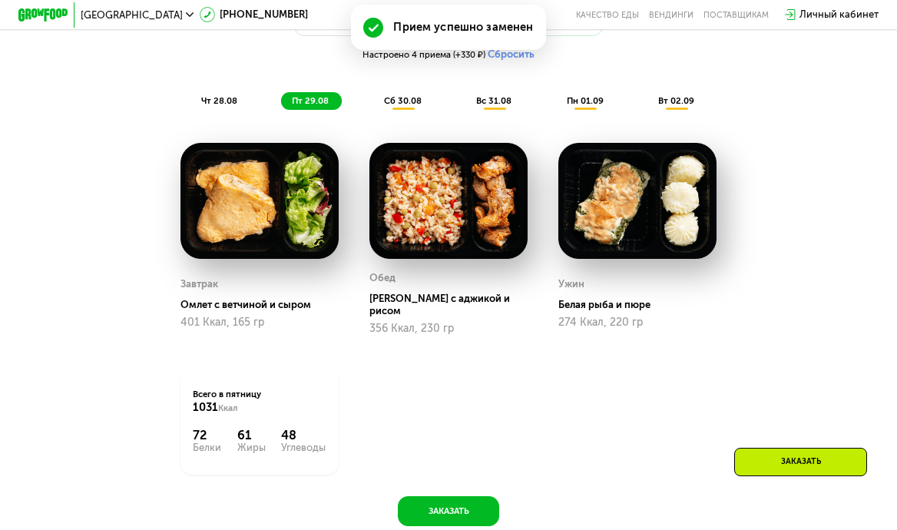
click at [383, 112] on div "Похудение и поддержание формы Доставка: 27 авг, ср Настроить меню Настроено 4 п…" at bounding box center [448, 40] width 753 height 154
click at [404, 102] on span "сб 30.08" at bounding box center [403, 100] width 38 height 11
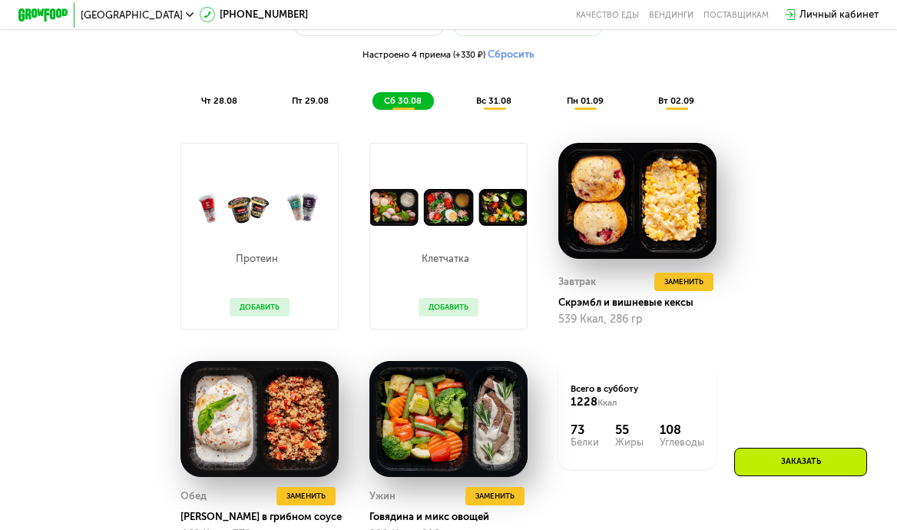
click at [501, 99] on span "вс 31.08" at bounding box center [493, 100] width 35 height 11
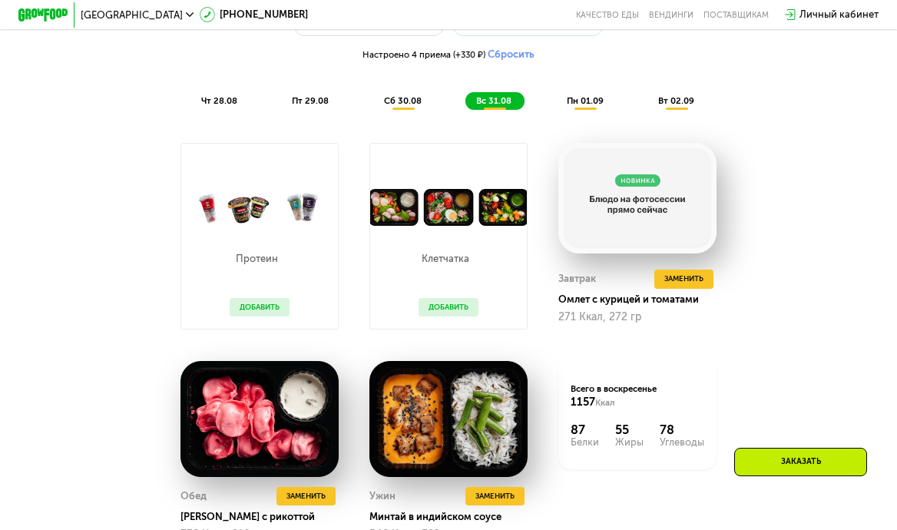
click at [581, 104] on span "пн 01.09" at bounding box center [585, 100] width 37 height 11
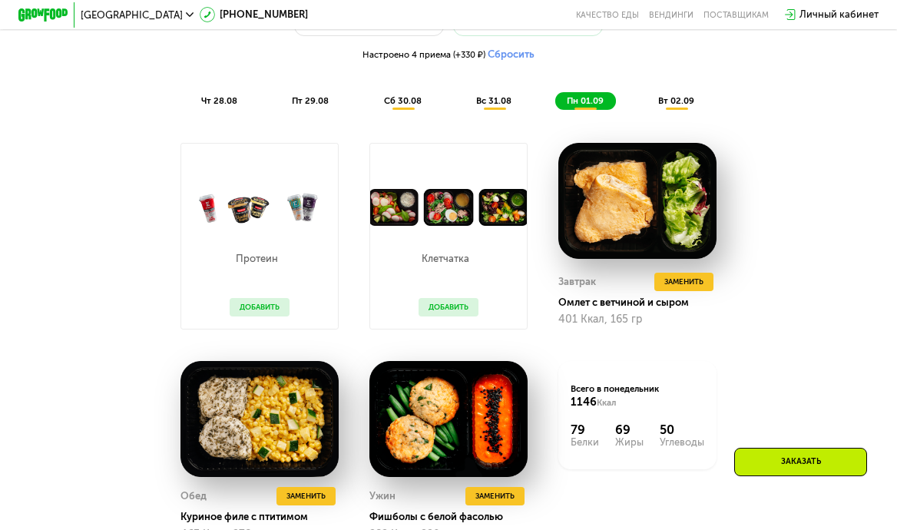
click at [668, 98] on span "вт 02.09" at bounding box center [676, 100] width 36 height 11
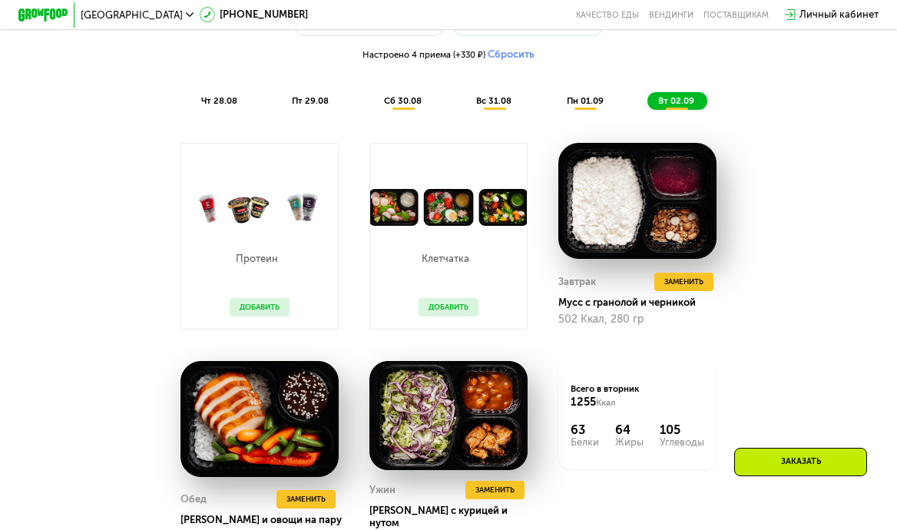
click at [210, 98] on span "чт 28.08" at bounding box center [219, 100] width 36 height 11
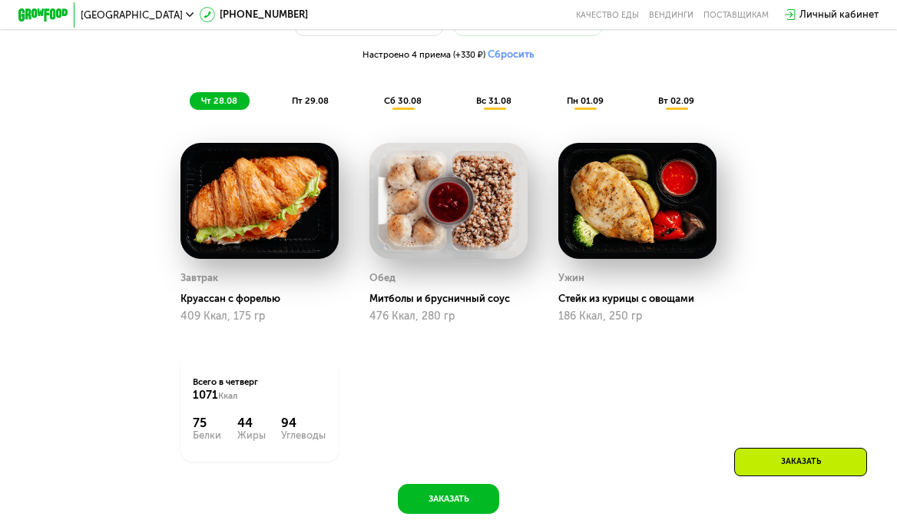
click at [373, 107] on div "пт 29.08" at bounding box center [403, 101] width 61 height 18
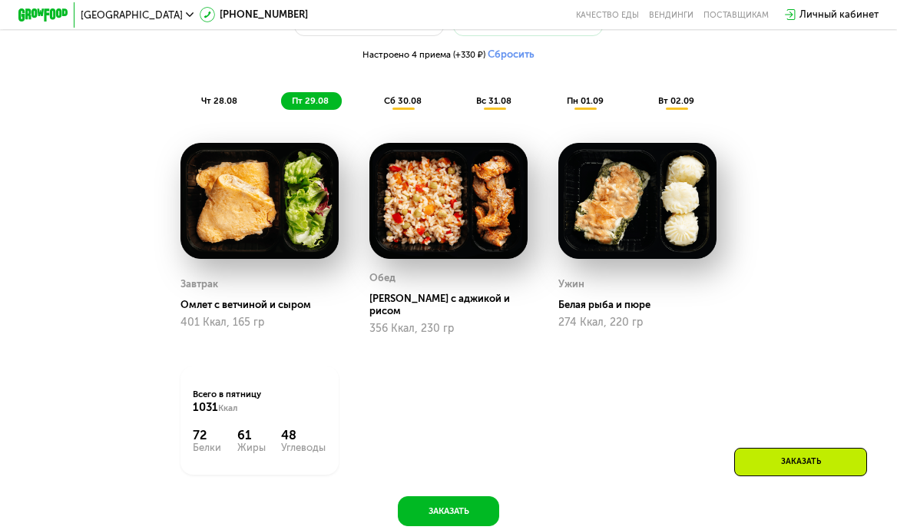
click at [465, 108] on div "сб 30.08" at bounding box center [494, 101] width 59 height 18
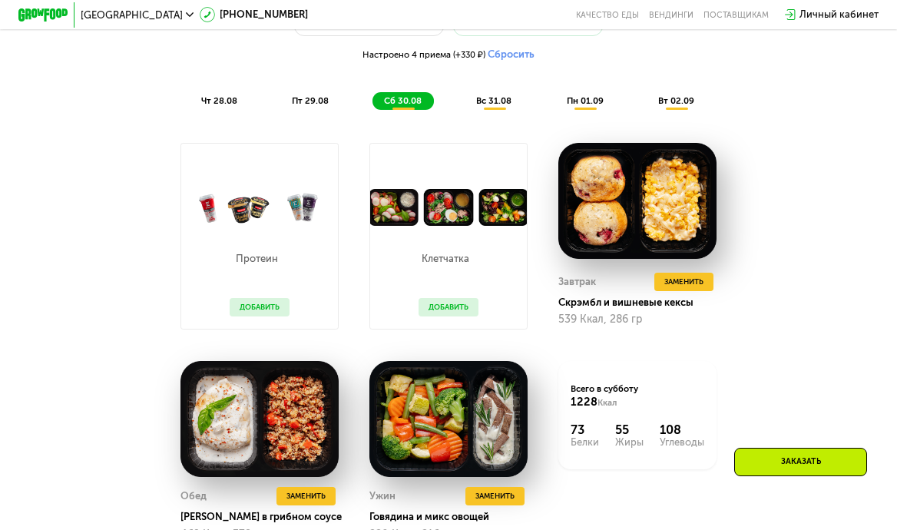
click at [555, 108] on div "вс 31.08" at bounding box center [585, 101] width 61 height 18
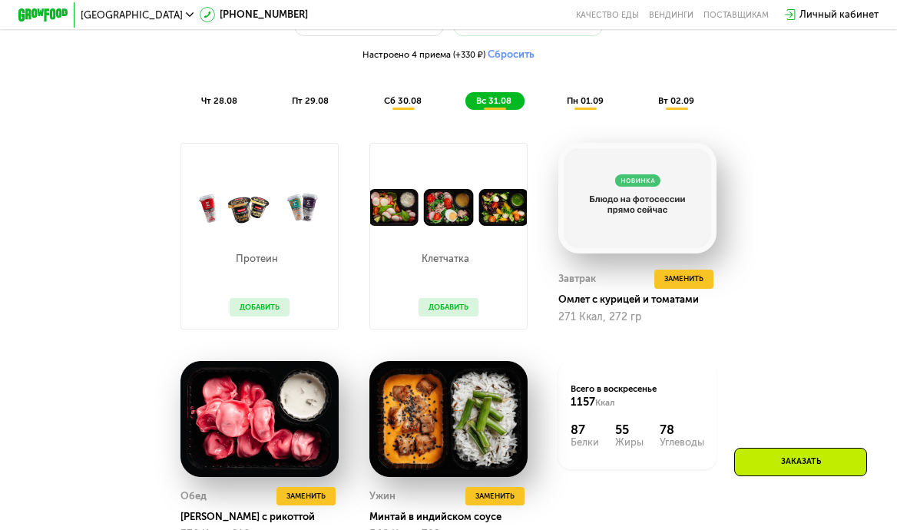
click at [568, 95] on span "пн 01.09" at bounding box center [585, 100] width 37 height 11
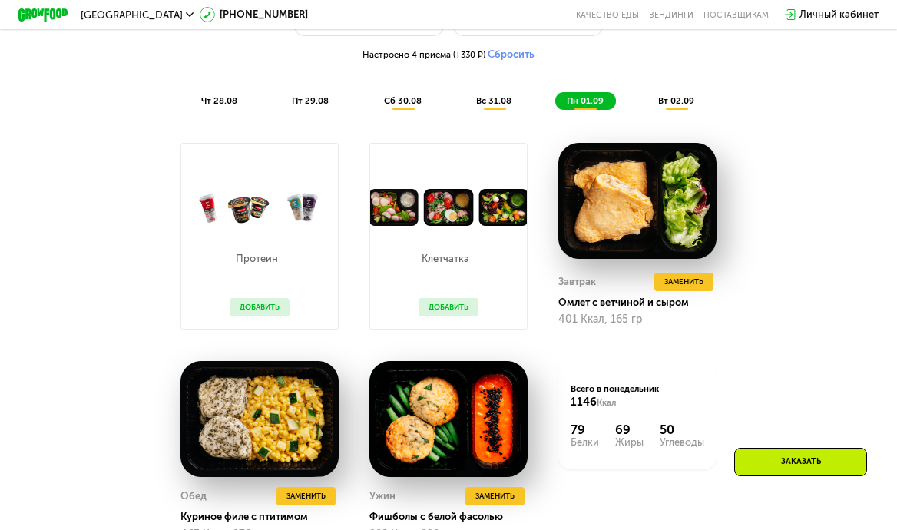
click at [688, 95] on span "вт 02.09" at bounding box center [676, 100] width 36 height 11
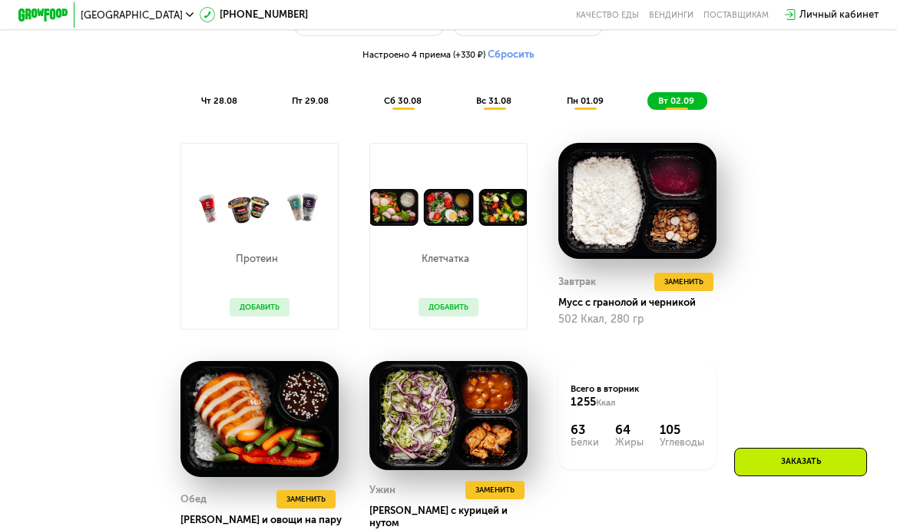
click at [233, 99] on span "чт 28.08" at bounding box center [219, 100] width 36 height 11
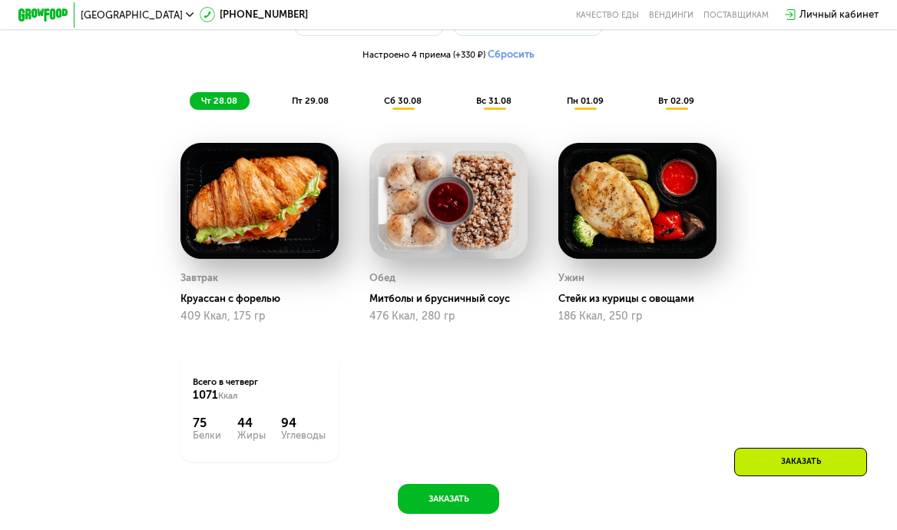
click at [296, 104] on span "пт 29.08" at bounding box center [310, 100] width 37 height 11
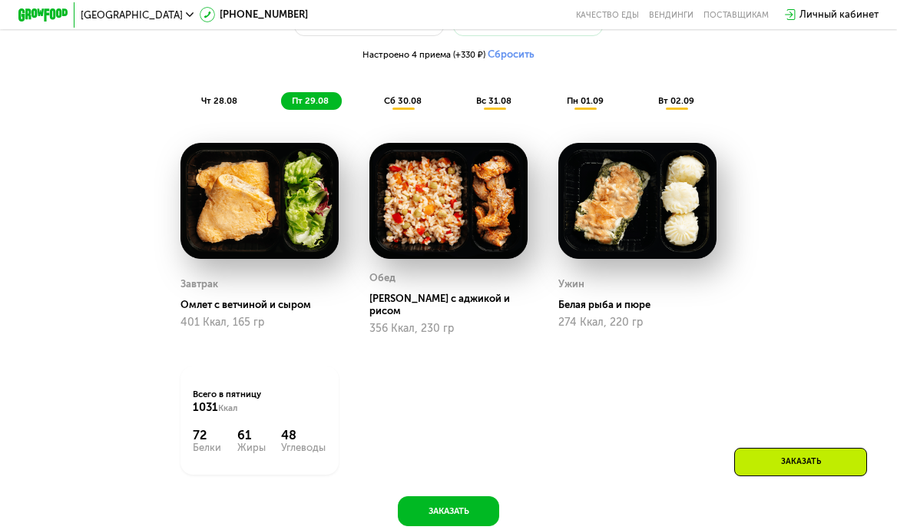
click at [392, 98] on span "сб 30.08" at bounding box center [403, 100] width 38 height 11
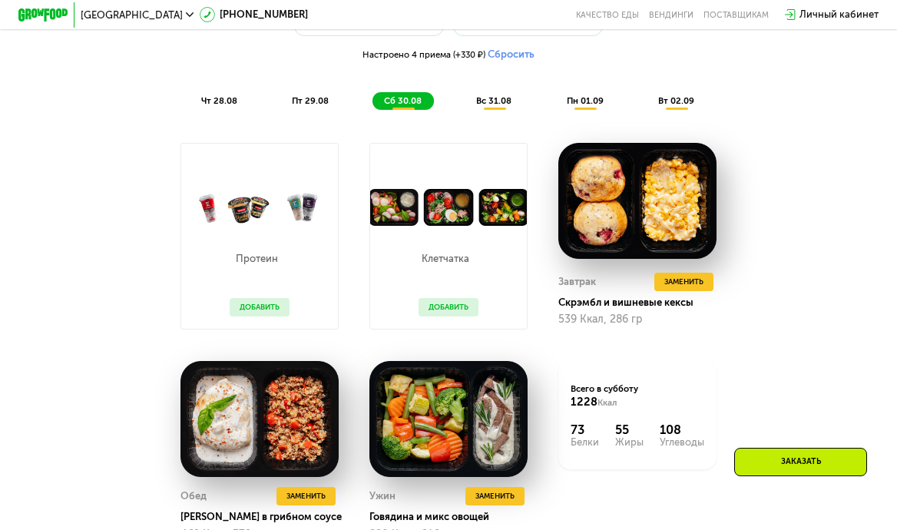
click at [488, 105] on span "вс 31.08" at bounding box center [493, 100] width 35 height 11
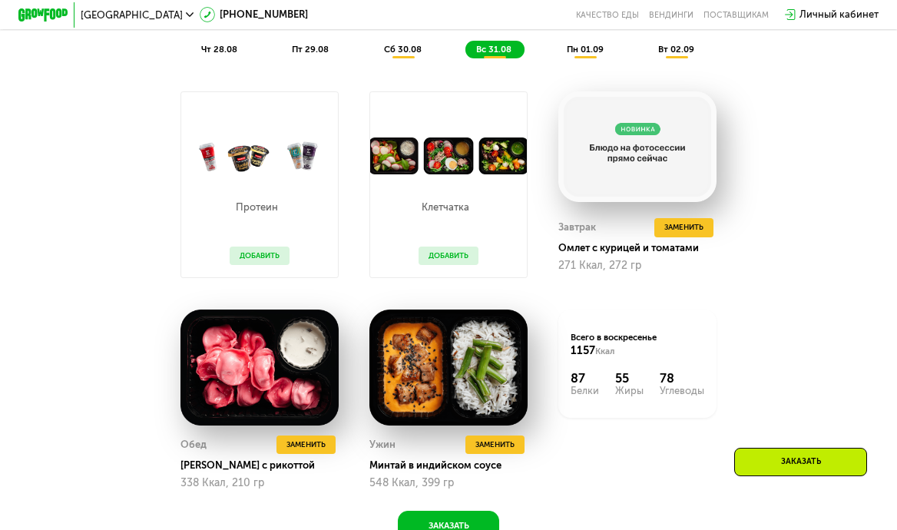
scroll to position [809, 0]
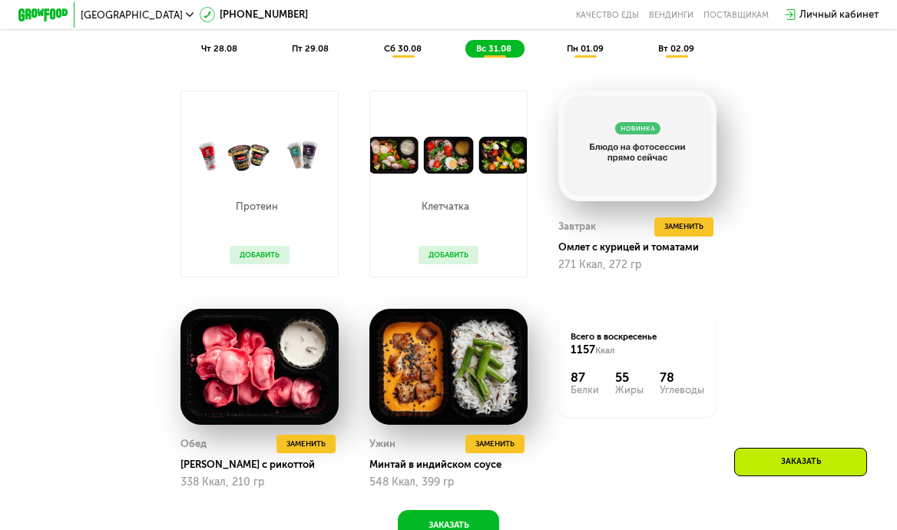
click at [592, 46] on span "пн 01.09" at bounding box center [585, 48] width 37 height 11
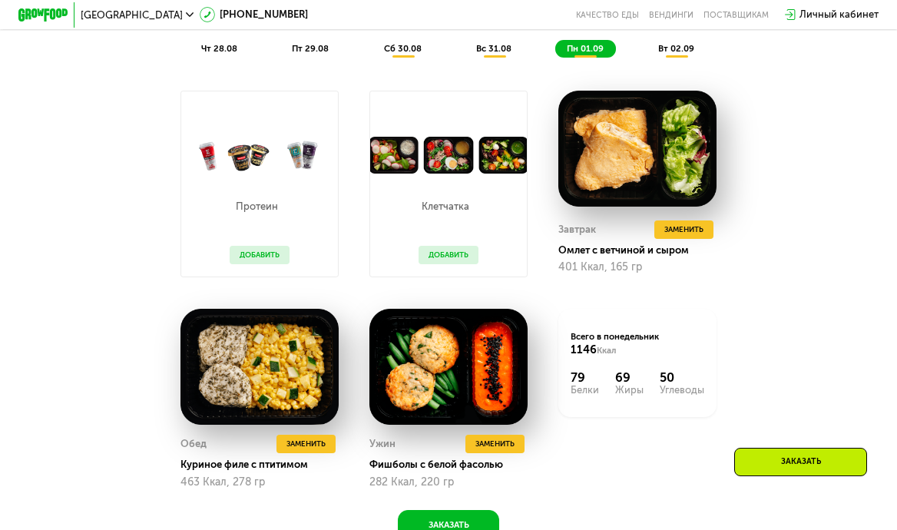
click at [662, 48] on span "вт 02.09" at bounding box center [676, 48] width 36 height 11
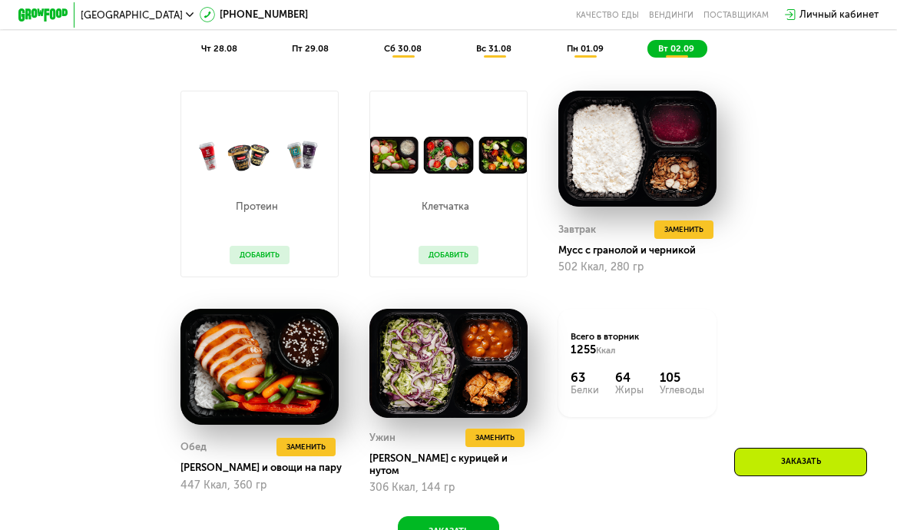
click at [502, 51] on span "вс 31.08" at bounding box center [493, 48] width 35 height 11
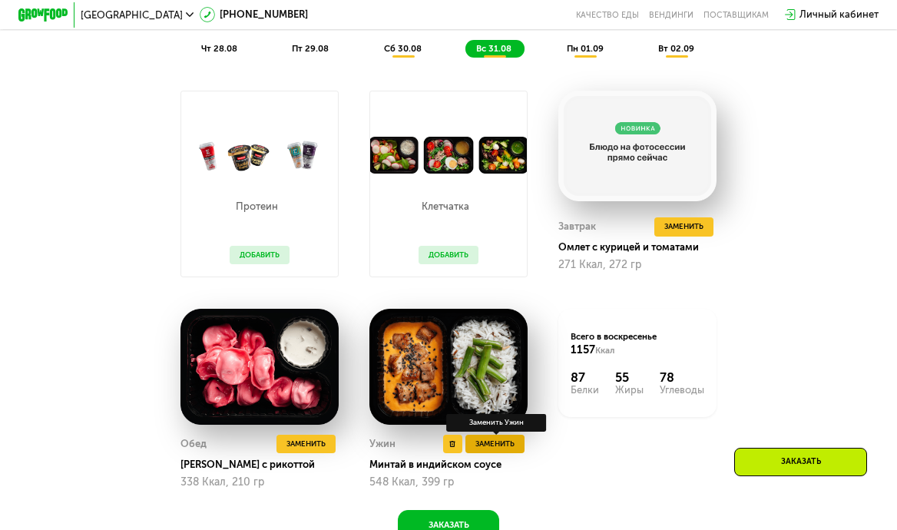
click at [495, 438] on span "Заменить" at bounding box center [494, 444] width 39 height 12
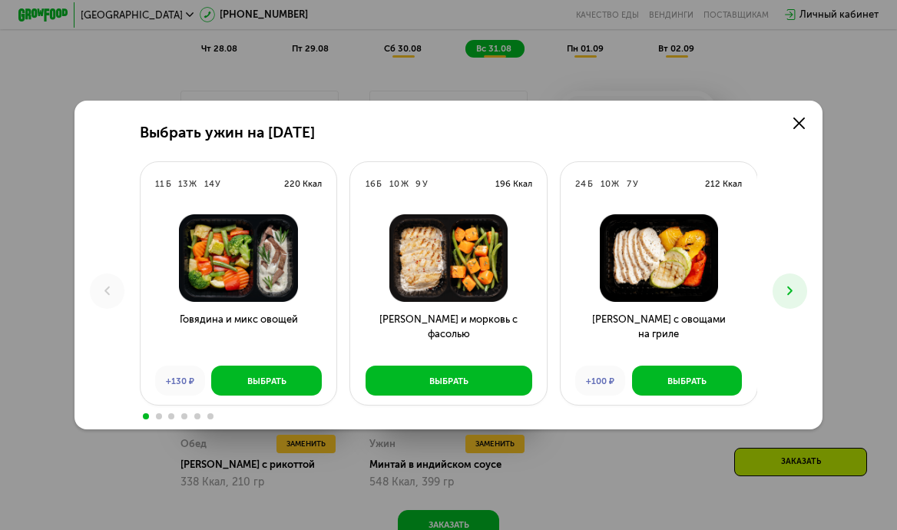
click at [780, 288] on button at bounding box center [790, 290] width 35 height 35
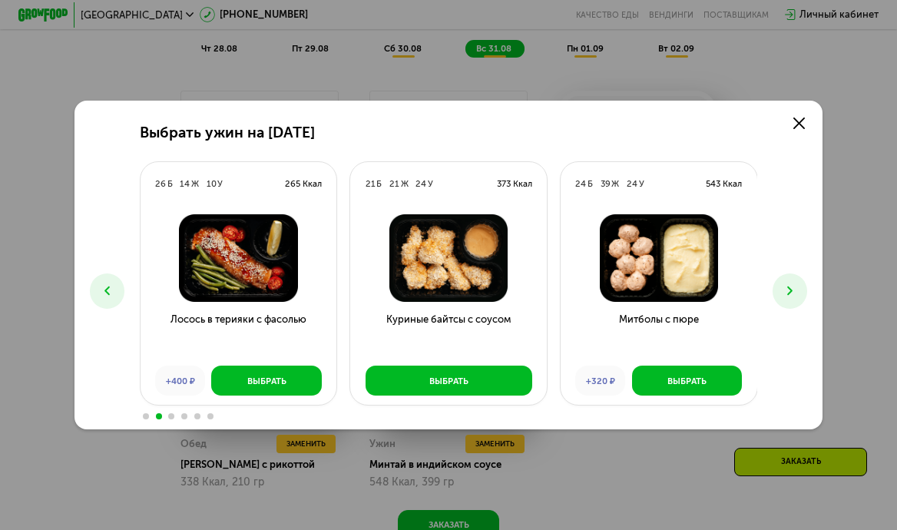
click at [780, 288] on button at bounding box center [790, 290] width 35 height 35
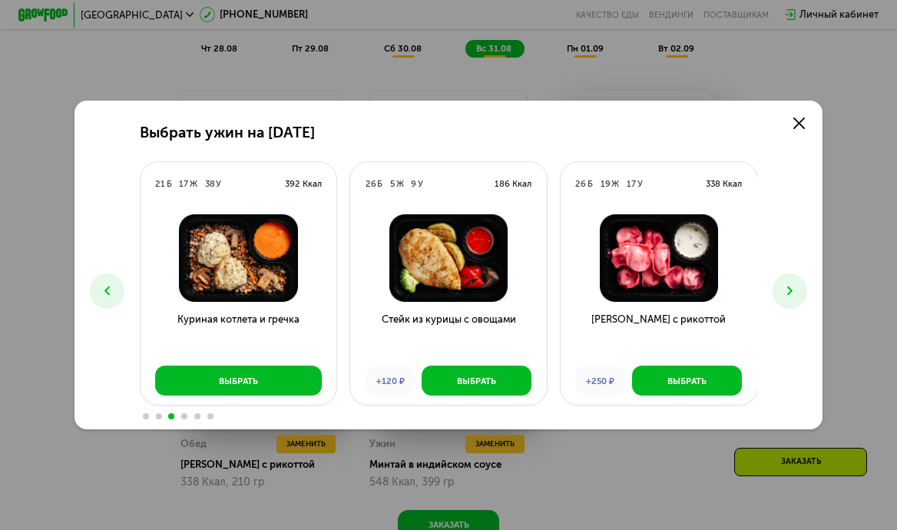
click at [104, 285] on icon at bounding box center [107, 290] width 15 height 15
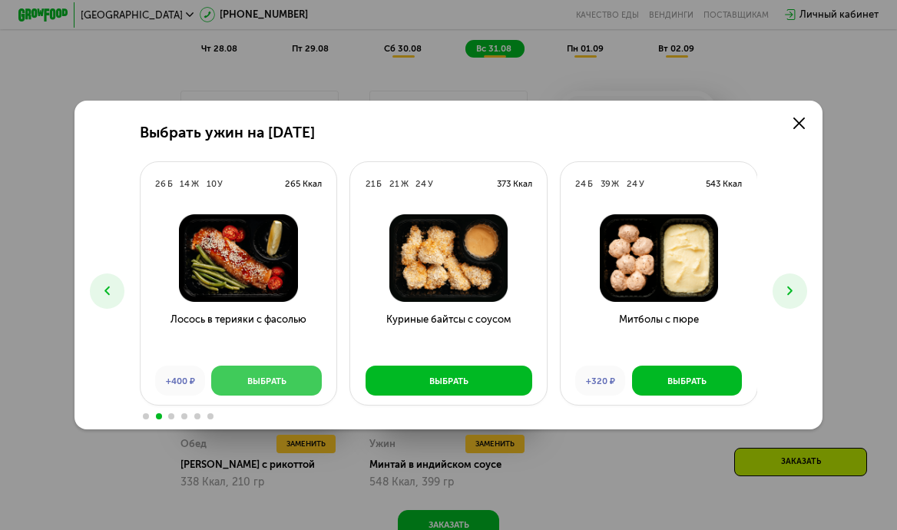
click at [250, 385] on div "Выбрать" at bounding box center [266, 381] width 39 height 12
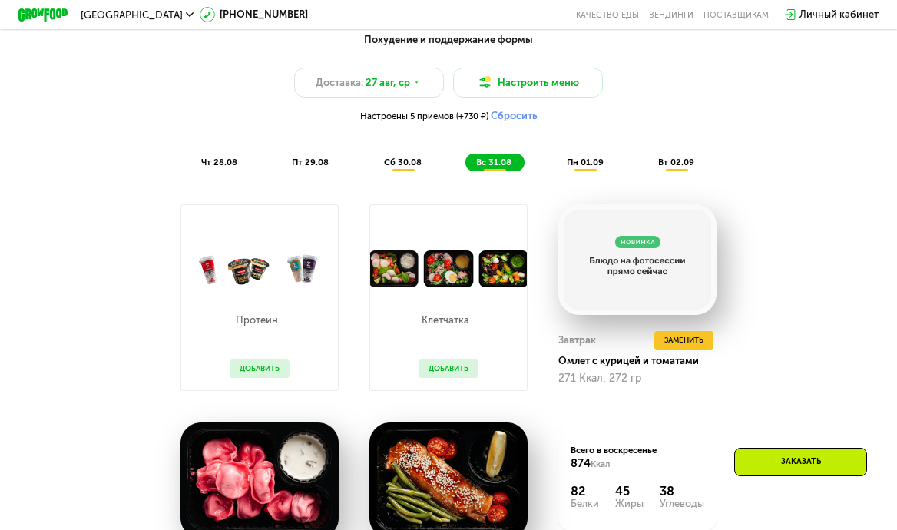
scroll to position [679, 0]
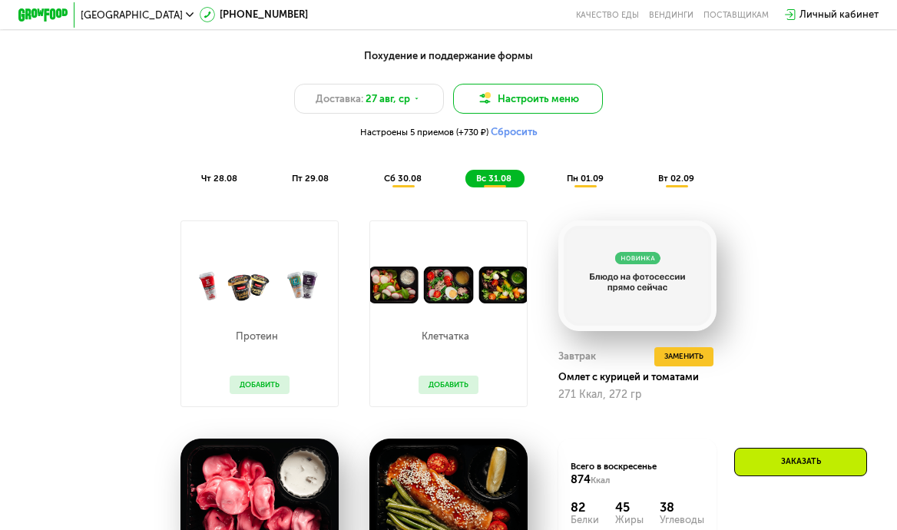
click at [574, 100] on button "Настроить меню" at bounding box center [528, 99] width 150 height 30
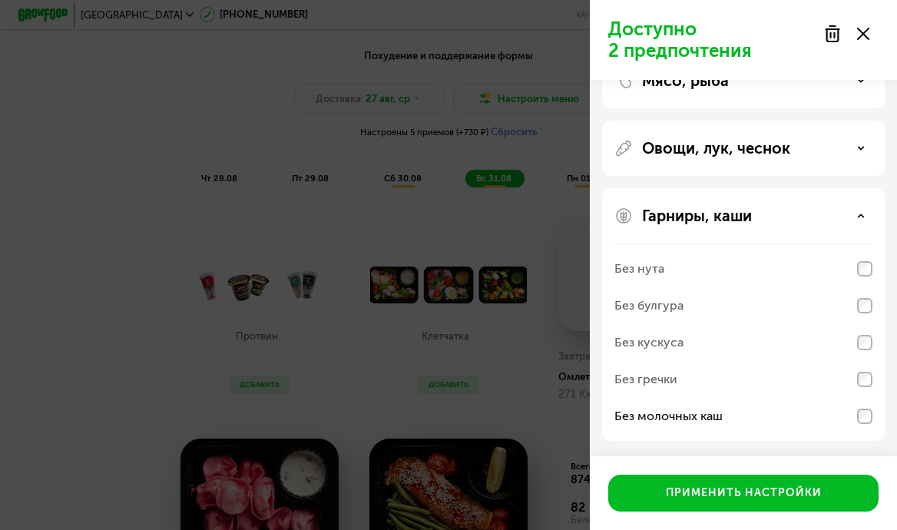
scroll to position [0, 0]
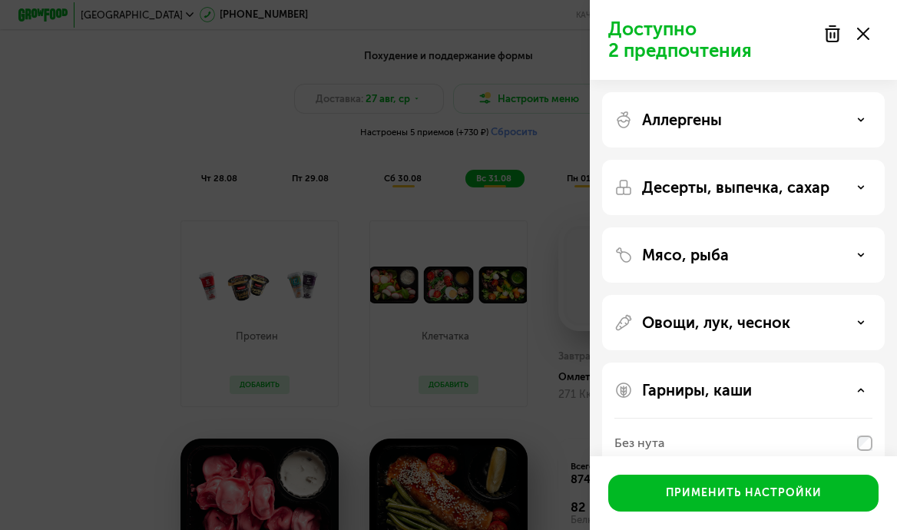
click at [802, 116] on div "Аллергены" at bounding box center [743, 120] width 258 height 18
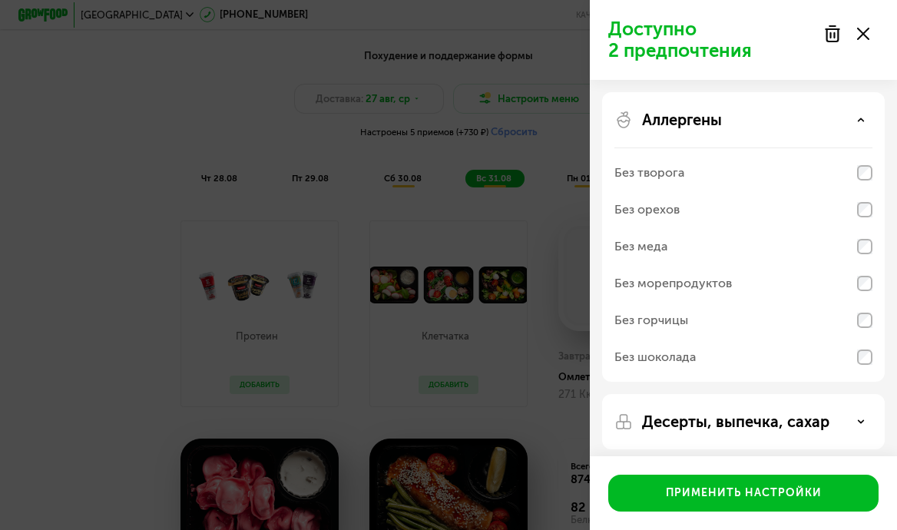
click at [802, 116] on div "Аллергены" at bounding box center [743, 120] width 258 height 18
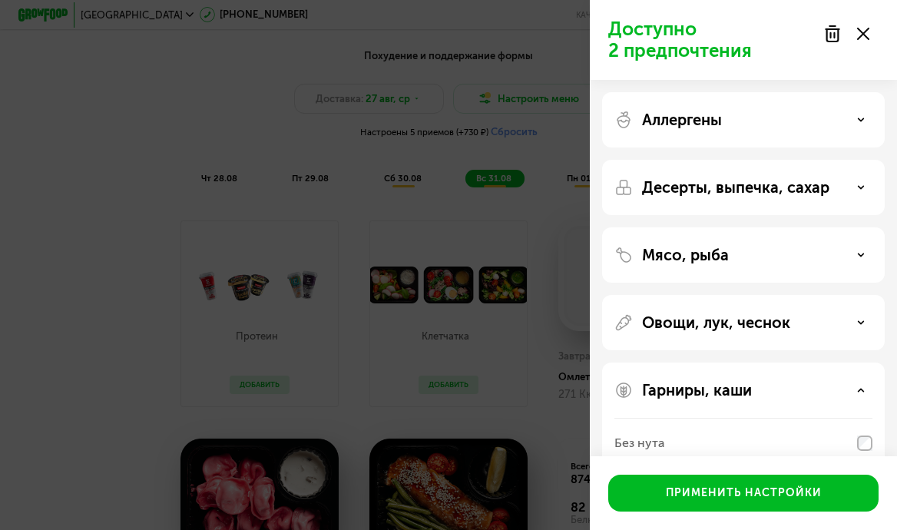
click at [803, 192] on p "Десерты, выпечка, сахар" at bounding box center [735, 187] width 187 height 18
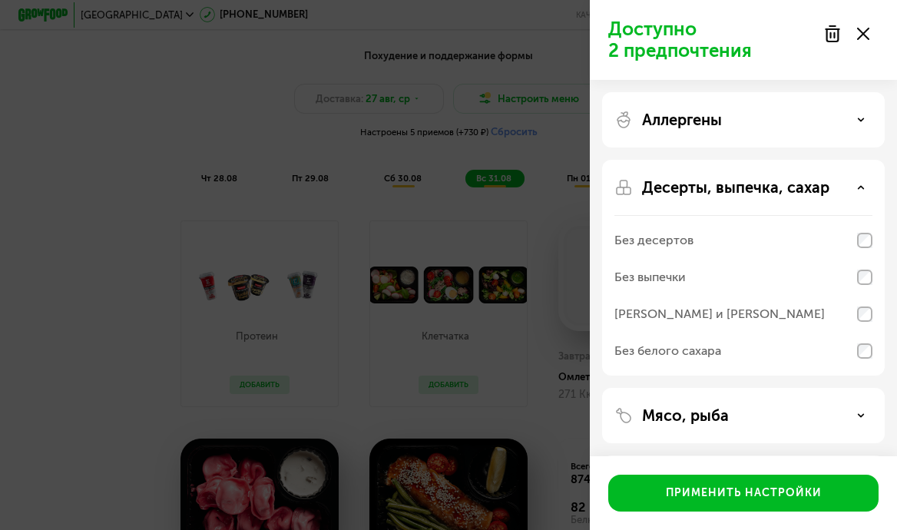
click at [803, 192] on p "Десерты, выпечка, сахар" at bounding box center [735, 187] width 187 height 18
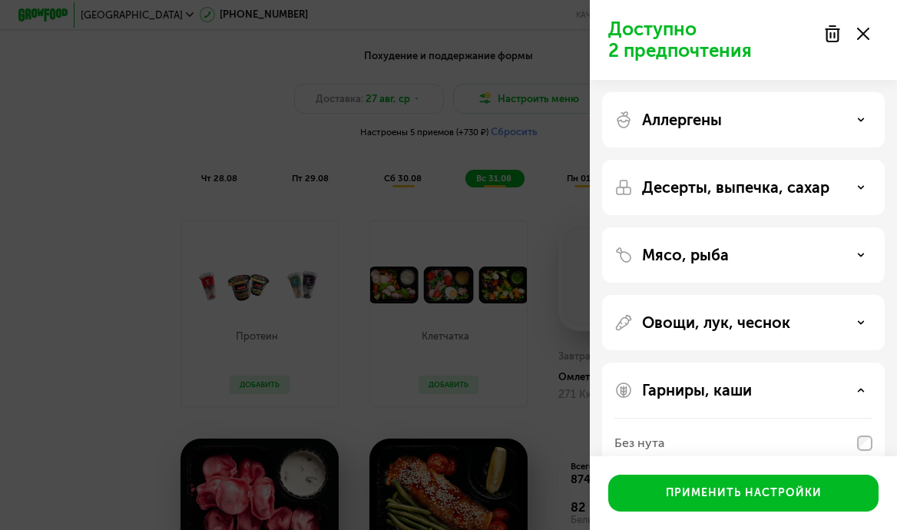
click at [772, 295] on div "Мясо, рыба" at bounding box center [743, 322] width 283 height 55
click at [781, 250] on div "Мясо, рыба" at bounding box center [743, 255] width 258 height 18
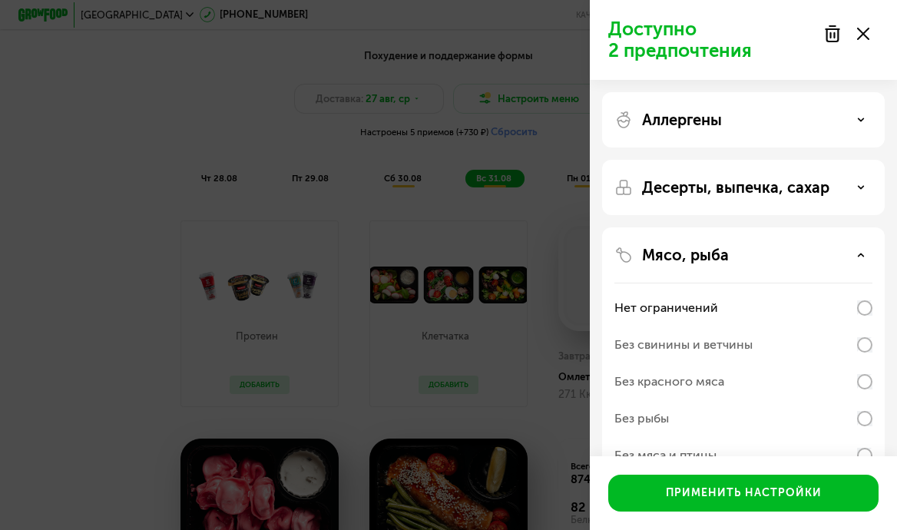
click at [781, 250] on div "Мясо, рыба" at bounding box center [743, 255] width 258 height 18
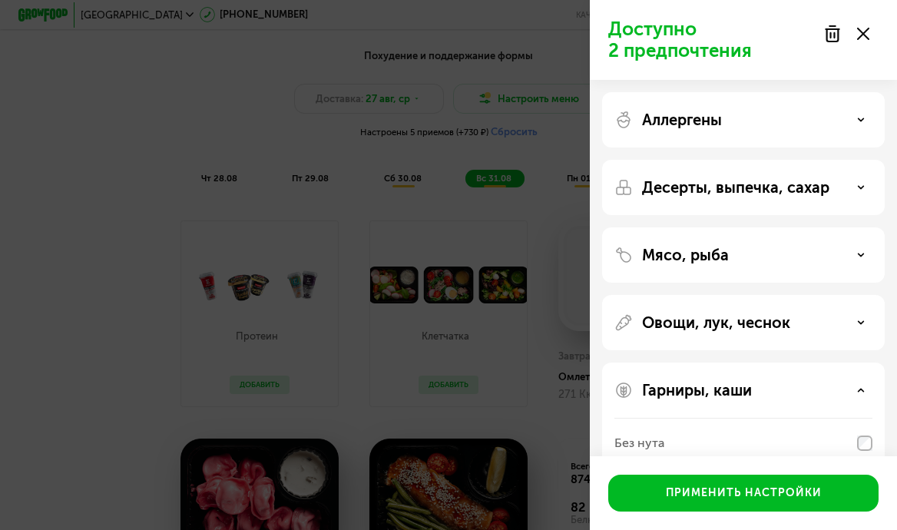
scroll to position [102, 0]
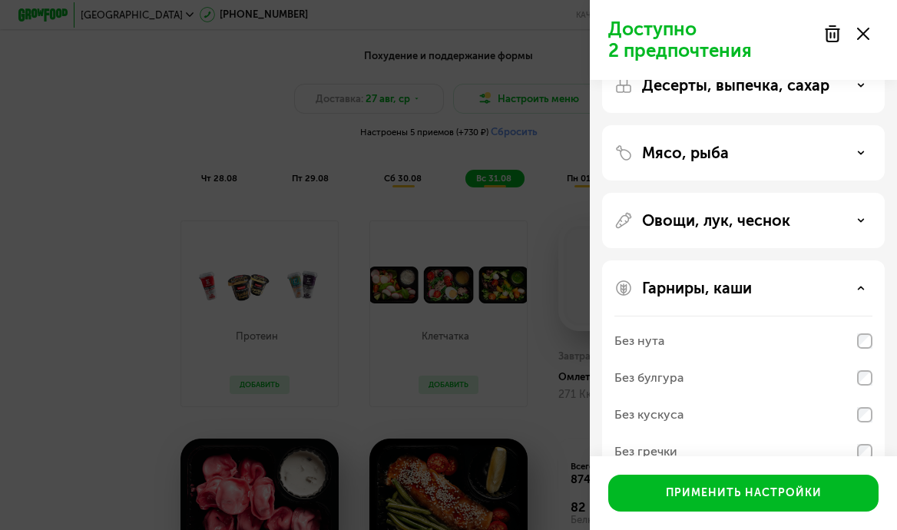
click at [786, 227] on p "Овощи, лук, чеснок" at bounding box center [716, 220] width 148 height 18
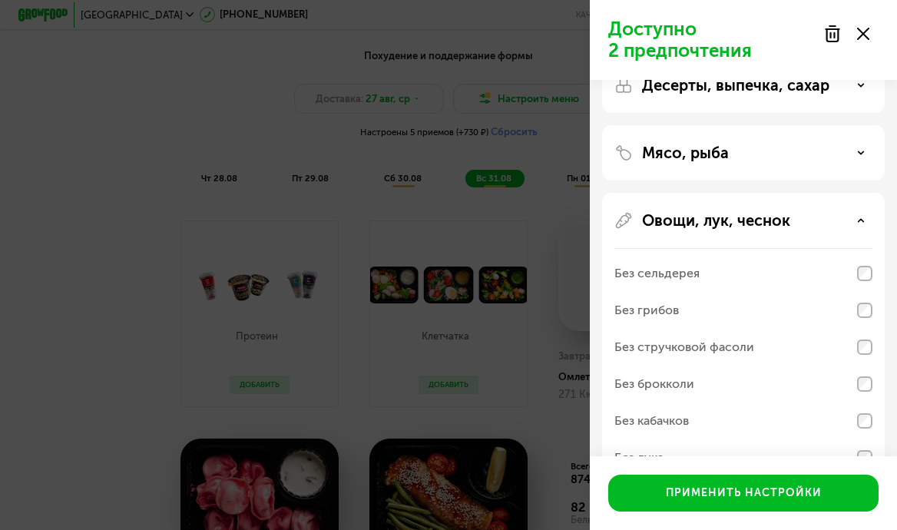
click at [786, 227] on p "Овощи, лук, чеснок" at bounding box center [716, 220] width 148 height 18
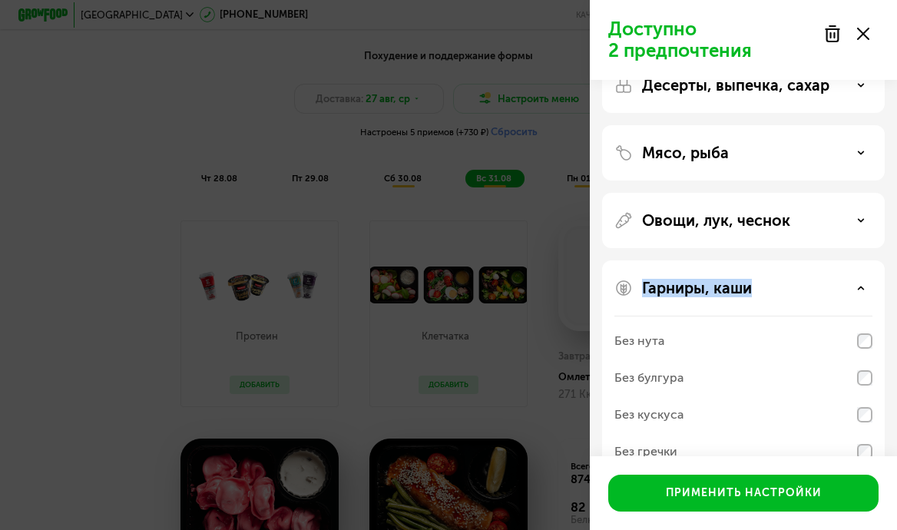
click at [790, 279] on div "Гарниры, каши" at bounding box center [743, 288] width 258 height 18
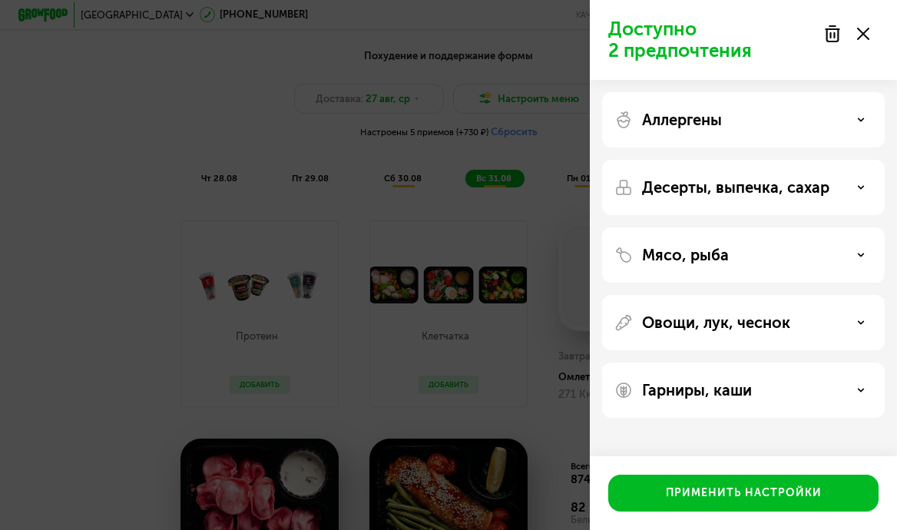
click at [866, 38] on icon at bounding box center [863, 34] width 12 height 12
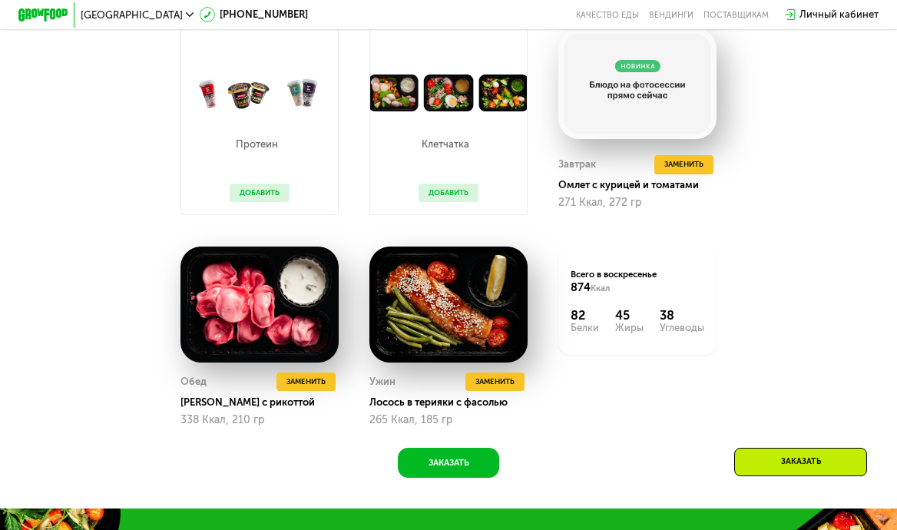
click at [780, 460] on div "Заказать" at bounding box center [800, 462] width 133 height 28
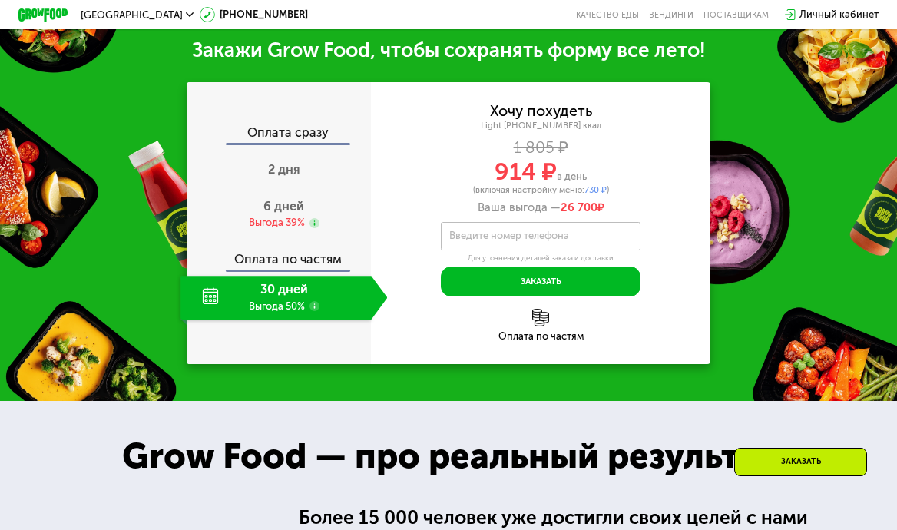
scroll to position [1380, 0]
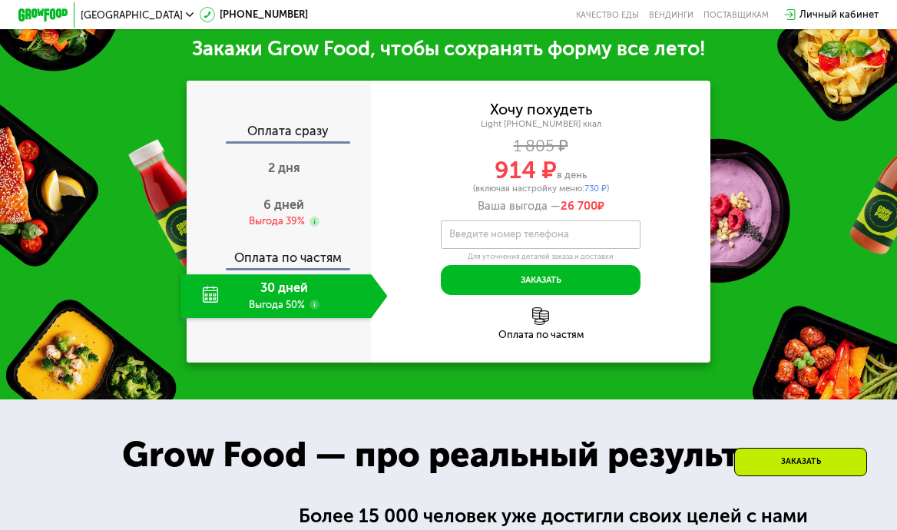
click at [603, 188] on span "730 ₽" at bounding box center [596, 188] width 22 height 11
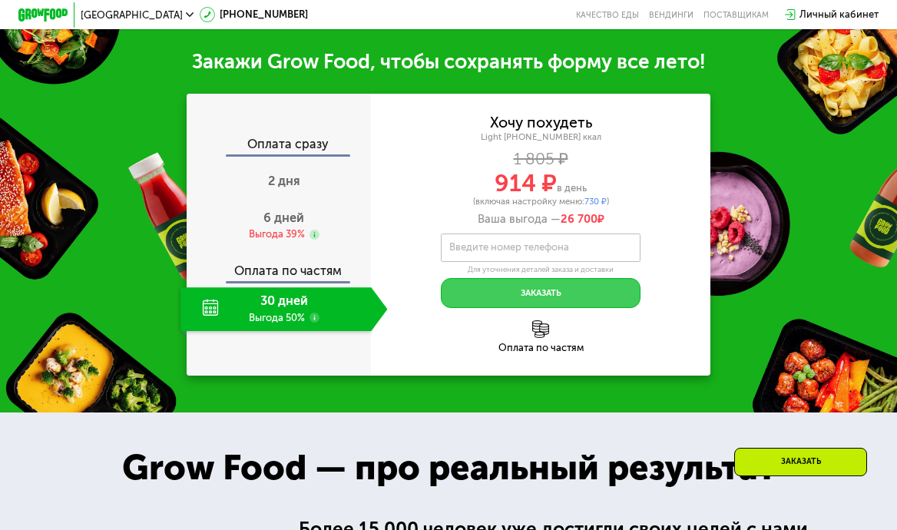
scroll to position [1373, 0]
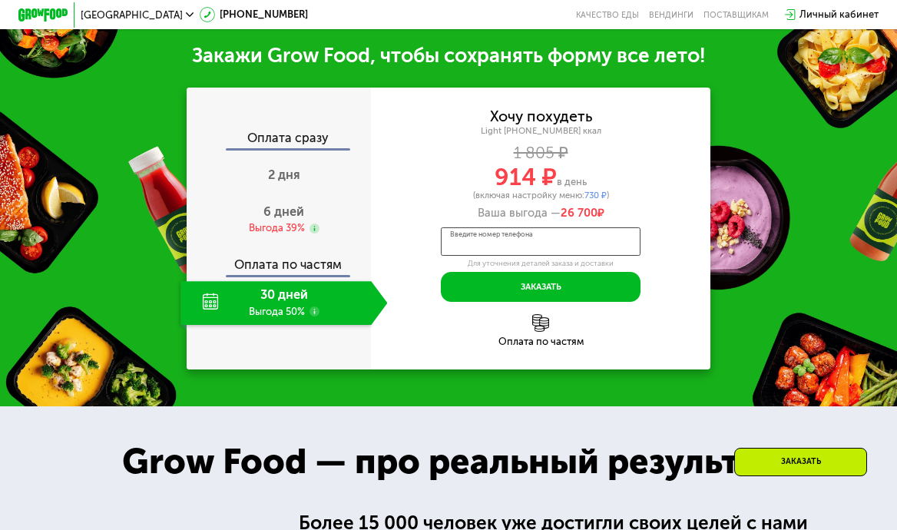
click at [586, 237] on input "Введите номер телефона" at bounding box center [541, 241] width 200 height 28
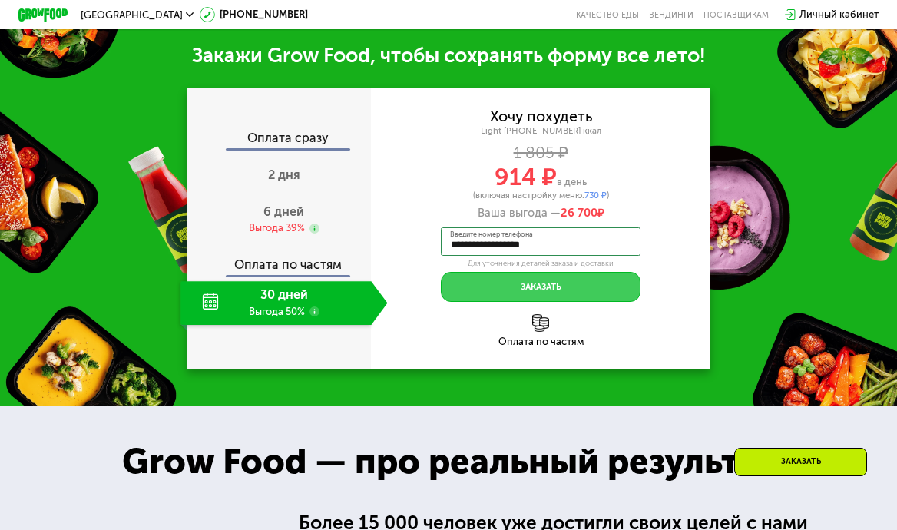
type input "**********"
click at [582, 290] on button "Заказать" at bounding box center [541, 287] width 200 height 30
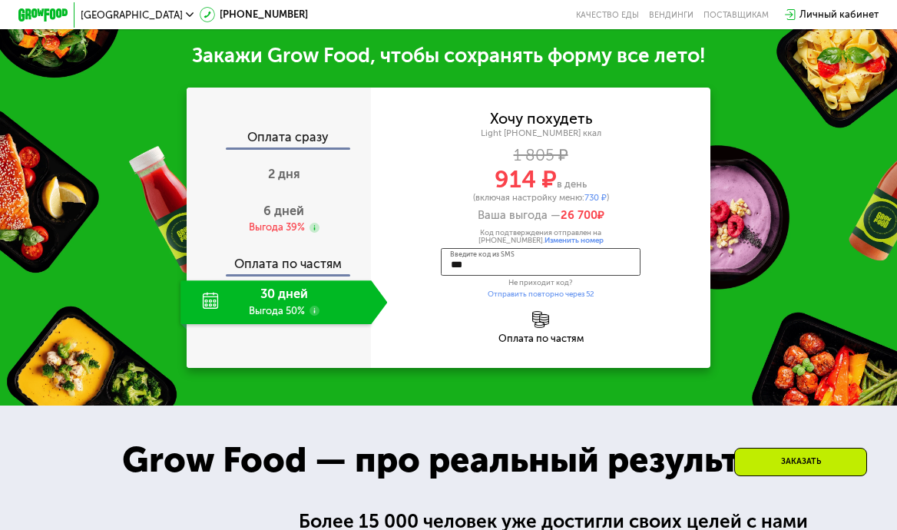
type input "****"
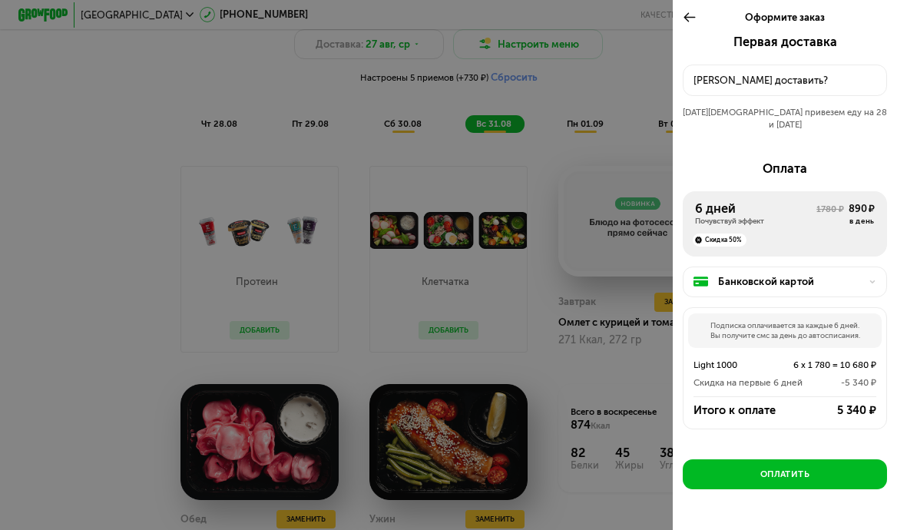
scroll to position [734, 0]
click at [832, 274] on div "Банковской картой" at bounding box center [789, 281] width 143 height 15
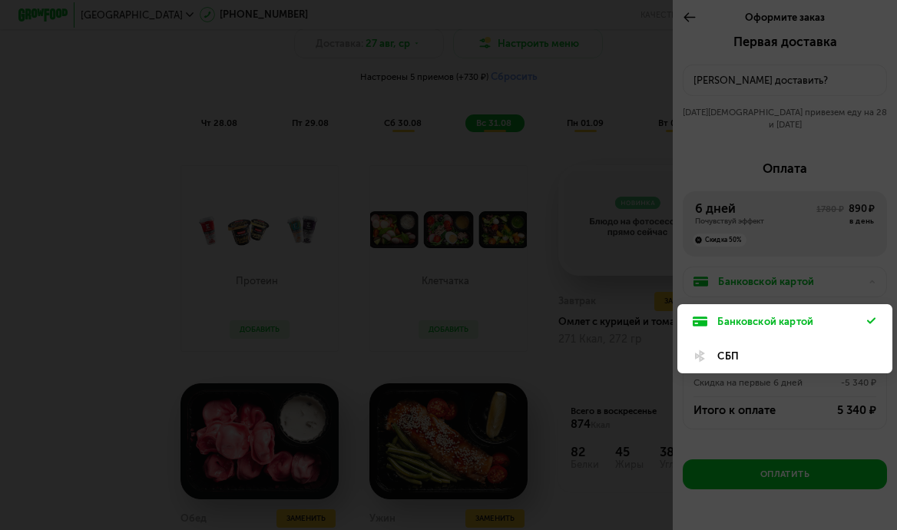
click at [821, 262] on div at bounding box center [448, 265] width 897 height 530
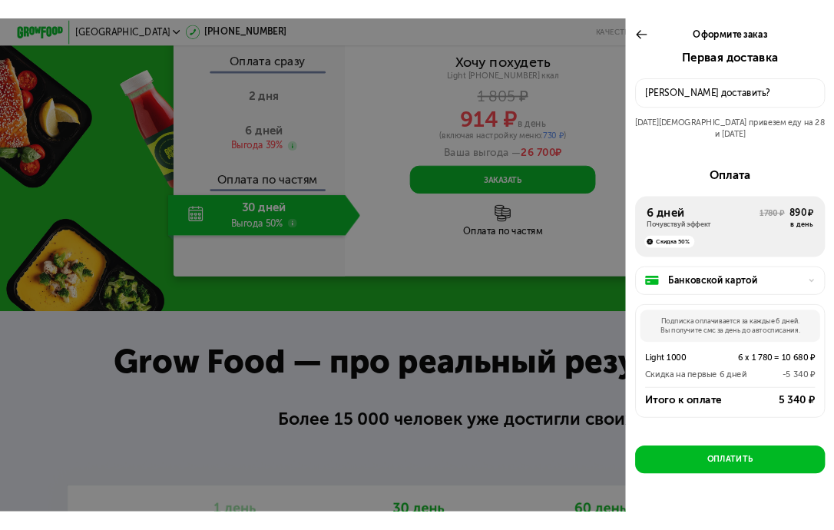
scroll to position [1386, 0]
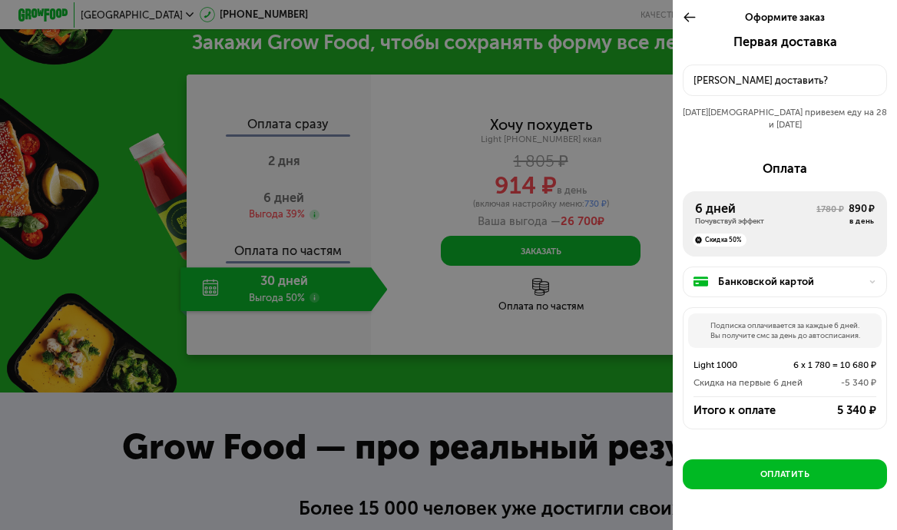
click at [681, 16] on div "Оформите заказ" at bounding box center [785, 17] width 224 height 35
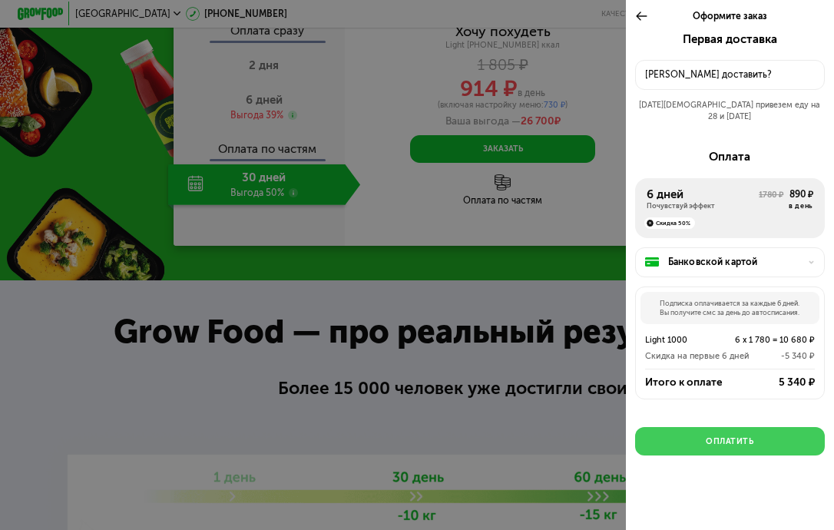
click at [720, 435] on div "Оплатить" at bounding box center [730, 441] width 48 height 12
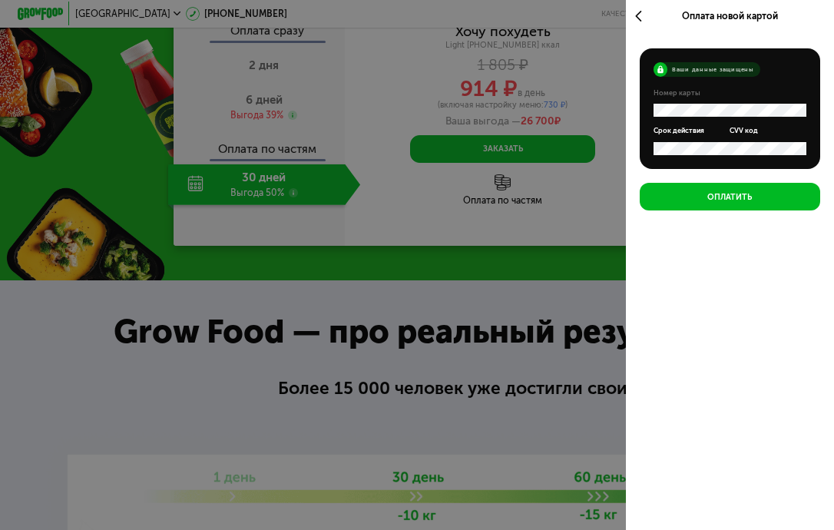
scroll to position [0, 0]
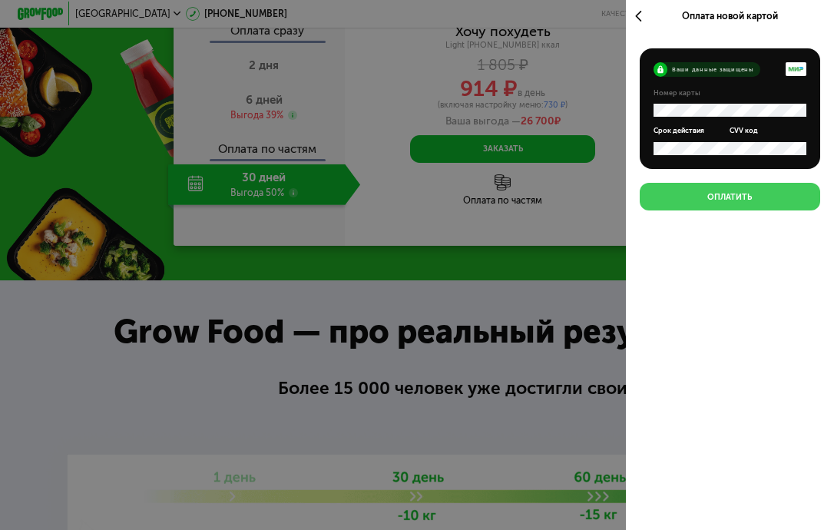
click at [772, 205] on button "Оплатить" at bounding box center [730, 197] width 180 height 28
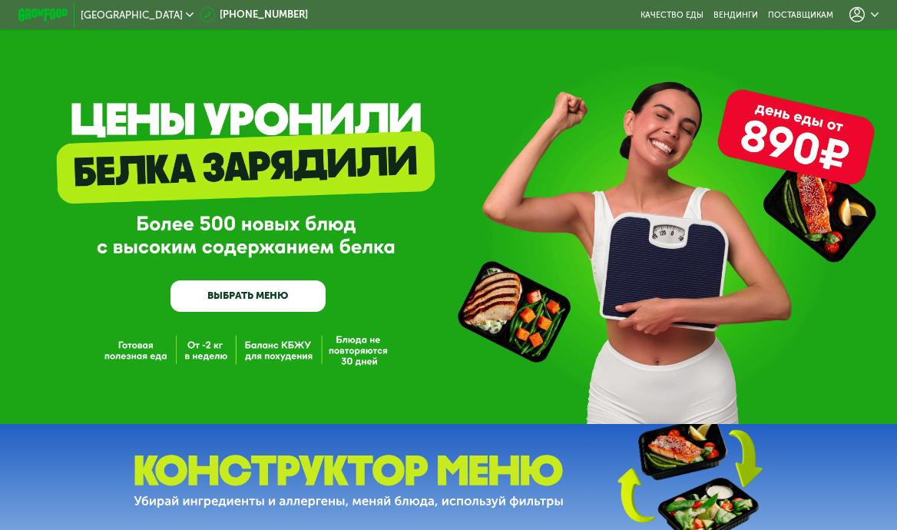
click at [856, 15] on icon at bounding box center [856, 14] width 15 height 15
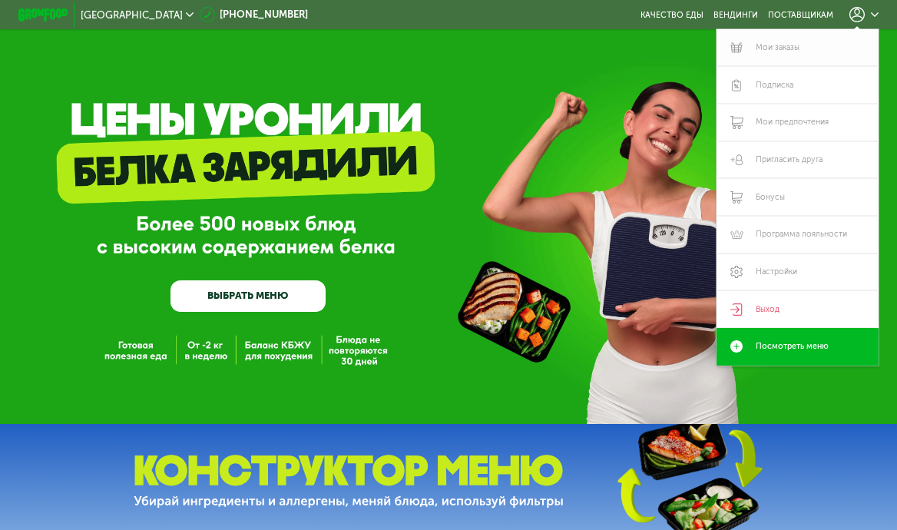
click at [779, 44] on link "Мои заказы" at bounding box center [798, 48] width 162 height 38
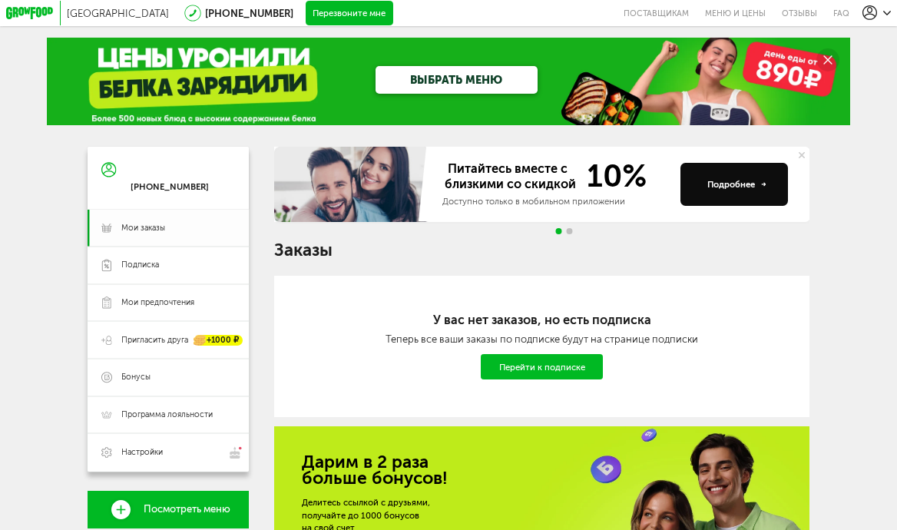
click at [200, 238] on link "Мои заказы" at bounding box center [169, 229] width 162 height 38
click at [158, 335] on span "Пригласить друга" at bounding box center [154, 341] width 67 height 12
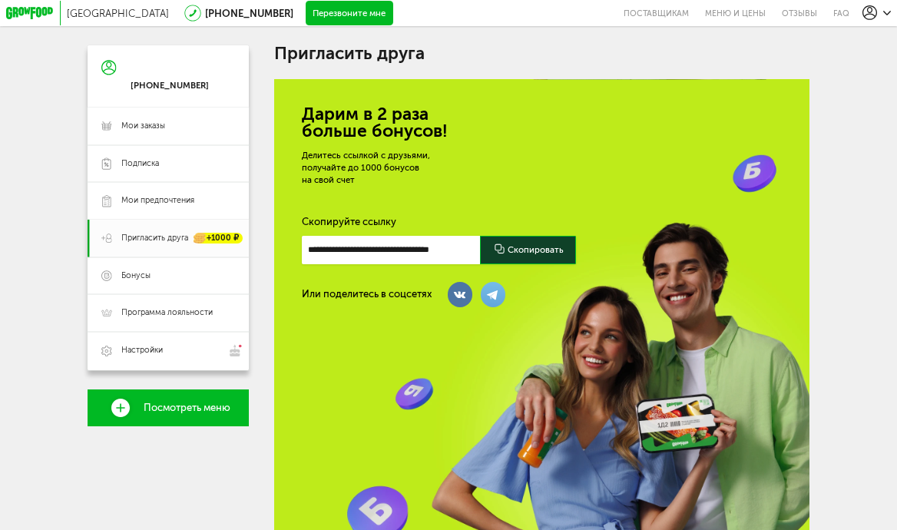
scroll to position [14, 0]
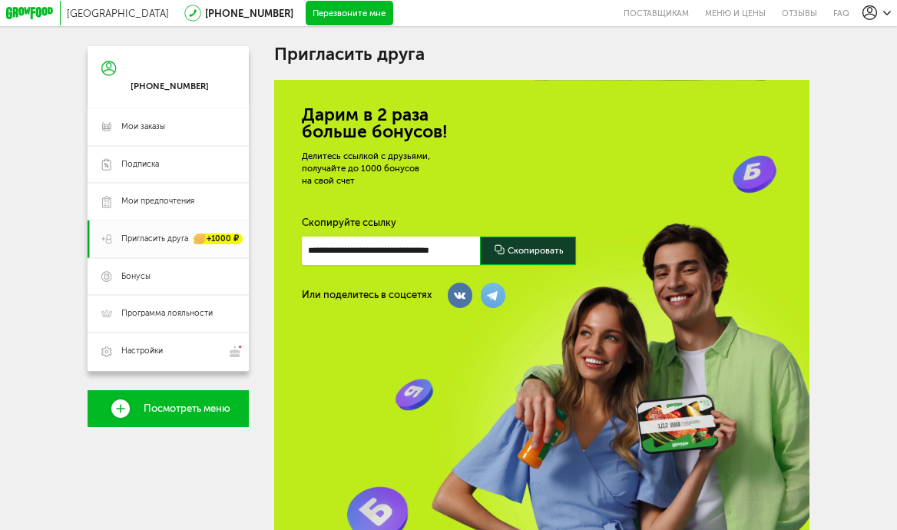
click at [448, 249] on input "**********" at bounding box center [391, 251] width 178 height 28
click at [480, 173] on div "Делитесь ссылкой с друзьями, получайте до 1000 бонусов на свой счет" at bounding box center [447, 169] width 290 height 38
click at [168, 276] on span "Бонусы" at bounding box center [178, 277] width 114 height 12
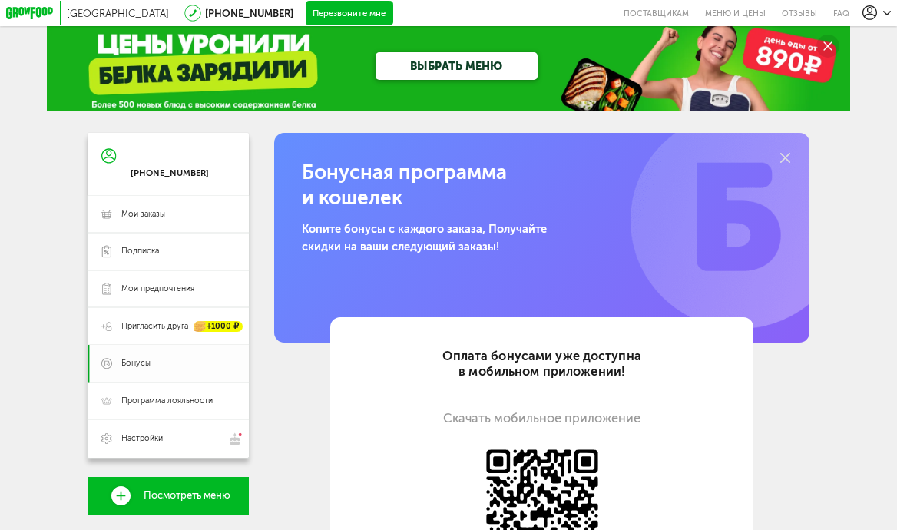
scroll to position [101, 0]
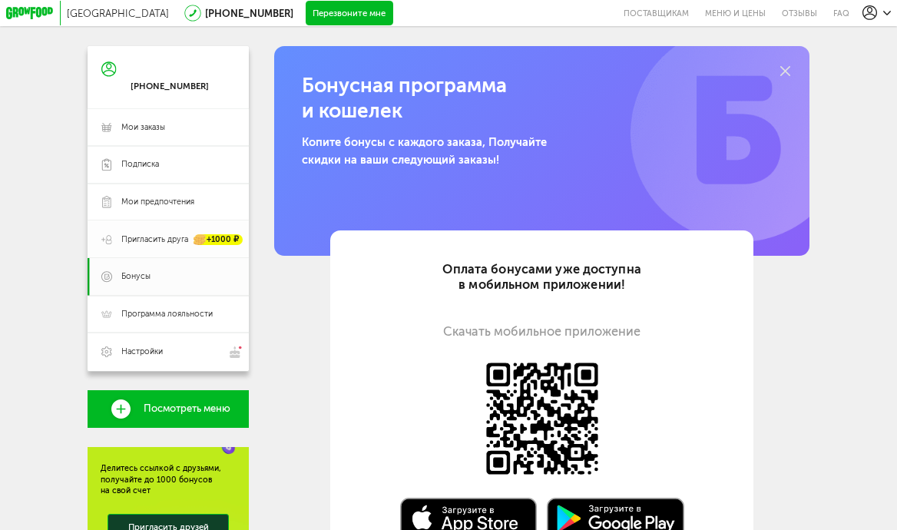
click at [167, 237] on span "Пригласить друга" at bounding box center [154, 240] width 67 height 12
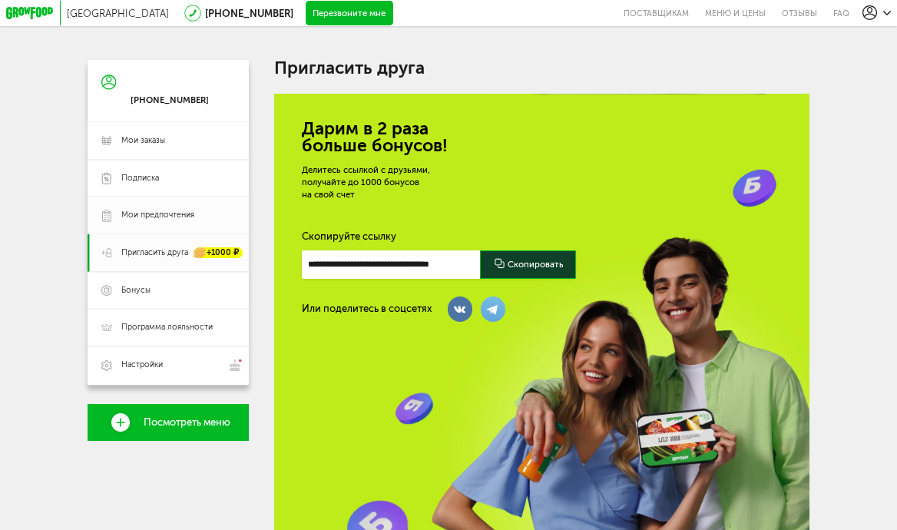
click at [171, 221] on link "Мои предпочтения" at bounding box center [169, 216] width 162 height 38
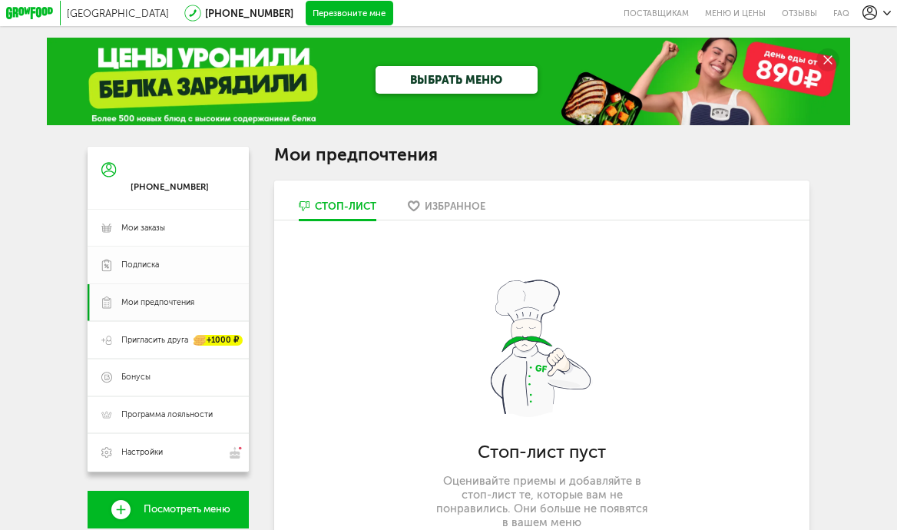
click at [174, 263] on span "Подписка" at bounding box center [178, 266] width 114 height 12
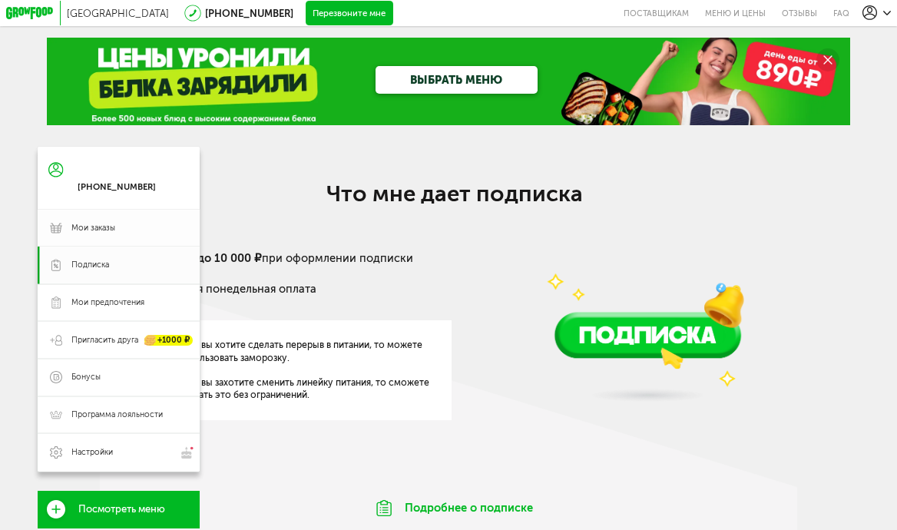
click at [148, 230] on span "Мои заказы" at bounding box center [128, 229] width 115 height 12
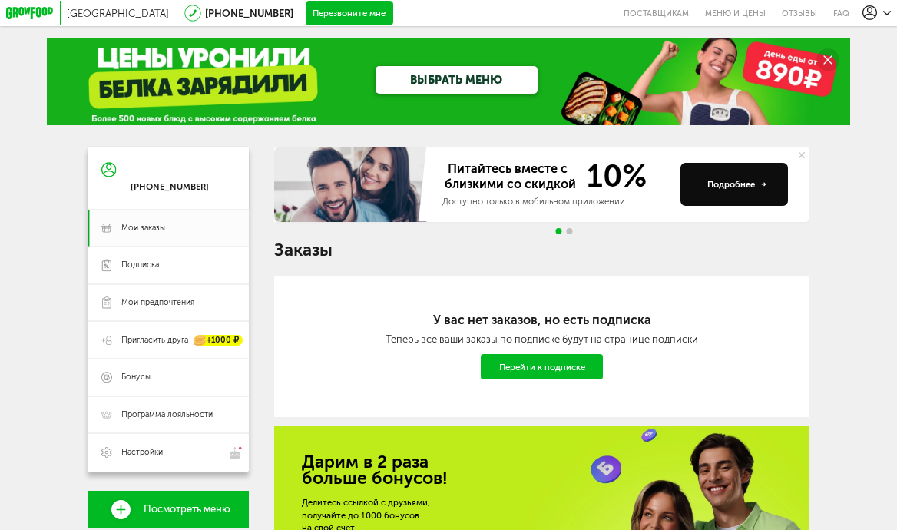
click at [568, 233] on span "Go to slide 2" at bounding box center [570, 231] width 6 height 6
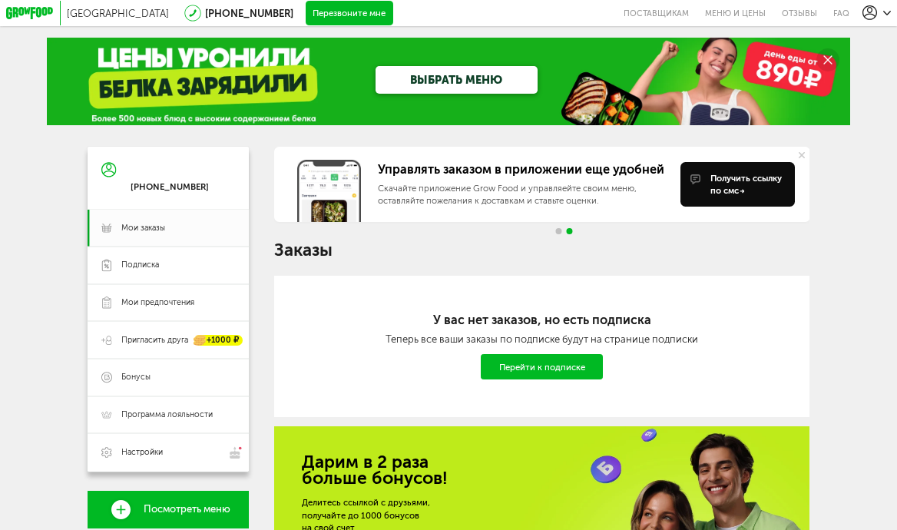
click at [559, 230] on span "Go to slide 1" at bounding box center [558, 231] width 6 height 6
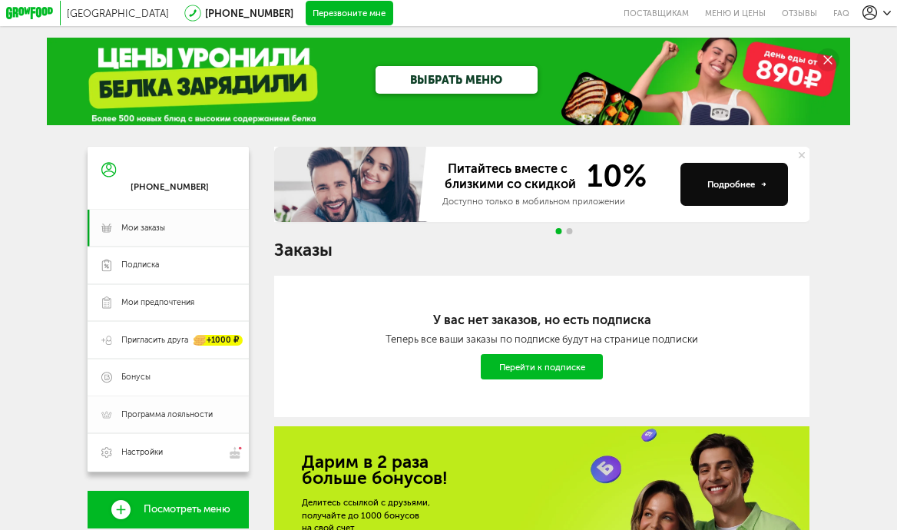
click at [170, 420] on link "Программа лояльности" at bounding box center [169, 415] width 162 height 38
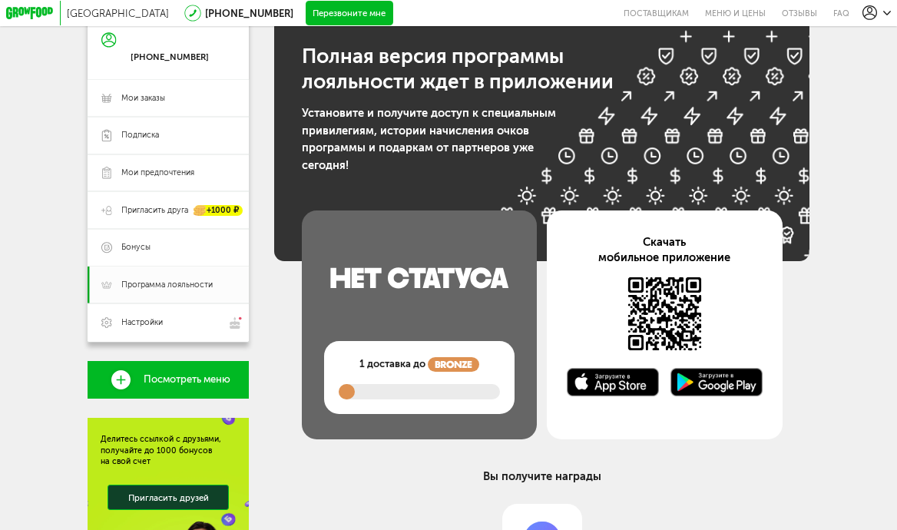
scroll to position [129, 0]
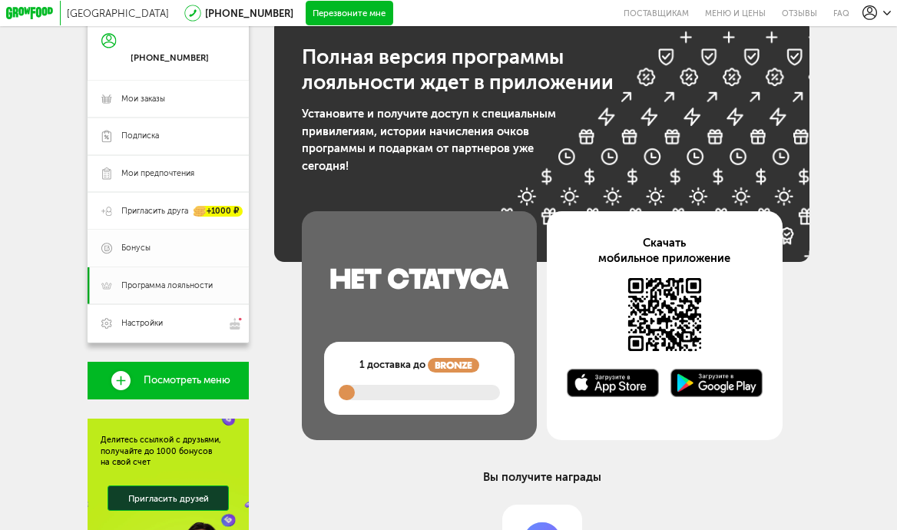
click at [186, 249] on span "Бонусы" at bounding box center [178, 249] width 114 height 12
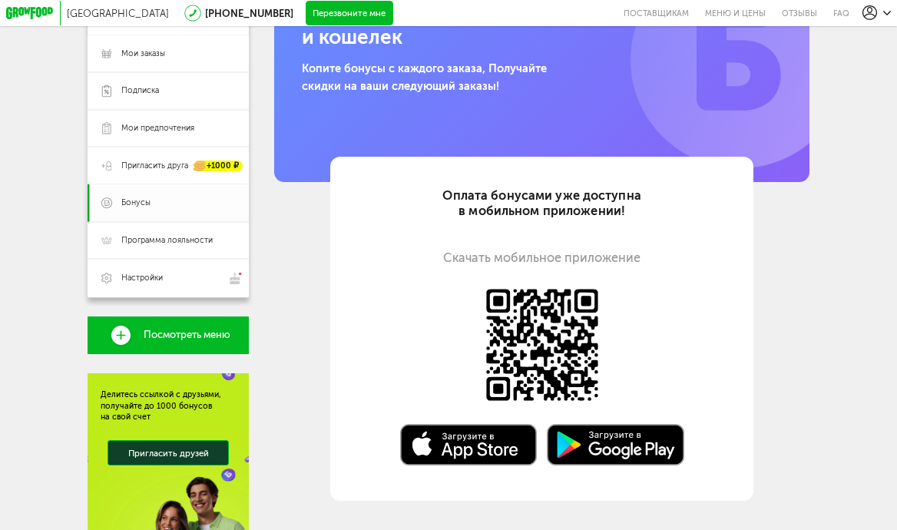
scroll to position [147, 0]
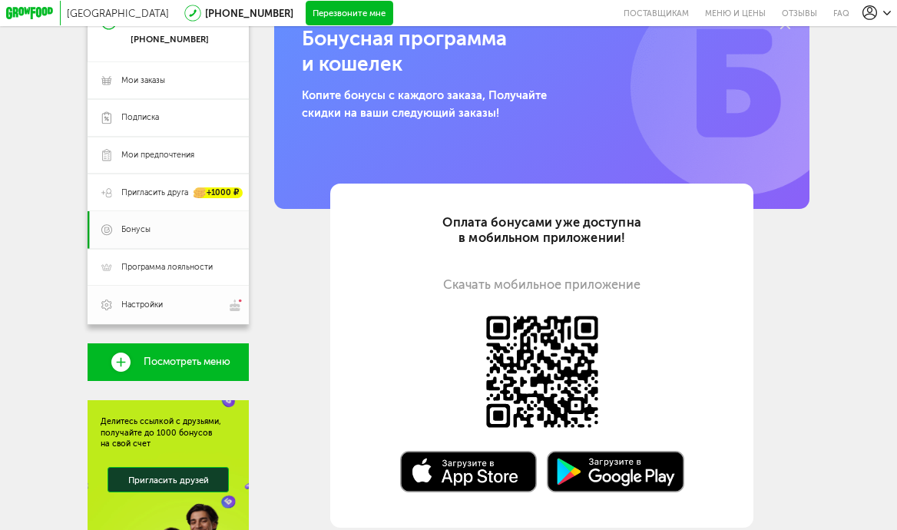
click at [184, 303] on span "Настройки" at bounding box center [178, 305] width 114 height 13
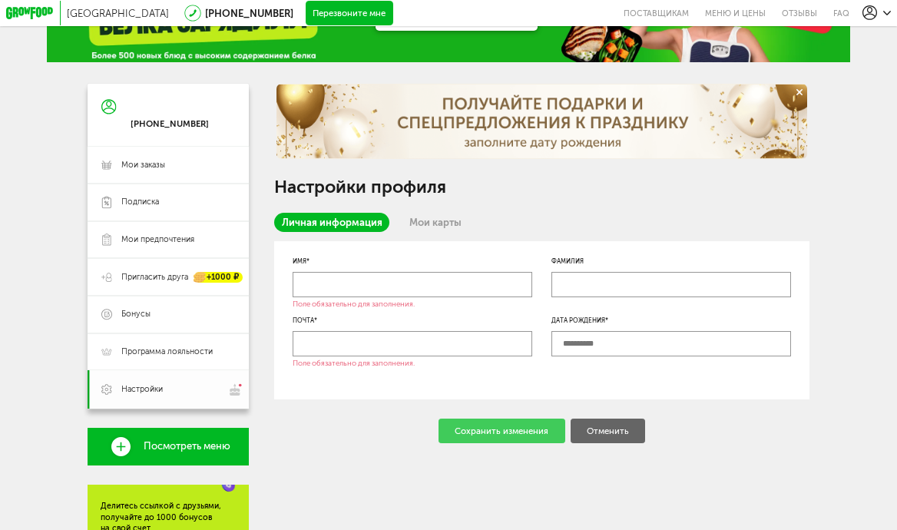
scroll to position [42, 0]
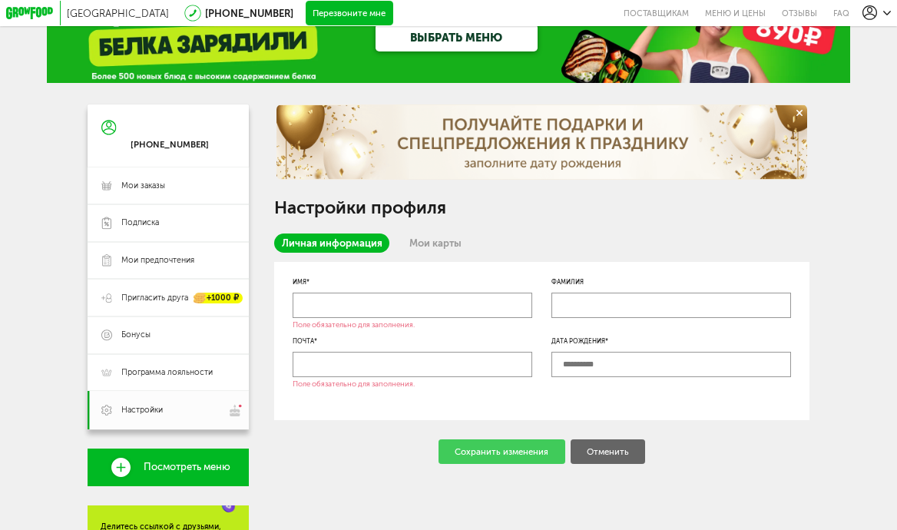
click at [390, 307] on input "text" at bounding box center [413, 305] width 240 height 25
type input "*"
type input "*********"
click at [178, 291] on link "Пригласить друга +1000 ₽" at bounding box center [169, 298] width 162 height 38
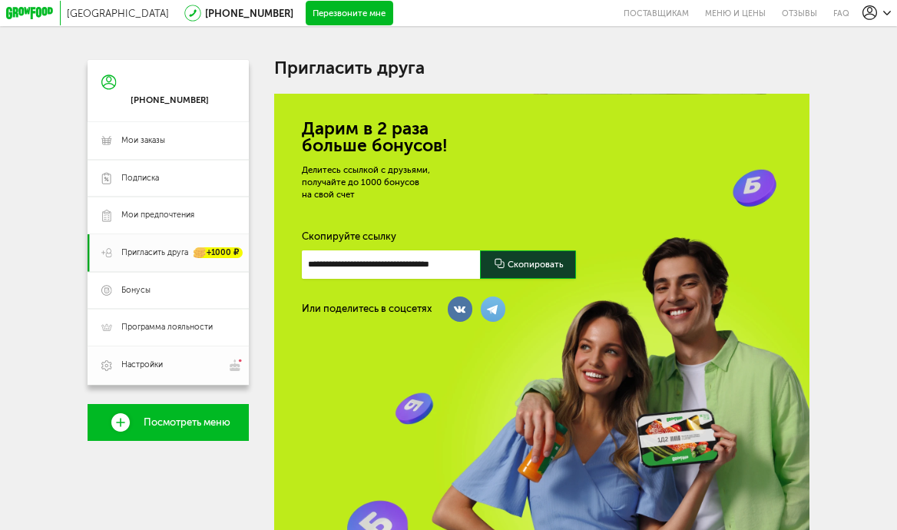
click at [197, 356] on link "Настройки" at bounding box center [169, 365] width 162 height 38
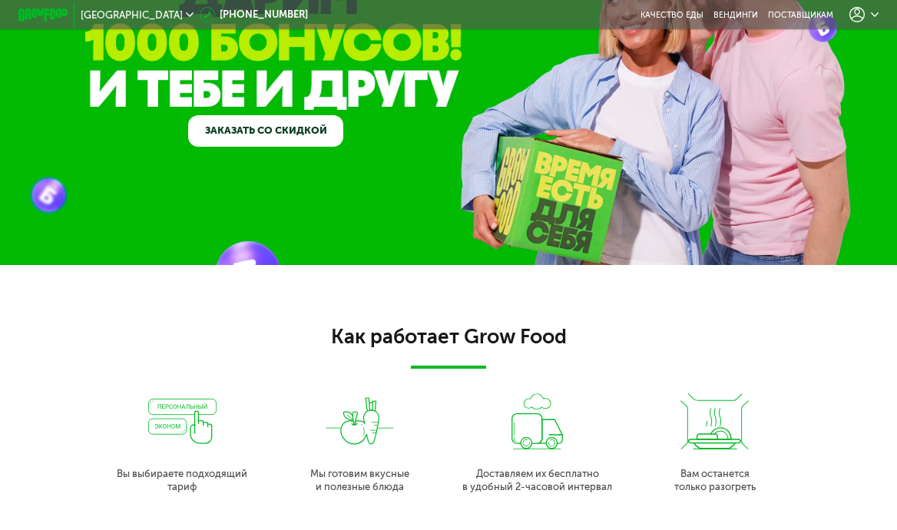
scroll to position [134, 0]
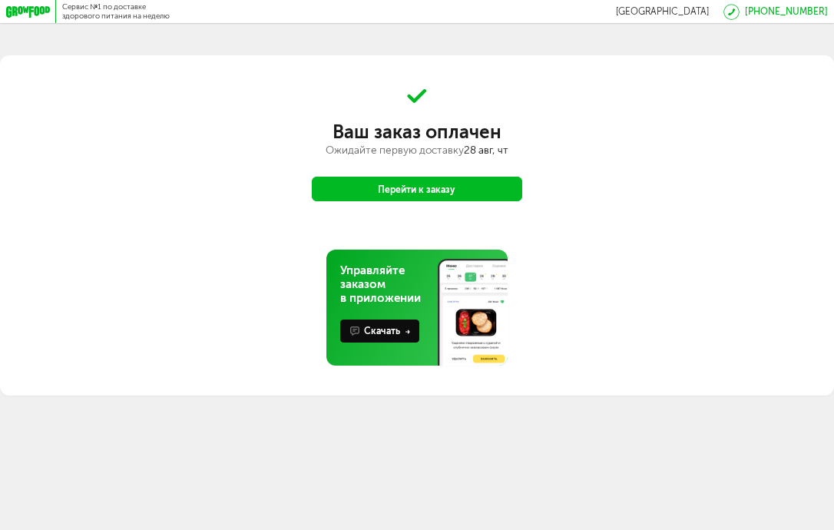
click at [454, 188] on button "Перейти к заказу" at bounding box center [417, 189] width 211 height 25
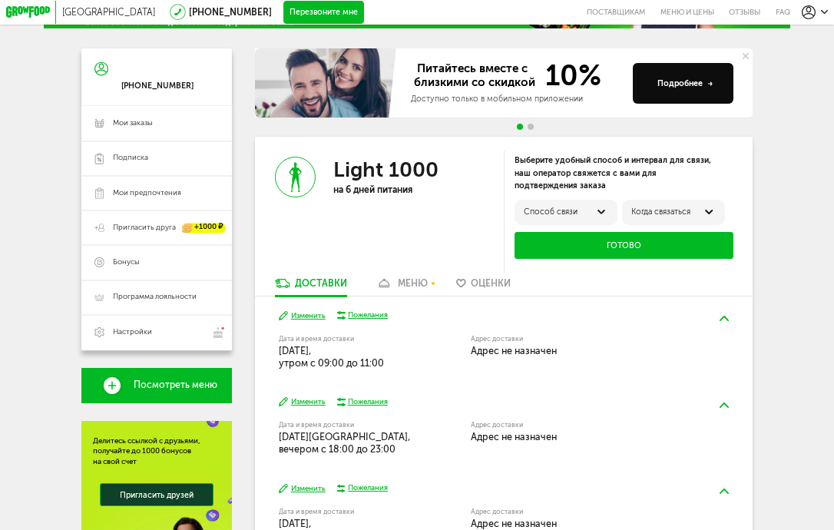
scroll to position [224, 0]
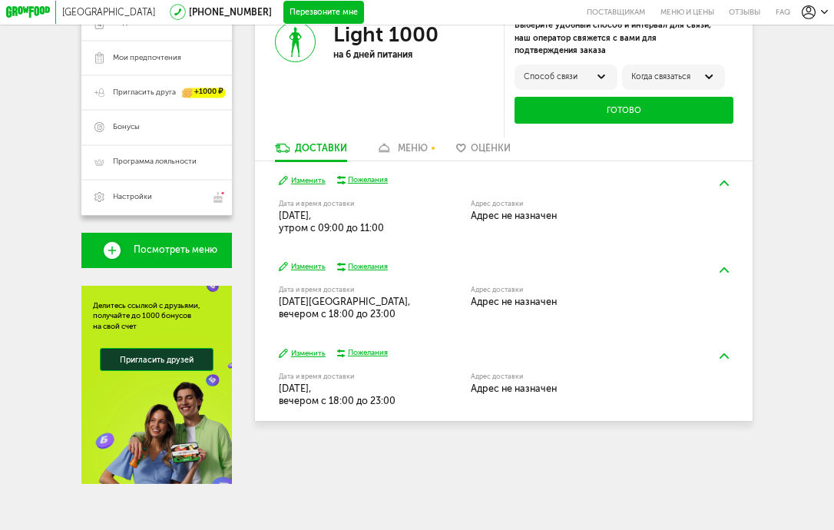
click at [555, 210] on span "Адрес не назначен" at bounding box center [514, 216] width 86 height 12
click at [728, 182] on img at bounding box center [724, 182] width 9 height 5
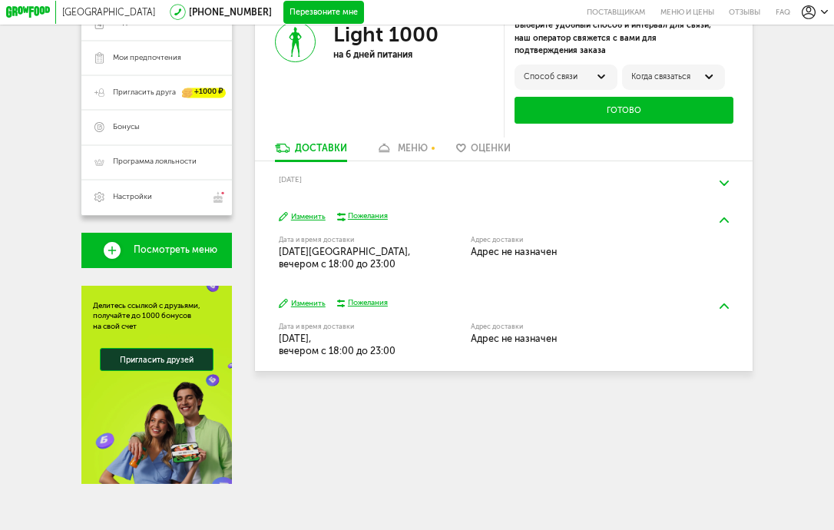
click at [723, 184] on img at bounding box center [724, 182] width 9 height 5
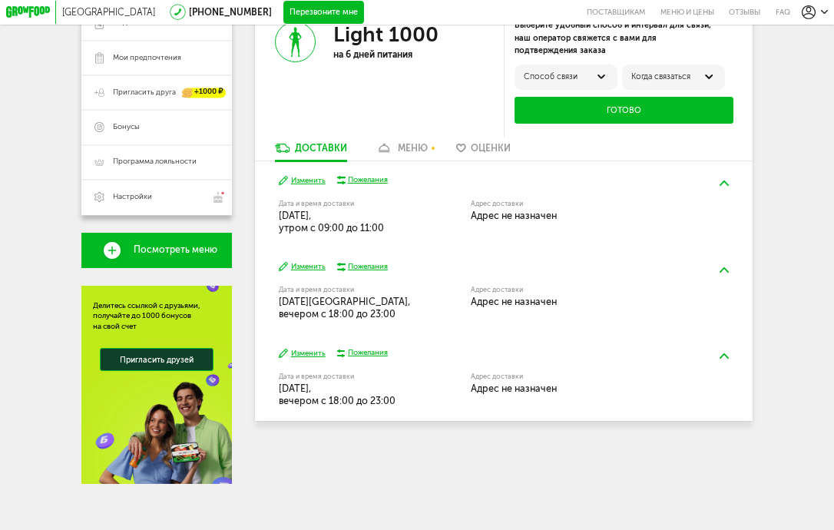
click at [312, 177] on button "Изменить" at bounding box center [302, 180] width 47 height 11
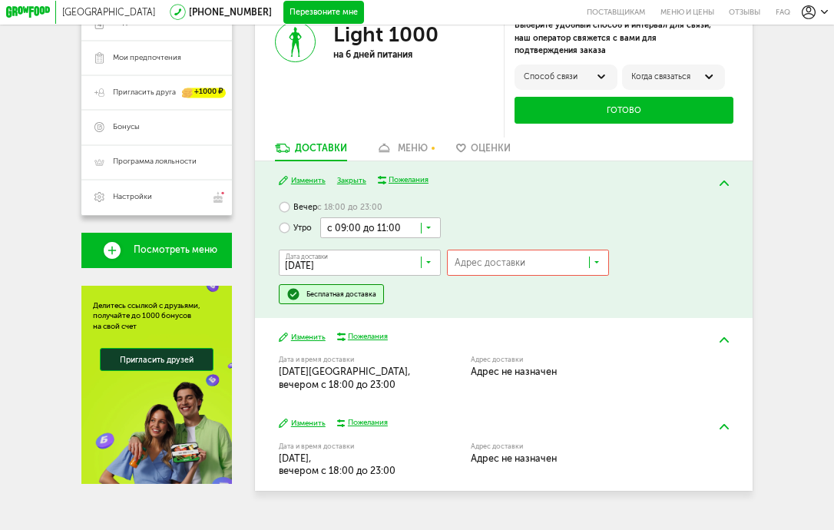
click at [528, 257] on input "Search for option" at bounding box center [531, 266] width 161 height 20
click at [533, 290] on span "Добавить новый адрес" at bounding box center [512, 289] width 86 height 25
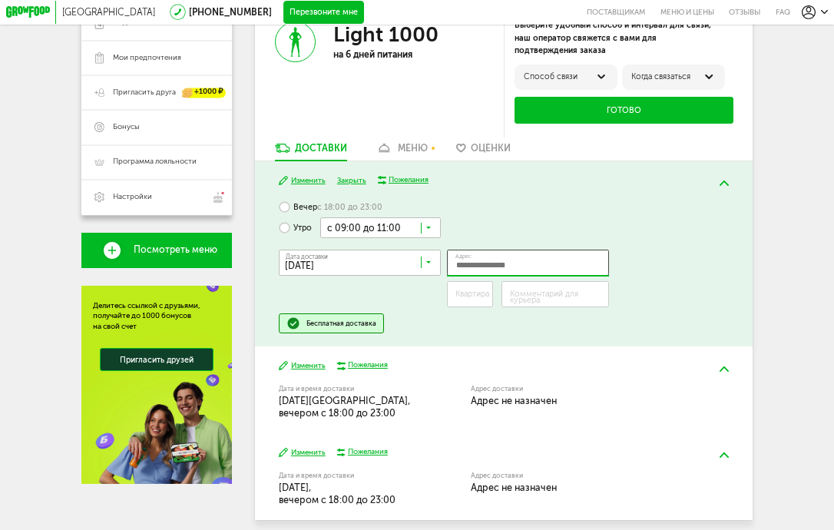
click at [541, 270] on input "Адрес" at bounding box center [528, 263] width 162 height 26
drag, startPoint x: 553, startPoint y: 263, endPoint x: 414, endPoint y: 263, distance: 139.0
click at [414, 263] on div "Дата доставки [DATE] Загрузка... Адрес Квартира Комментарий для курьера [PERSON…" at bounding box center [504, 275] width 450 height 75
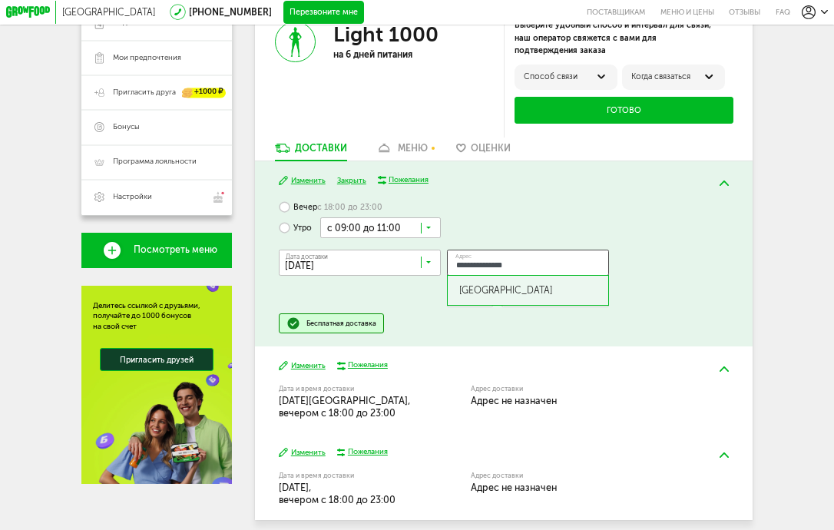
click at [498, 284] on div "[GEOGRAPHIC_DATA]" at bounding box center [528, 290] width 161 height 29
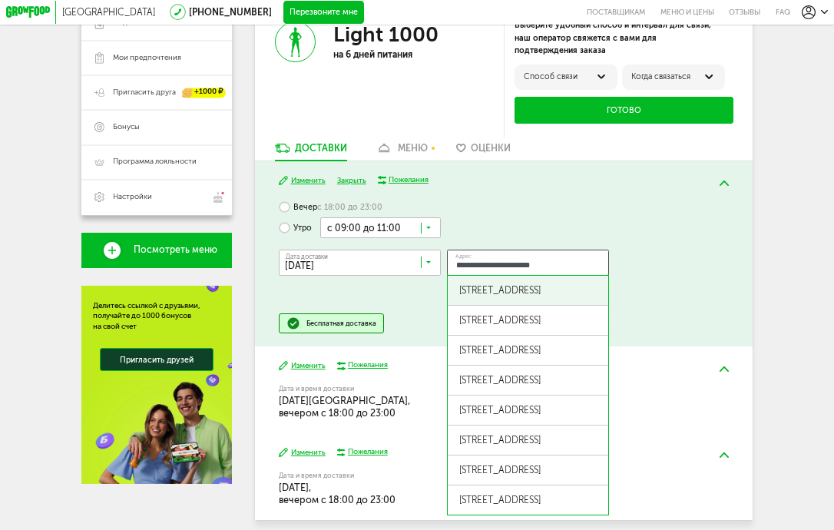
click at [582, 289] on div "[STREET_ADDRESS]" at bounding box center [527, 290] width 137 height 11
type input "**********"
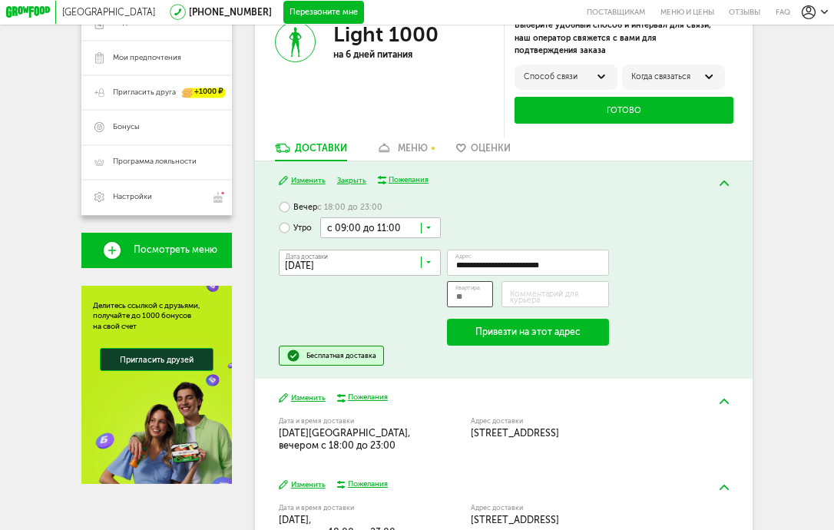
click at [475, 293] on input "Квартира" at bounding box center [470, 294] width 46 height 26
click at [477, 296] on input "Квартира" at bounding box center [470, 294] width 46 height 26
click at [541, 293] on label "Комментарий для курьера" at bounding box center [559, 297] width 99 height 13
click at [541, 293] on input "Комментарий для курьера" at bounding box center [556, 294] width 108 height 26
click at [472, 295] on label "Квартира" at bounding box center [472, 294] width 34 height 6
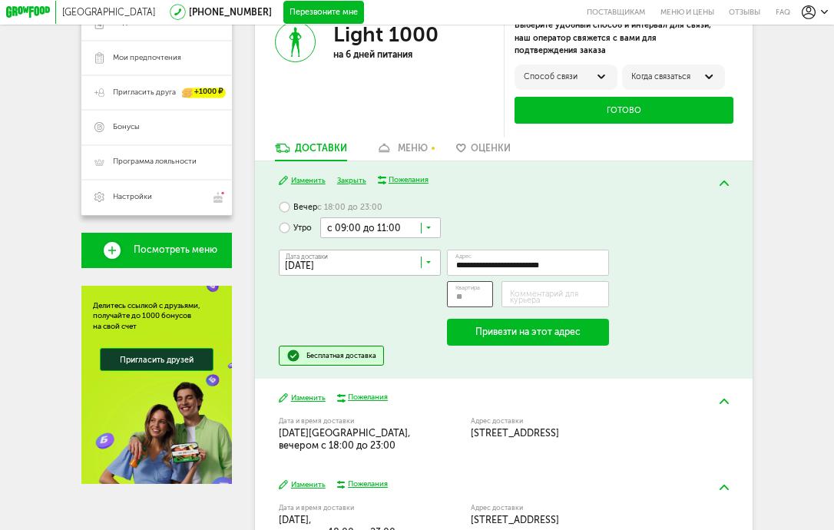
click at [472, 295] on input "Квартира" at bounding box center [470, 294] width 46 height 26
type input "**"
click at [547, 297] on label "Комментарий для курьера" at bounding box center [559, 297] width 99 height 13
click at [547, 297] on input "Комментарий для курьера" at bounding box center [556, 294] width 108 height 26
paste input "**********"
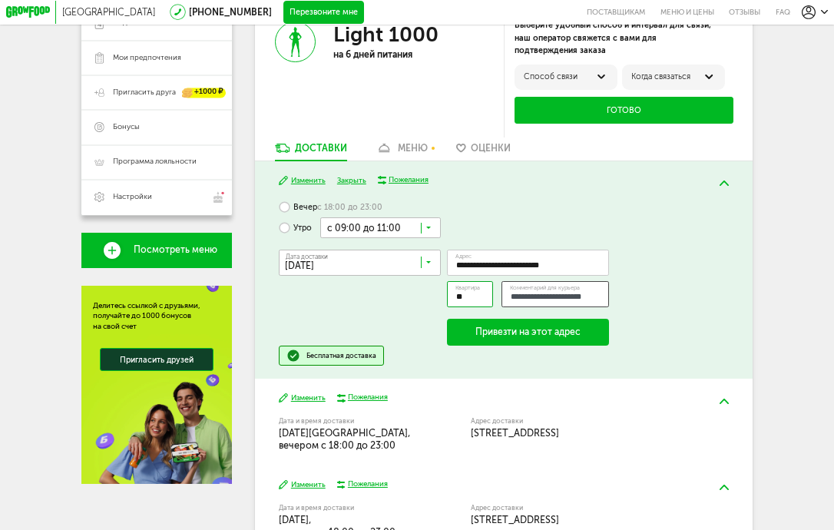
scroll to position [0, 2]
click at [542, 296] on input "**********" at bounding box center [556, 294] width 108 height 26
click at [557, 293] on input "**********" at bounding box center [556, 294] width 108 height 26
click at [570, 296] on input "**********" at bounding box center [556, 294] width 108 height 26
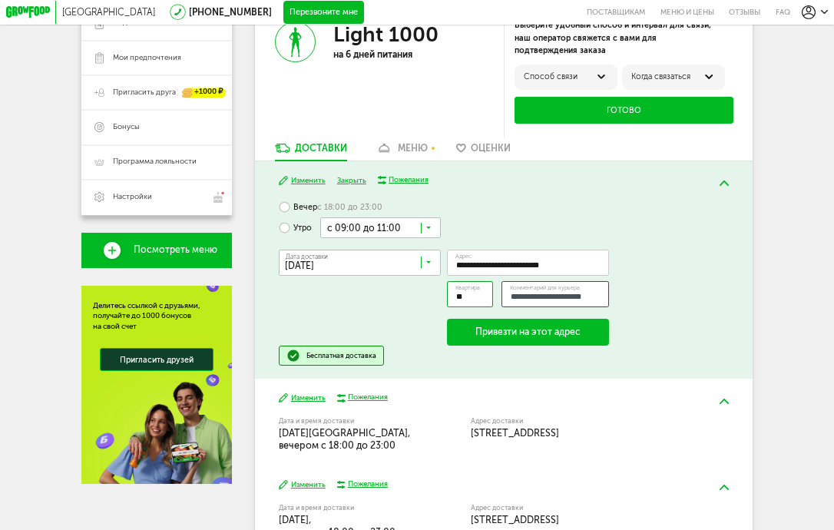
click at [588, 296] on input "**********" at bounding box center [556, 294] width 108 height 26
type input "**********"
click at [651, 317] on div "**********" at bounding box center [504, 292] width 450 height 108
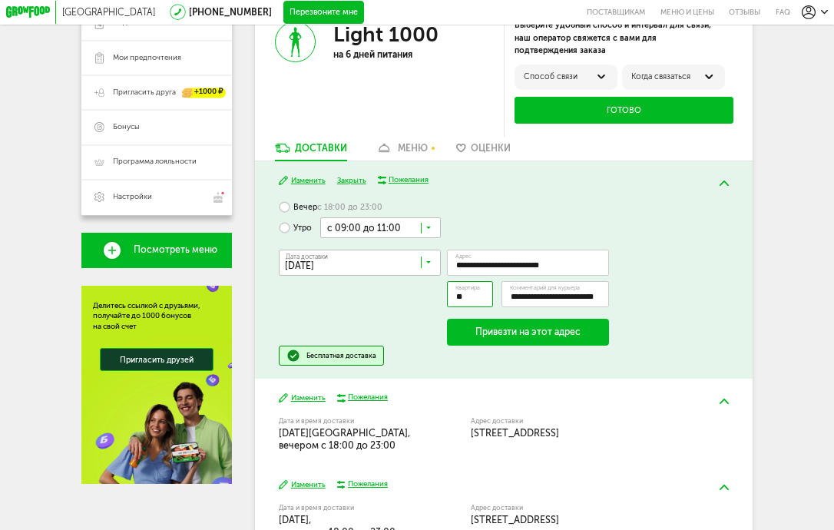
click at [568, 328] on button "Привезти на этот адрес" at bounding box center [528, 332] width 162 height 26
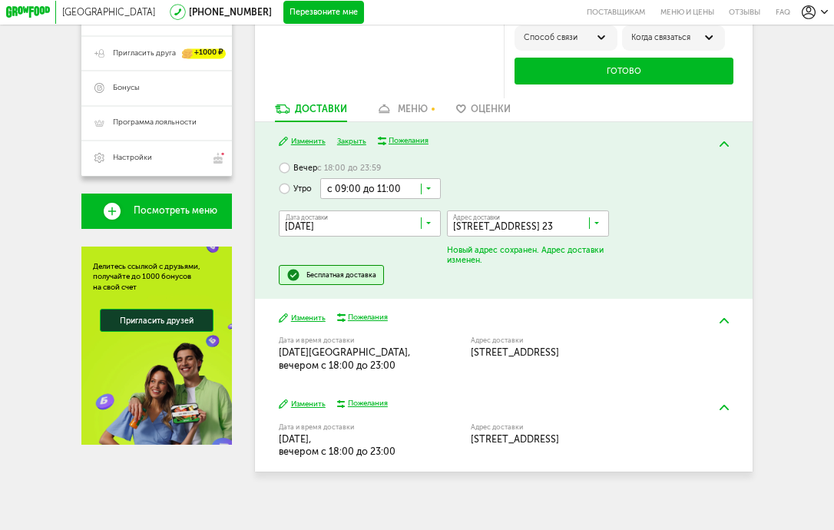
click at [559, 349] on span "[STREET_ADDRESS]" at bounding box center [515, 352] width 88 height 12
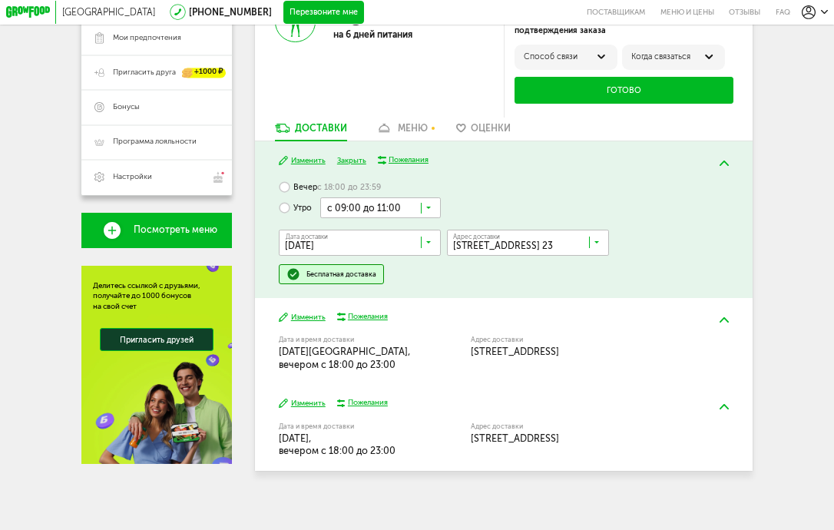
click at [310, 312] on button "Изменить" at bounding box center [302, 317] width 47 height 11
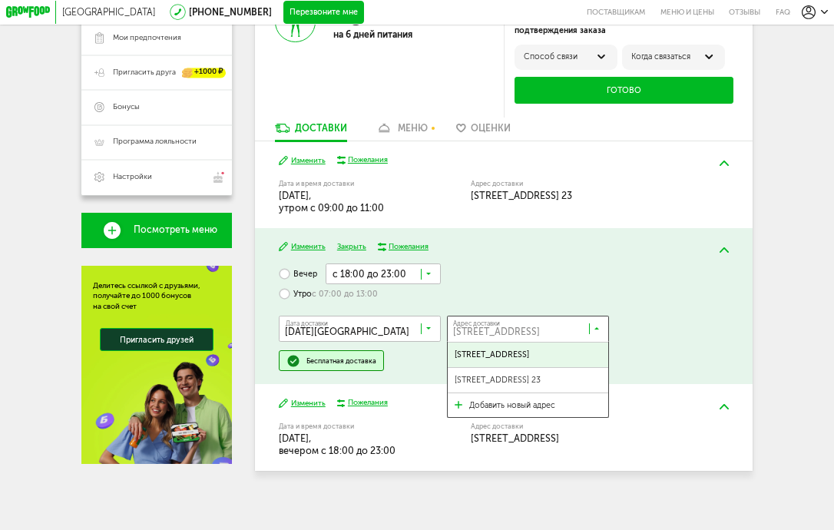
click at [599, 328] on icon at bounding box center [597, 332] width 6 height 12
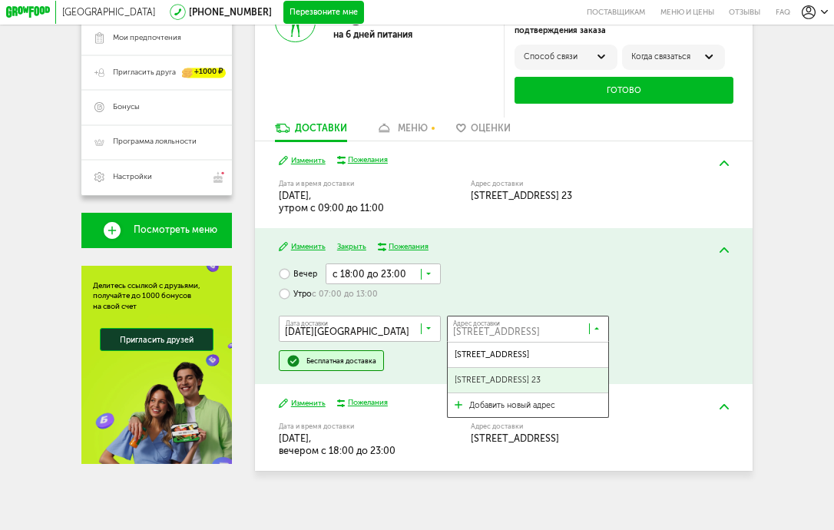
click at [541, 374] on span "[STREET_ADDRESS] 23" at bounding box center [498, 380] width 86 height 25
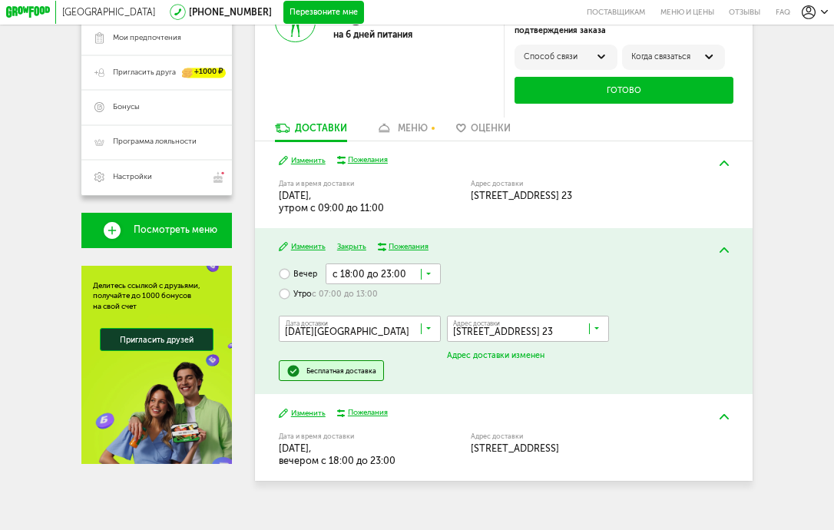
click at [498, 268] on div "Вечер с 18:00 до 23:00 Загрузка... Утро с 07:00 до 13:00 Дата доставки [DATE] З…" at bounding box center [504, 321] width 450 height 117
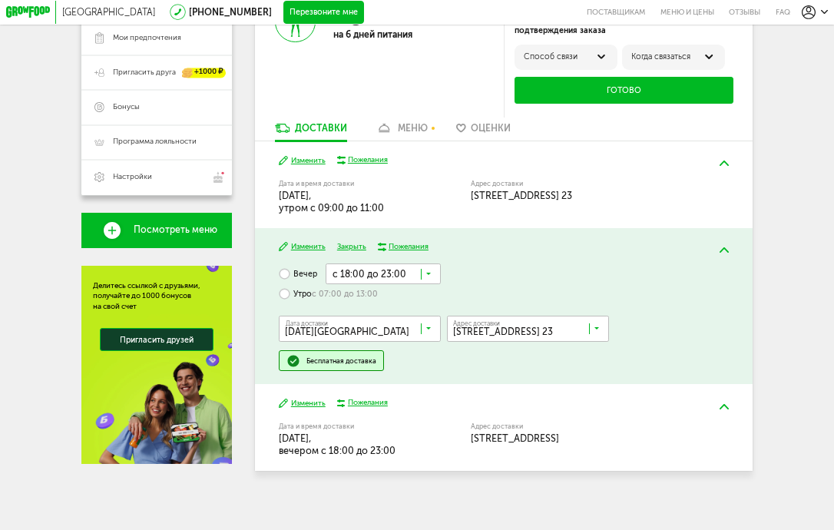
click at [311, 400] on button "Изменить" at bounding box center [302, 403] width 47 height 11
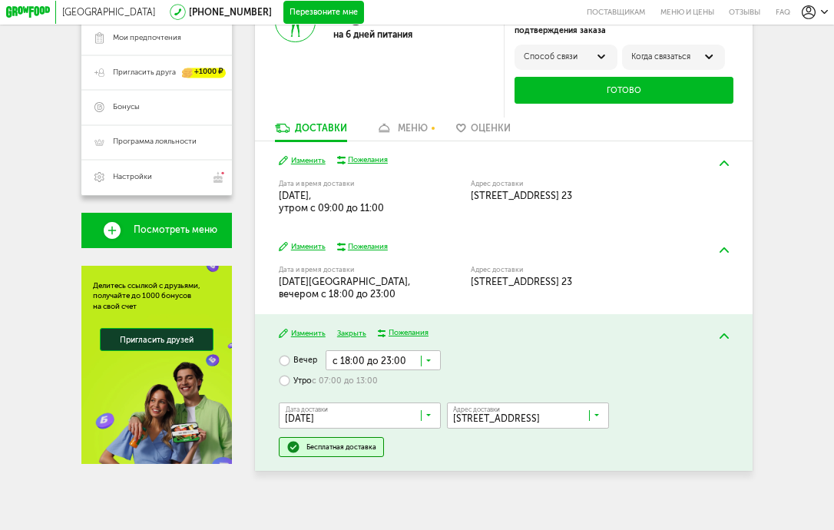
click at [599, 421] on icon at bounding box center [597, 418] width 6 height 12
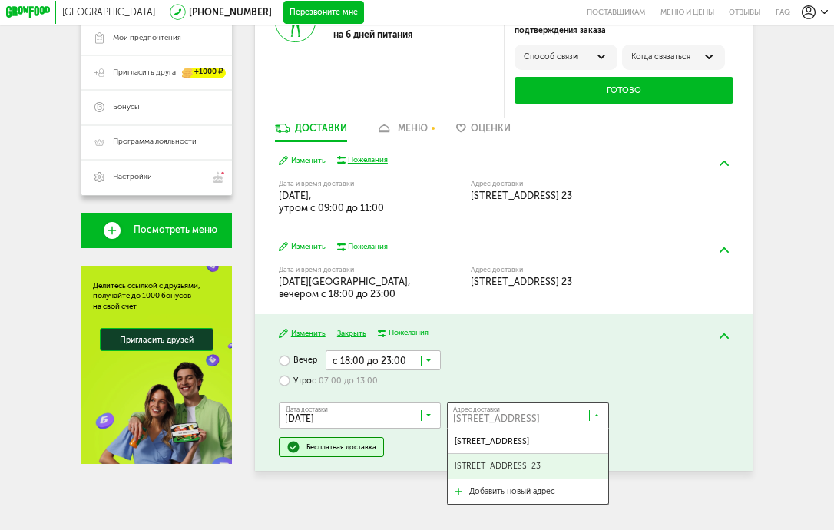
click at [590, 464] on span "[STREET_ADDRESS] 23" at bounding box center [528, 466] width 161 height 25
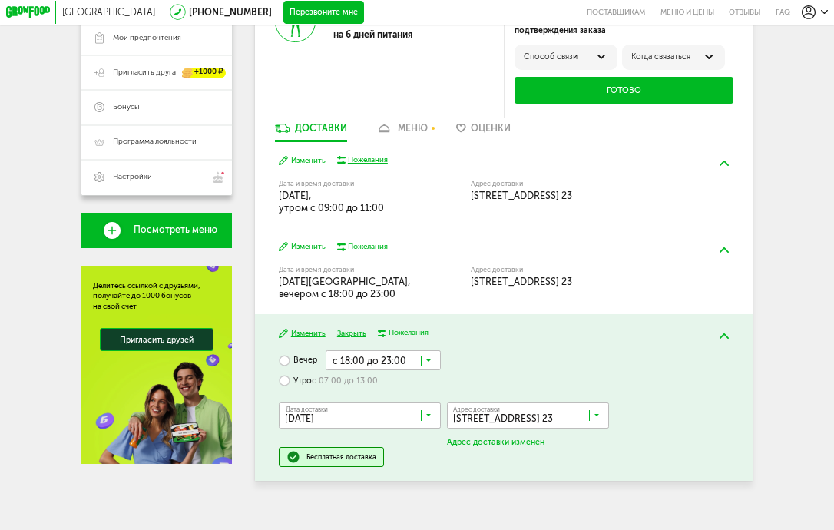
click at [309, 328] on button "Изменить" at bounding box center [302, 333] width 47 height 11
click at [310, 328] on button "Изменить" at bounding box center [302, 333] width 47 height 11
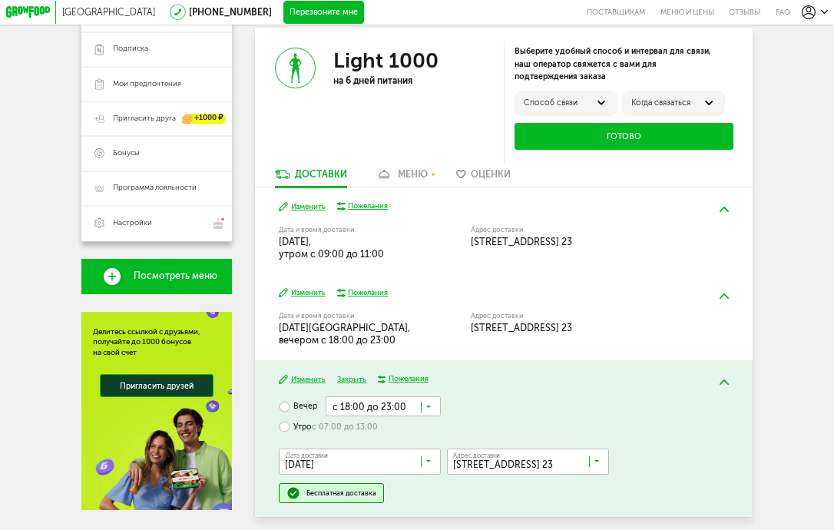
scroll to position [218, 0]
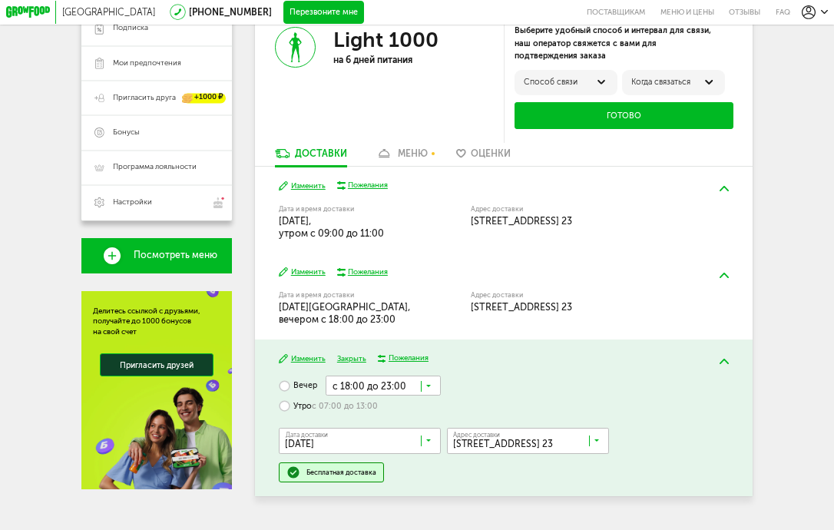
click at [370, 187] on div "Пожелания" at bounding box center [368, 185] width 40 height 11
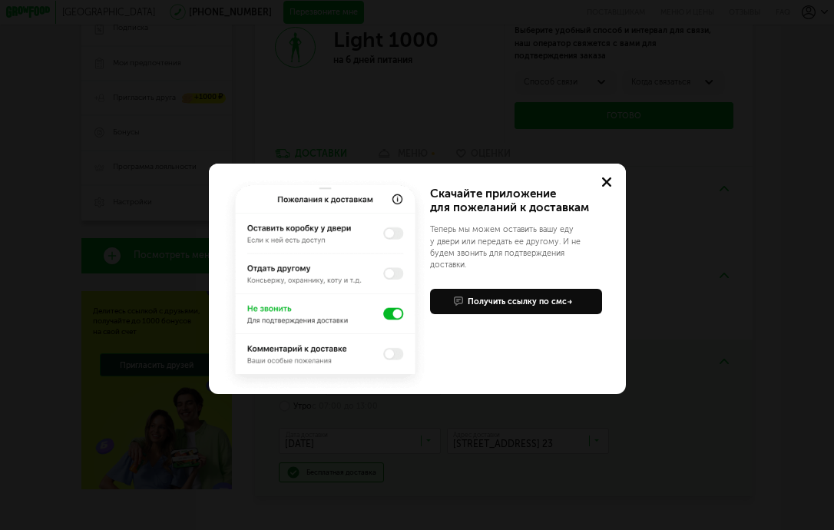
click at [610, 174] on button at bounding box center [606, 182] width 37 height 37
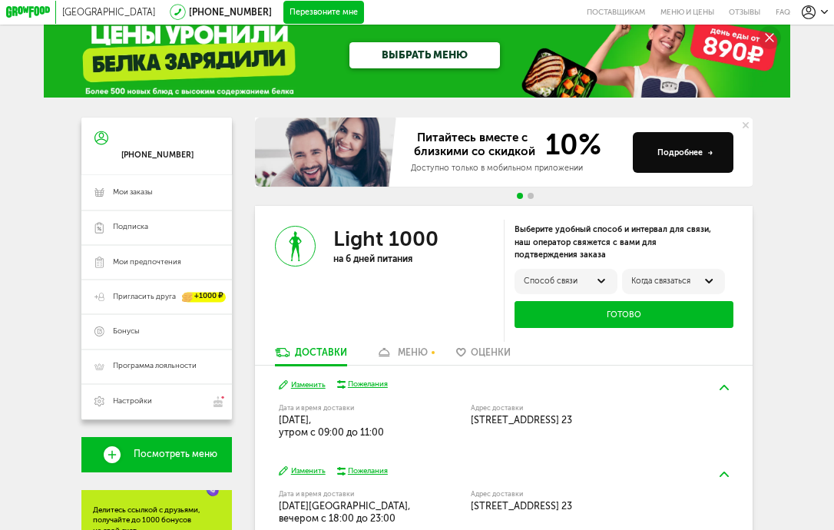
click at [409, 353] on div "меню" at bounding box center [413, 352] width 30 height 11
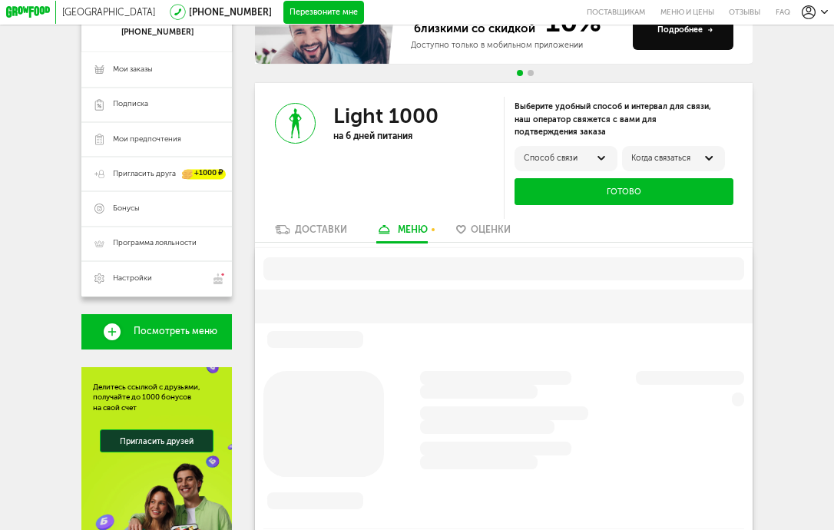
scroll to position [186, 0]
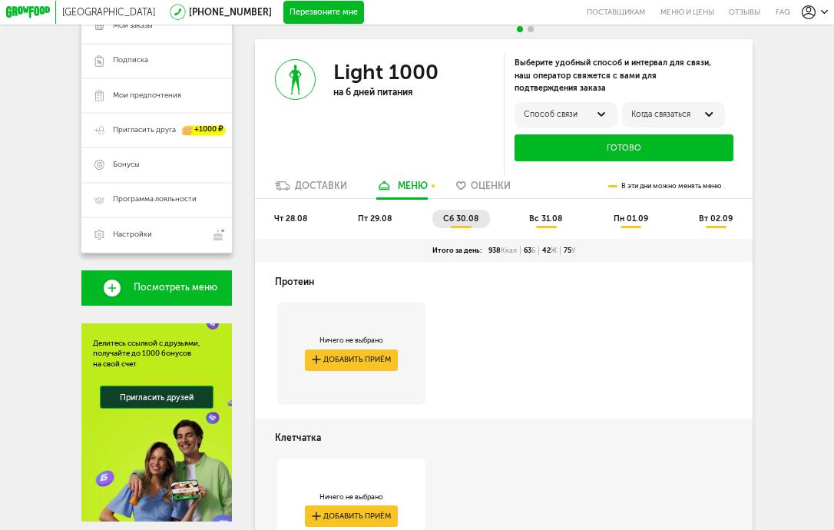
click at [493, 184] on span "Оценки" at bounding box center [491, 185] width 40 height 11
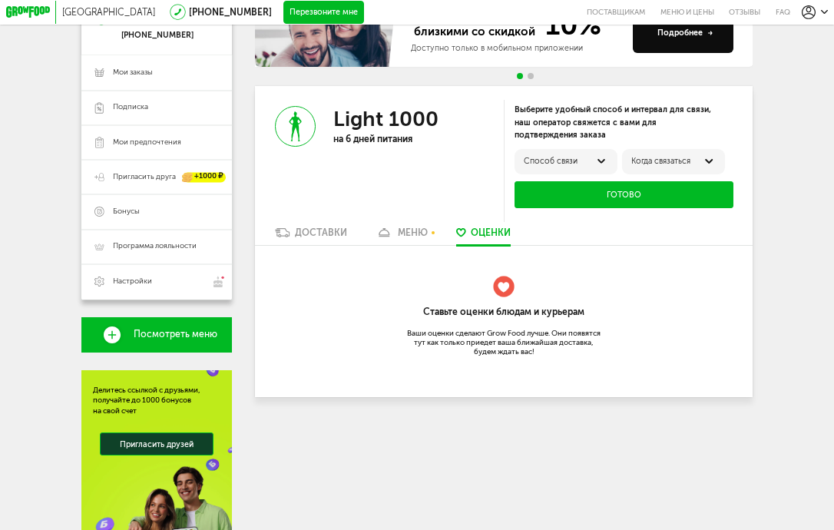
click at [323, 179] on div "Light 1000 на 6 дней питания" at bounding box center [379, 156] width 249 height 141
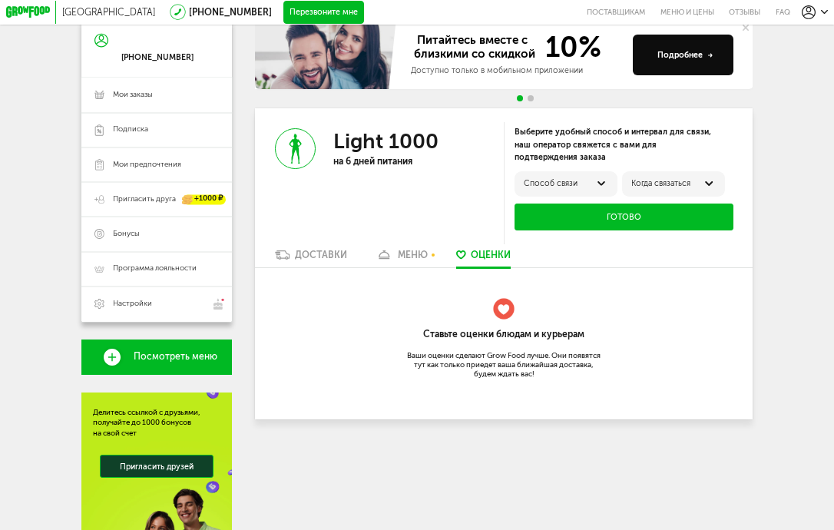
scroll to position [88, 0]
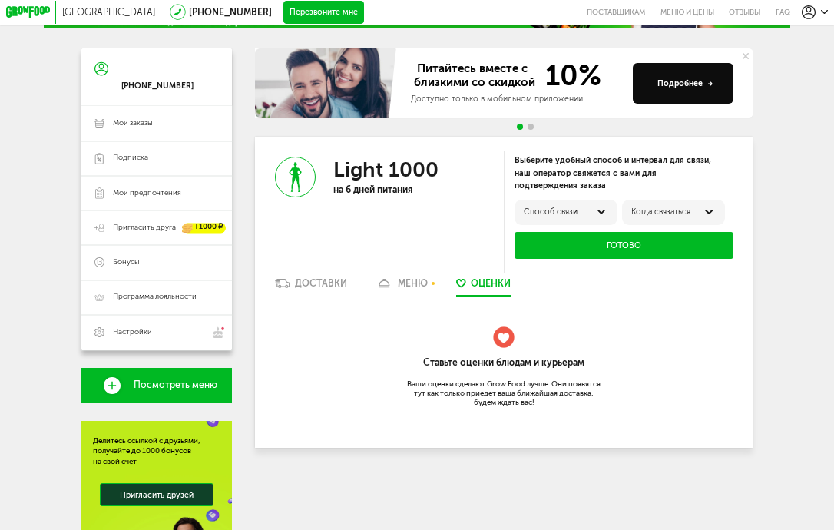
click at [323, 283] on div "Доставки" at bounding box center [321, 283] width 52 height 11
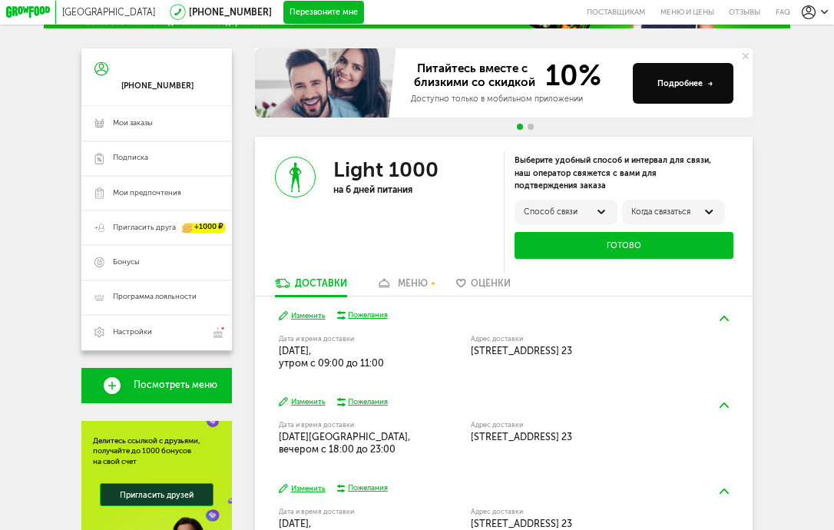
click at [595, 214] on div at bounding box center [601, 212] width 14 height 14
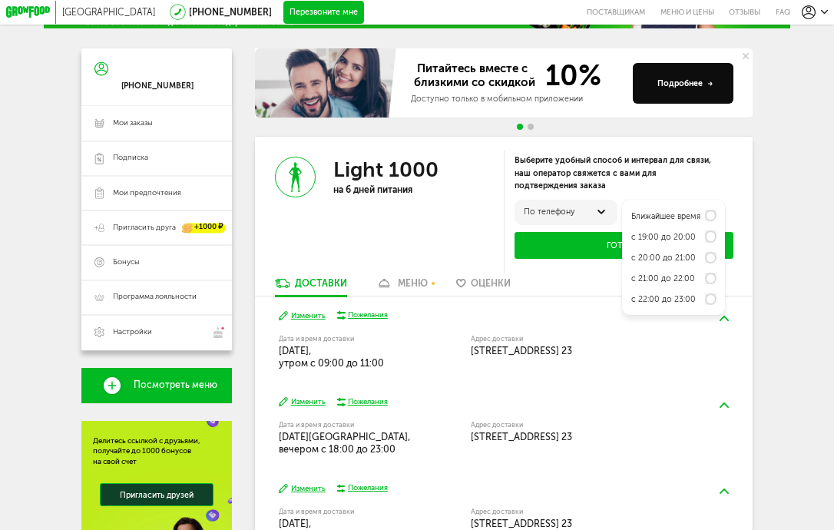
click at [588, 210] on div "по телефону" at bounding box center [566, 211] width 84 height 9
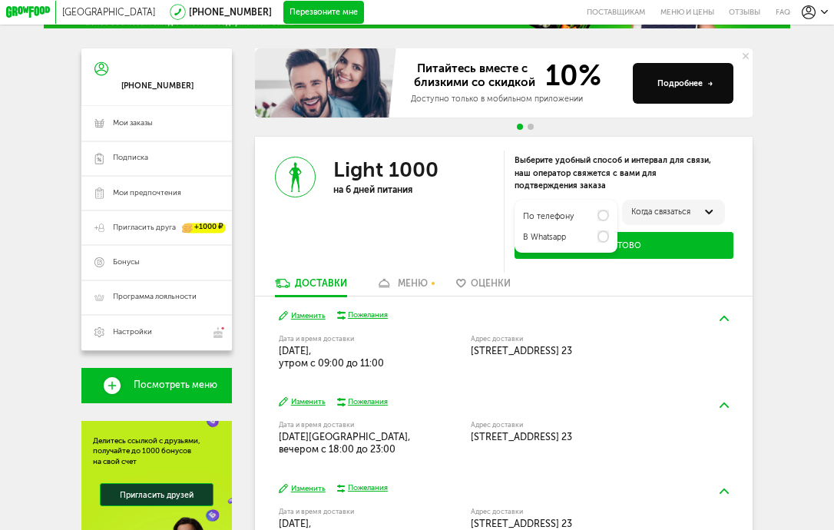
click at [587, 240] on div "в Whatsapp" at bounding box center [566, 236] width 86 height 21
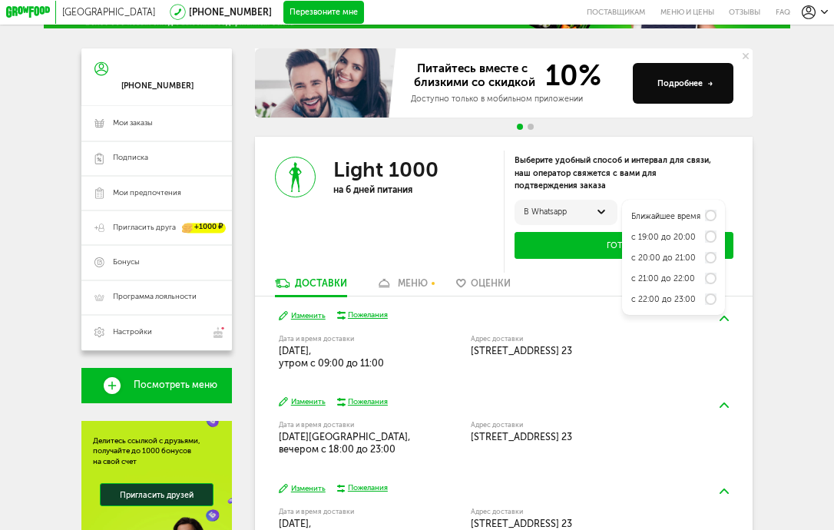
click at [747, 172] on div "Выберите удобный способ и интервал для связи, наш оператор свяжется с вами для …" at bounding box center [628, 212] width 249 height 122
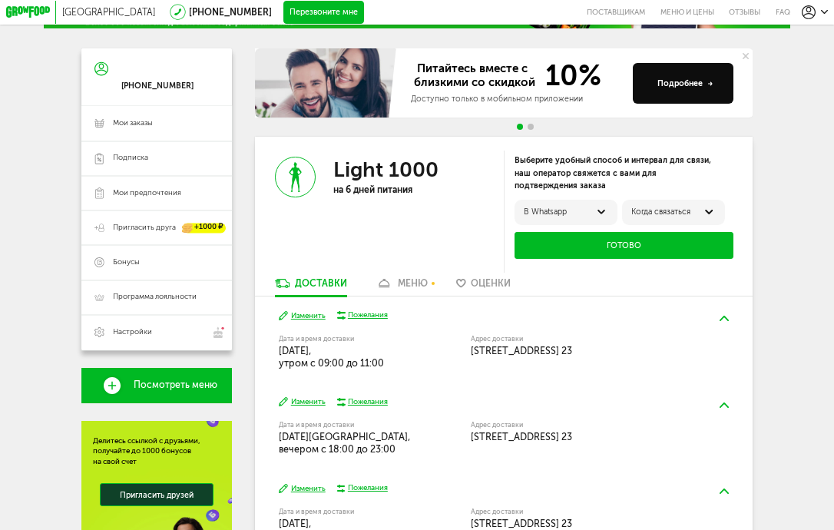
click at [623, 250] on button "Готово" at bounding box center [624, 245] width 219 height 27
click at [677, 207] on div "Когда связаться" at bounding box center [673, 211] width 84 height 9
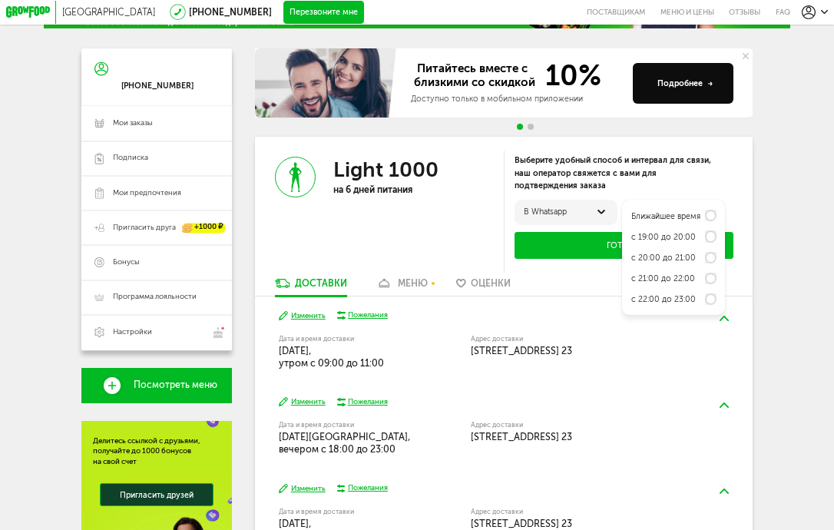
click at [681, 213] on label "Ближайшее время" at bounding box center [665, 216] width 69 height 9
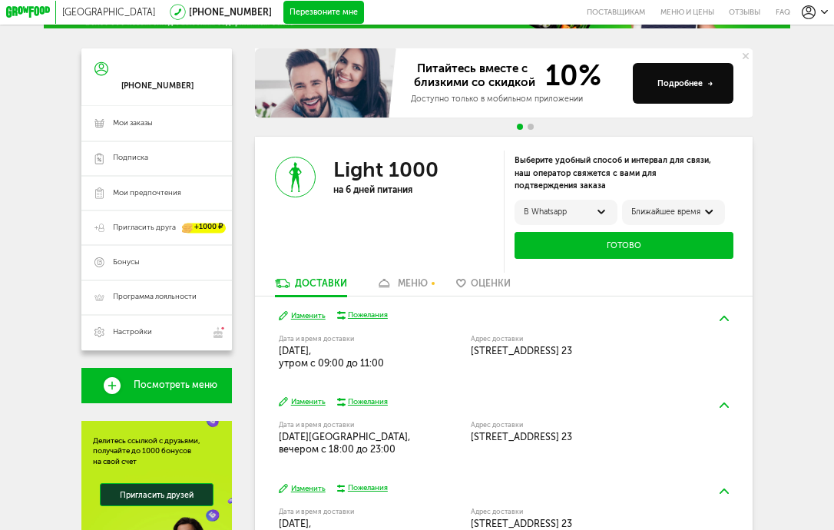
click at [677, 248] on button "Готово" at bounding box center [624, 245] width 219 height 27
click at [655, 244] on button "Готово" at bounding box center [624, 245] width 219 height 27
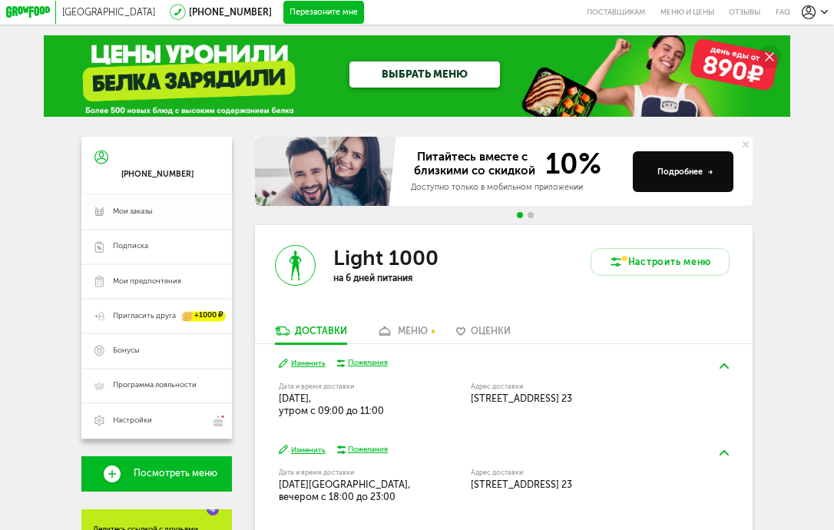
click at [198, 214] on span "Мои заказы" at bounding box center [165, 212] width 105 height 11
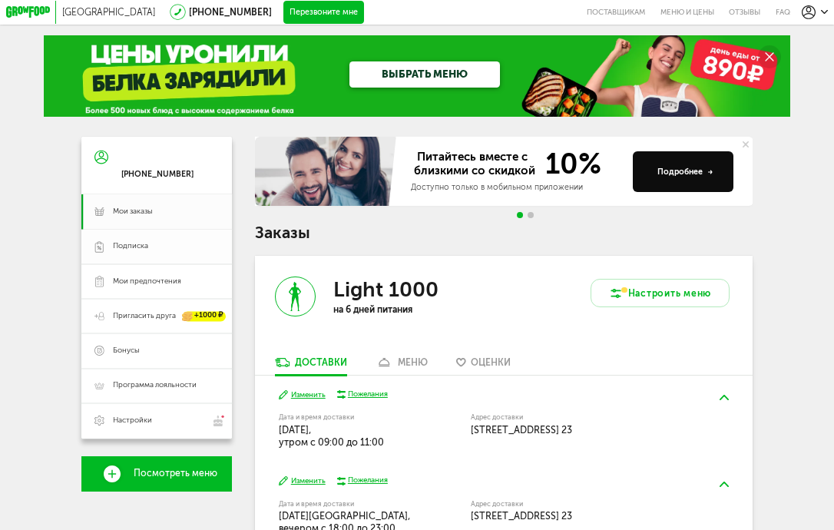
click at [193, 250] on span "Подписка" at bounding box center [165, 246] width 105 height 11
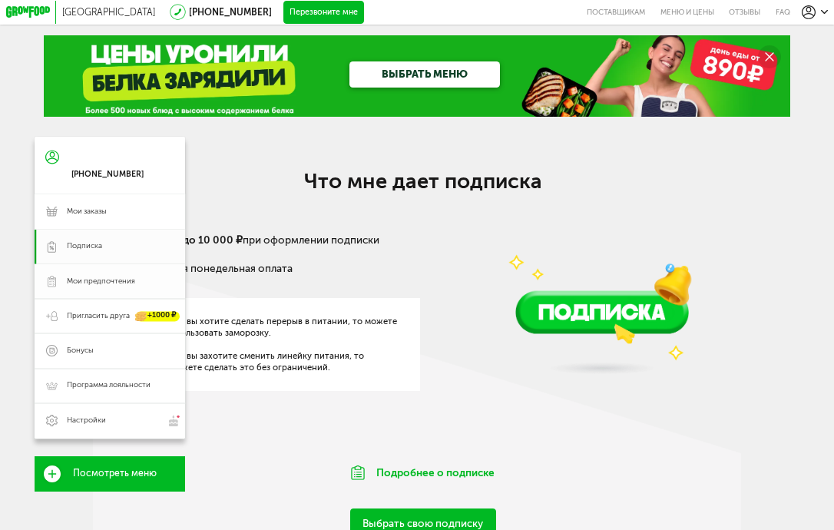
click at [53, 284] on icon at bounding box center [52, 282] width 12 height 12
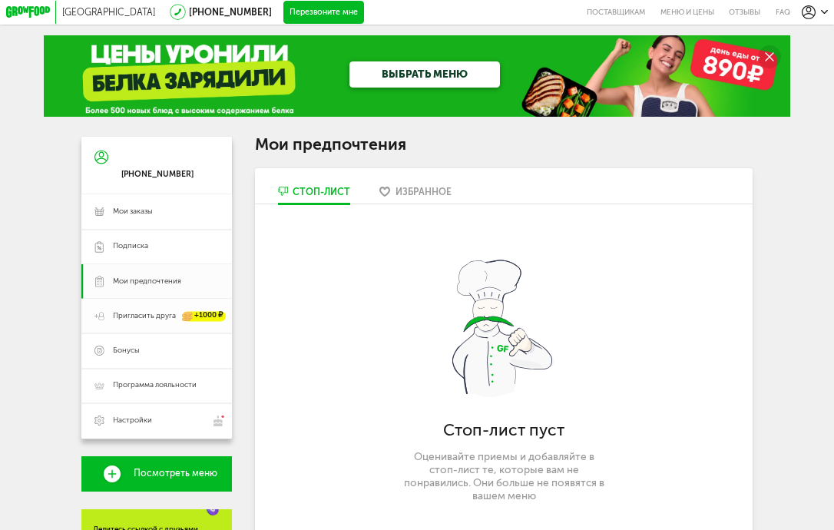
click at [150, 322] on link "Пригласить друга +1000 ₽" at bounding box center [156, 316] width 151 height 35
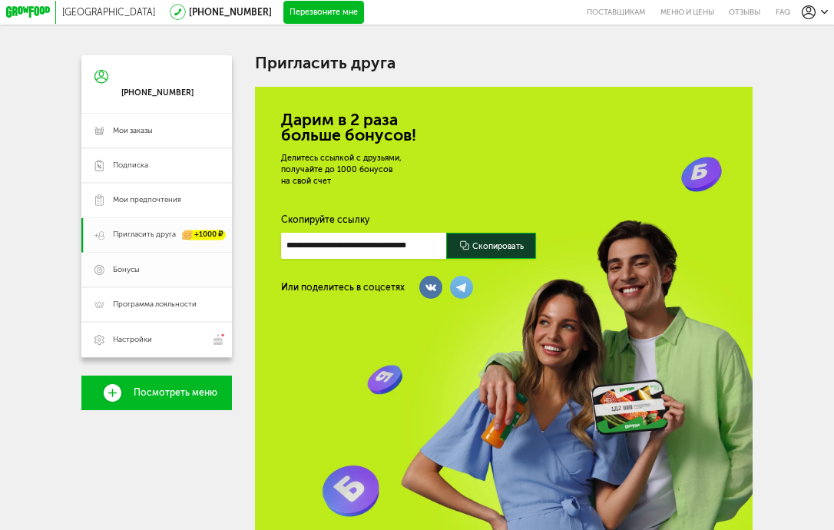
click at [168, 277] on link "Бонусы" at bounding box center [156, 270] width 151 height 35
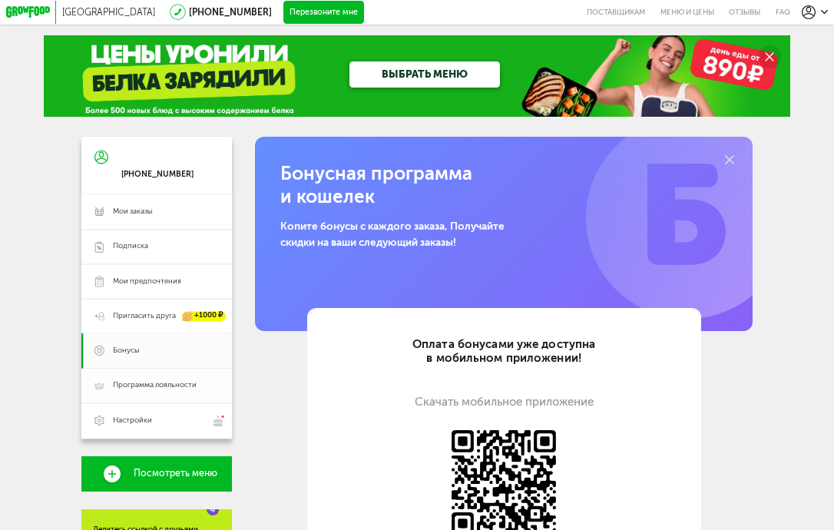
click at [183, 389] on span "Программа лояльности" at bounding box center [155, 385] width 84 height 11
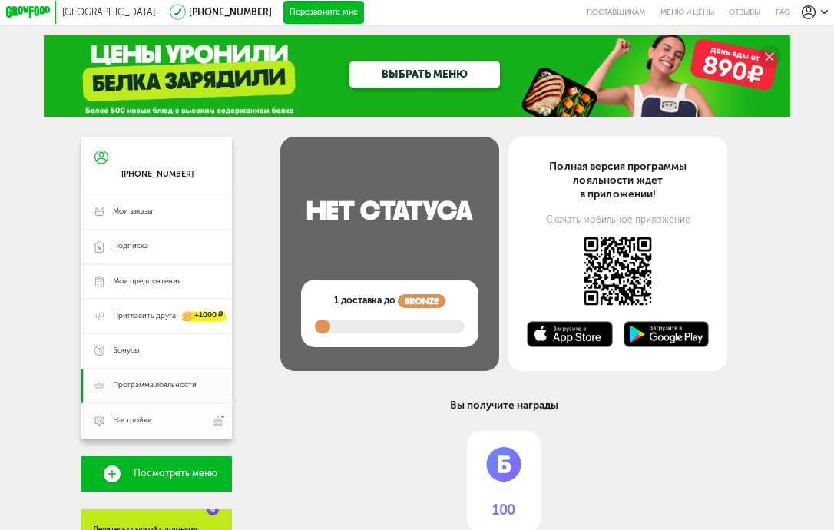
click at [173, 416] on span "Настройки" at bounding box center [165, 421] width 105 height 12
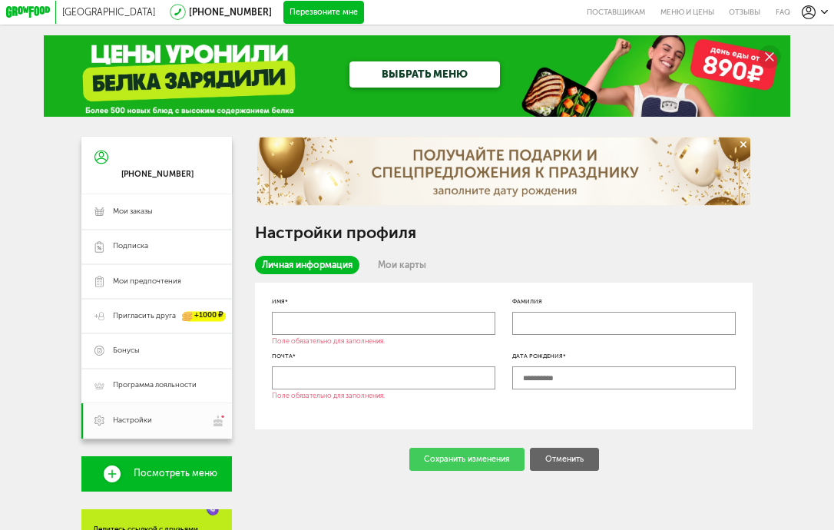
click at [411, 268] on link "Мои карты" at bounding box center [402, 265] width 62 height 18
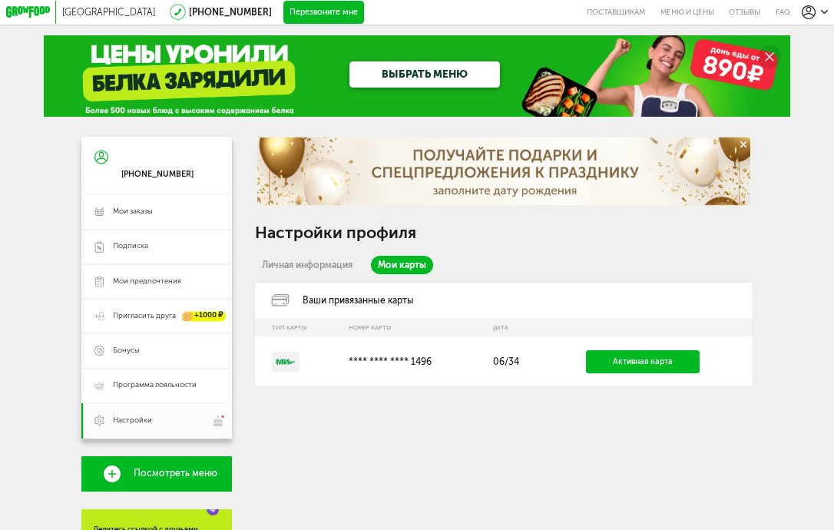
click at [343, 267] on link "Личная информация" at bounding box center [307, 265] width 104 height 18
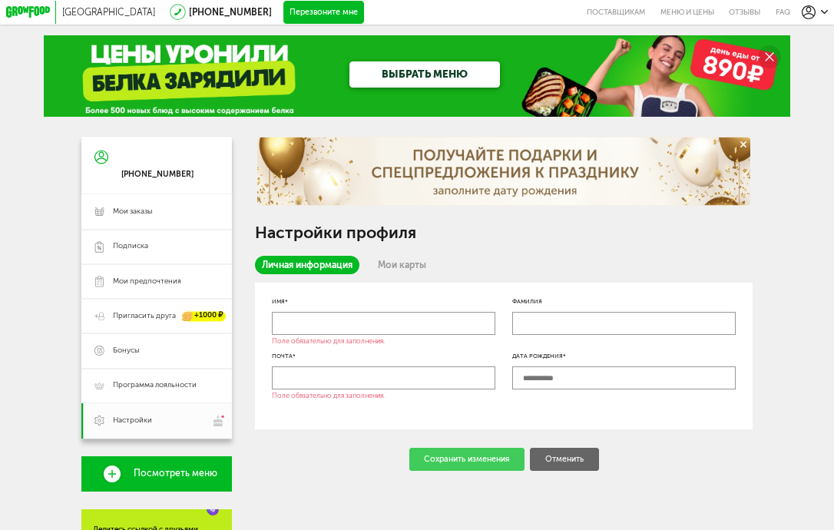
click at [364, 317] on input "text" at bounding box center [383, 323] width 223 height 23
type input "*********"
click at [391, 381] on input "text" at bounding box center [383, 377] width 223 height 23
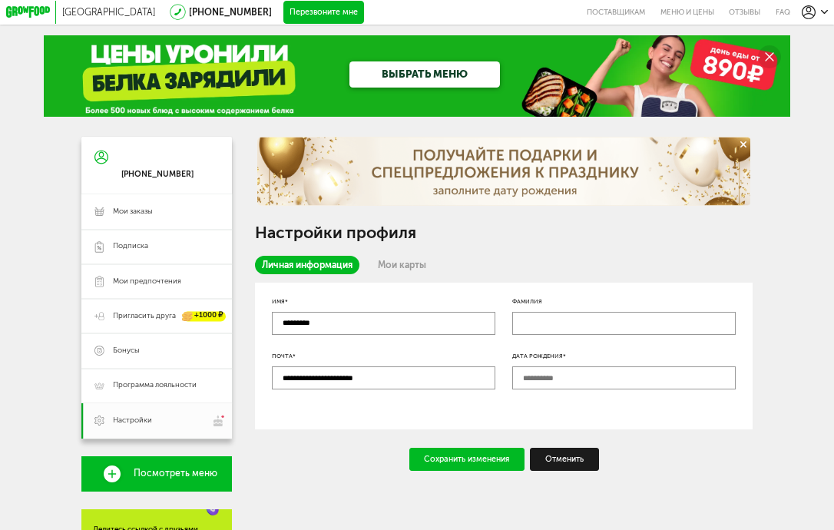
type input "**********"
click at [471, 464] on div "Сохранить изменения" at bounding box center [467, 459] width 116 height 23
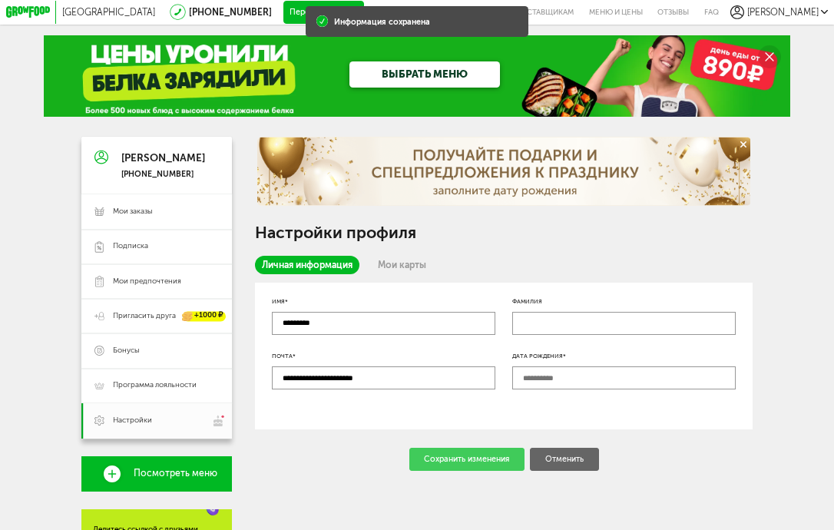
click at [795, 15] on span "[PERSON_NAME]" at bounding box center [782, 12] width 71 height 11
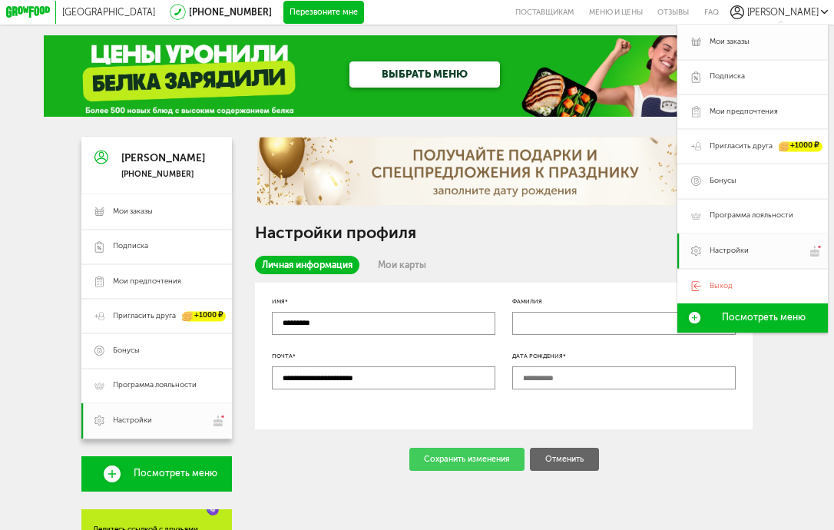
click at [756, 38] on span "Мои заказы" at bounding box center [762, 42] width 105 height 11
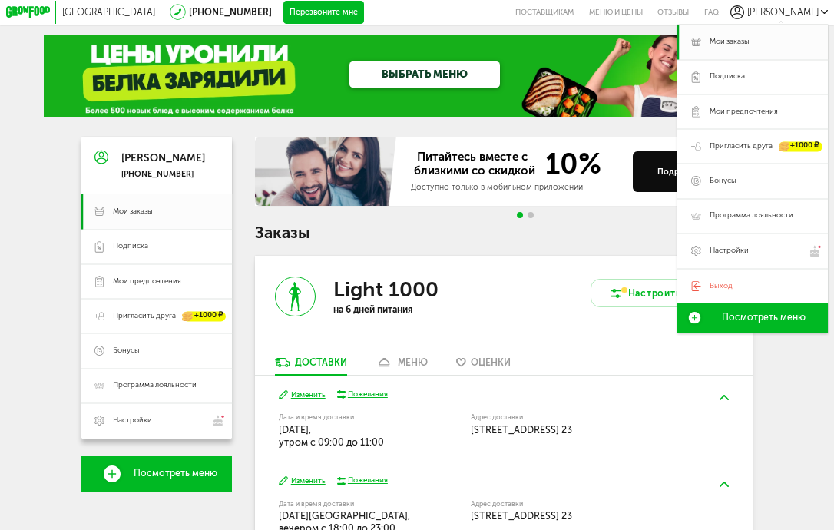
click at [596, 224] on div "Питайтесь вместе с близкими со скидкой 10% Доступно только в мобильном приложен…" at bounding box center [504, 181] width 498 height 88
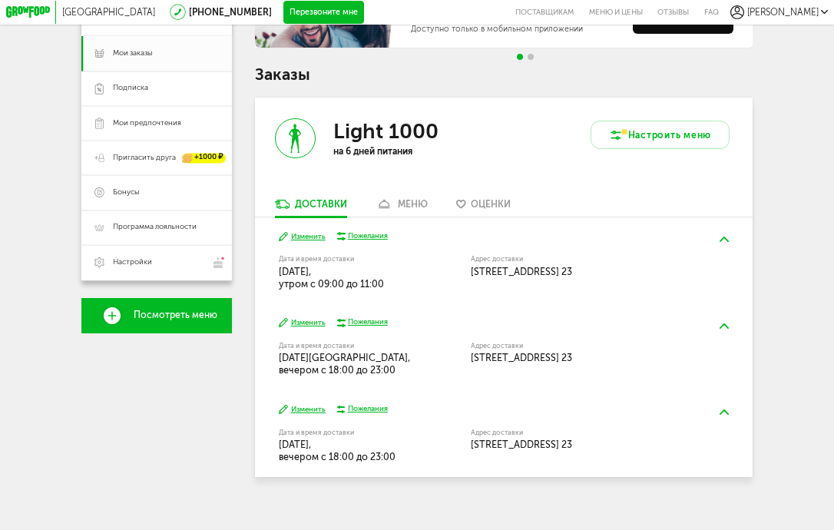
scroll to position [164, 0]
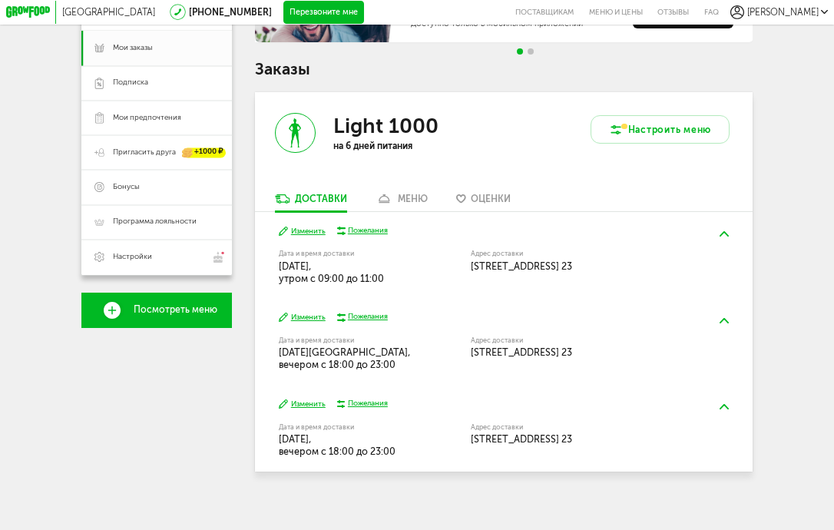
click at [376, 230] on div "Пожелания" at bounding box center [368, 231] width 40 height 11
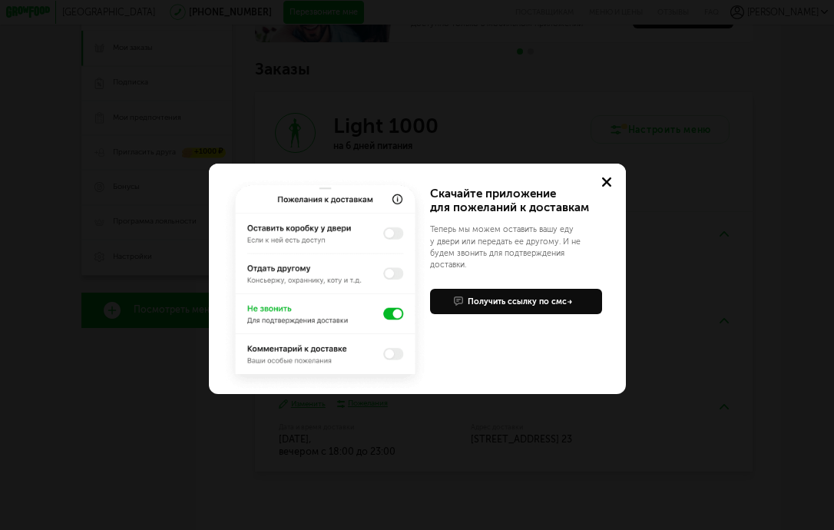
click at [509, 296] on div "Получить ссылку по смс" at bounding box center [520, 302] width 105 height 12
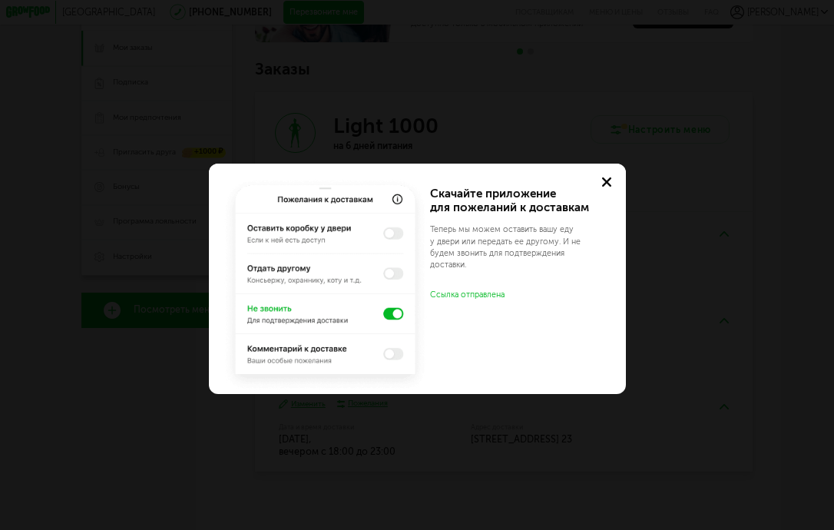
click at [606, 184] on icon at bounding box center [606, 181] width 9 height 9
